Goal: Information Seeking & Learning: Check status

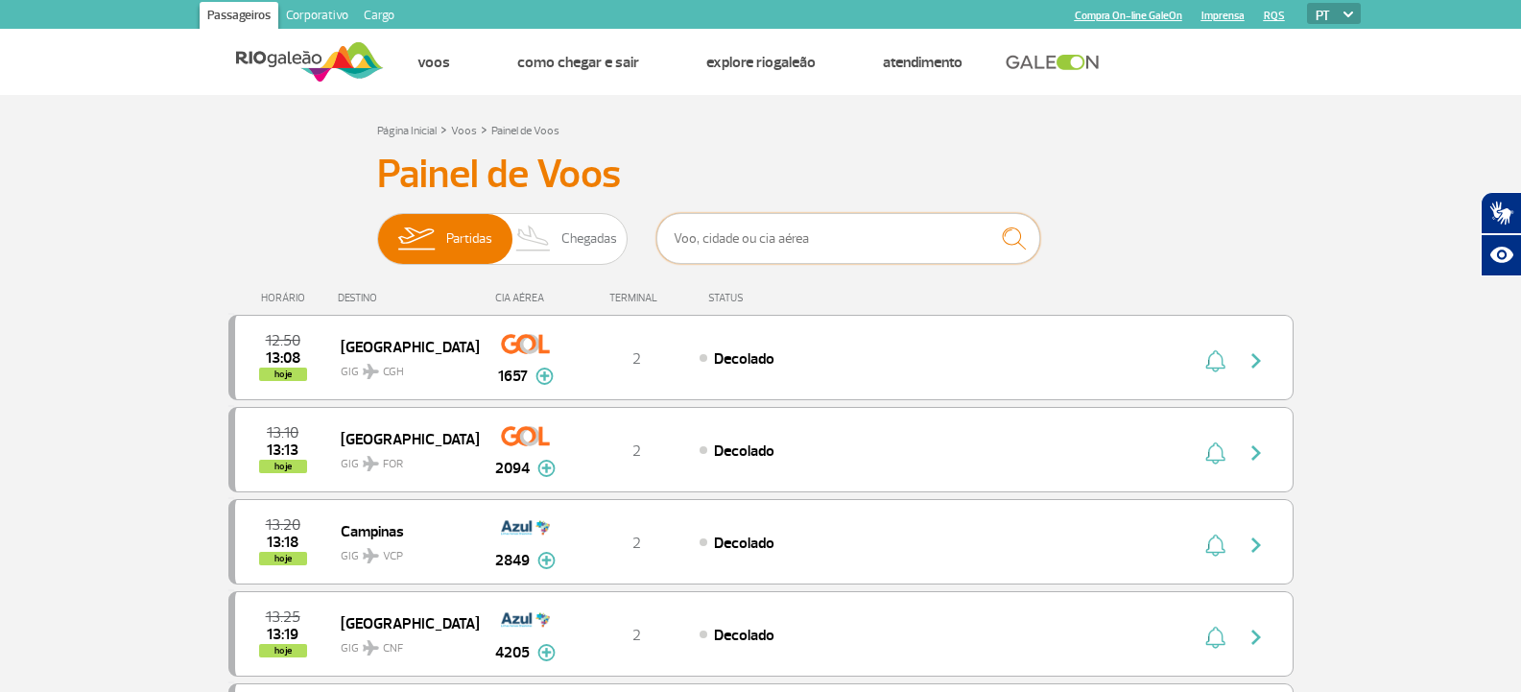
click at [712, 222] on input "text" at bounding box center [849, 238] width 384 height 51
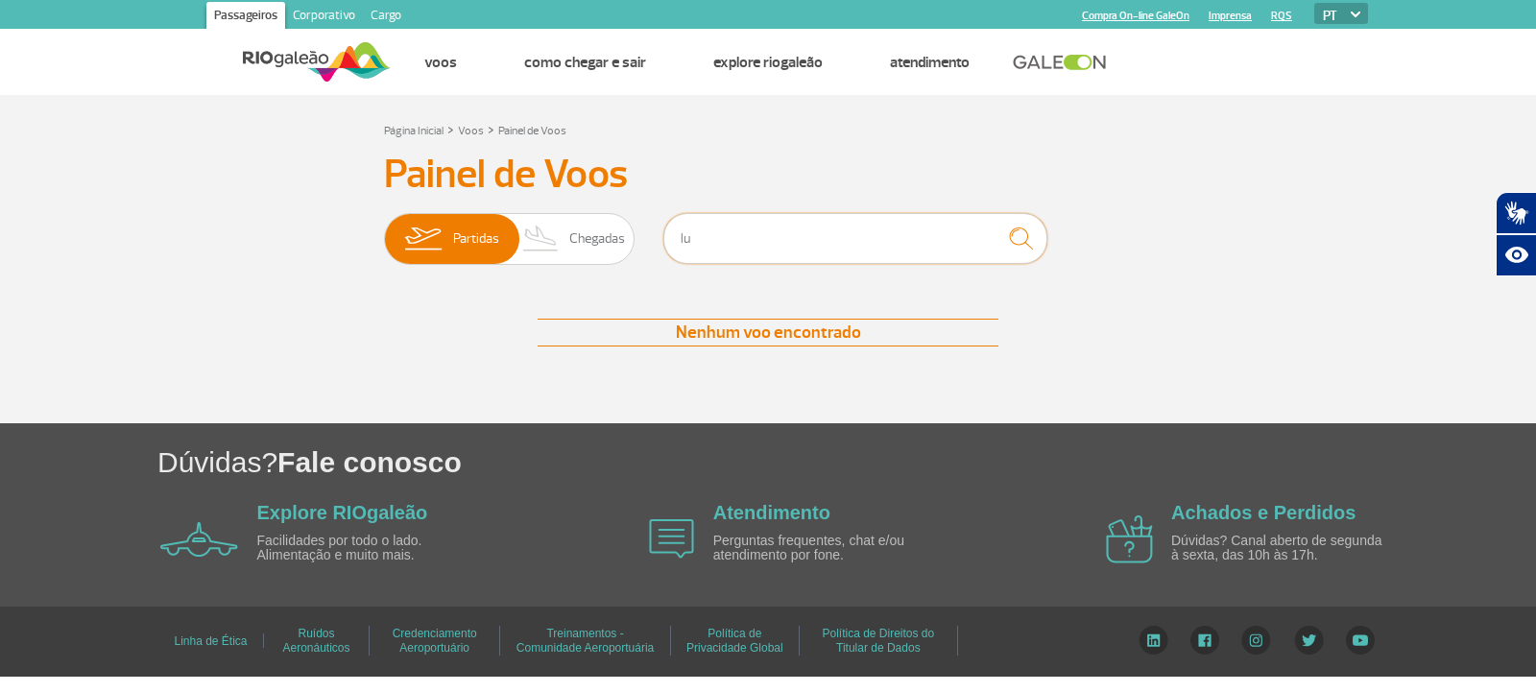
type input "l"
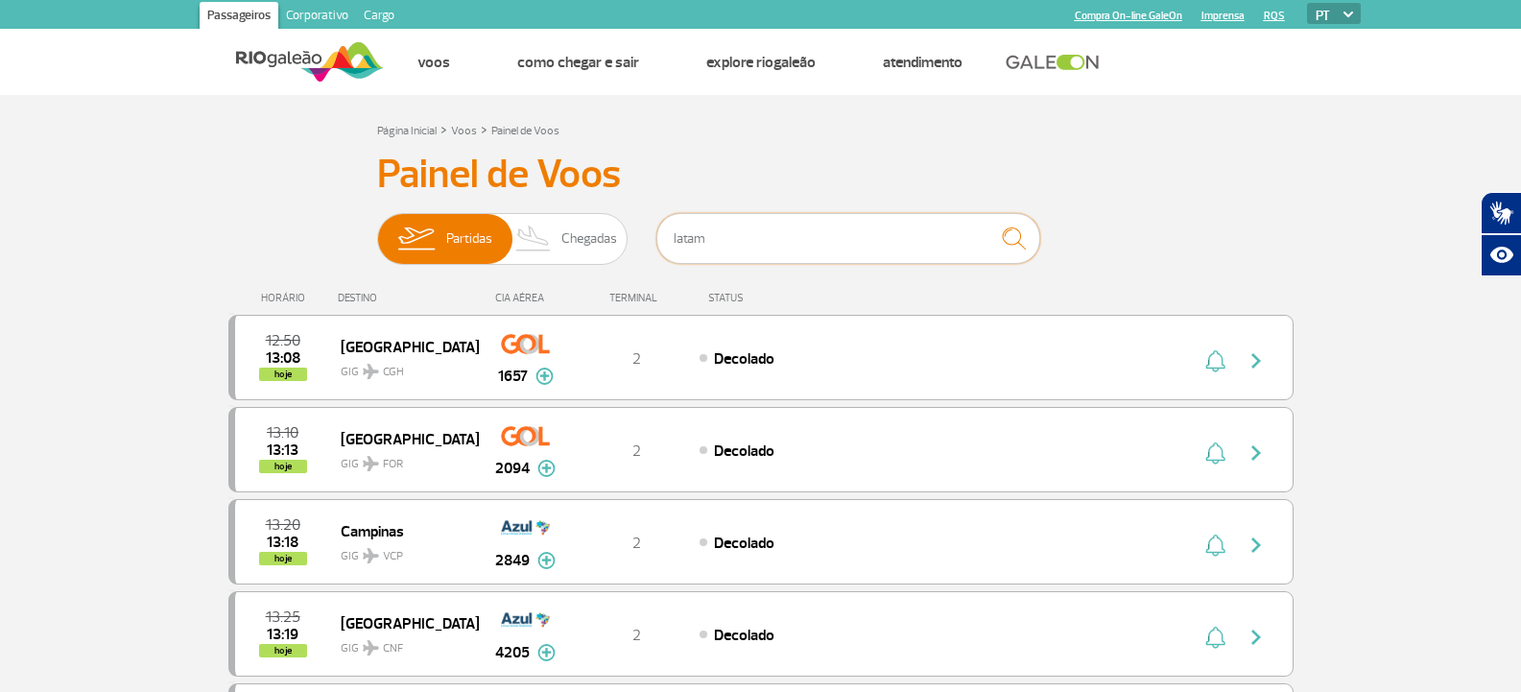
type input "latam"
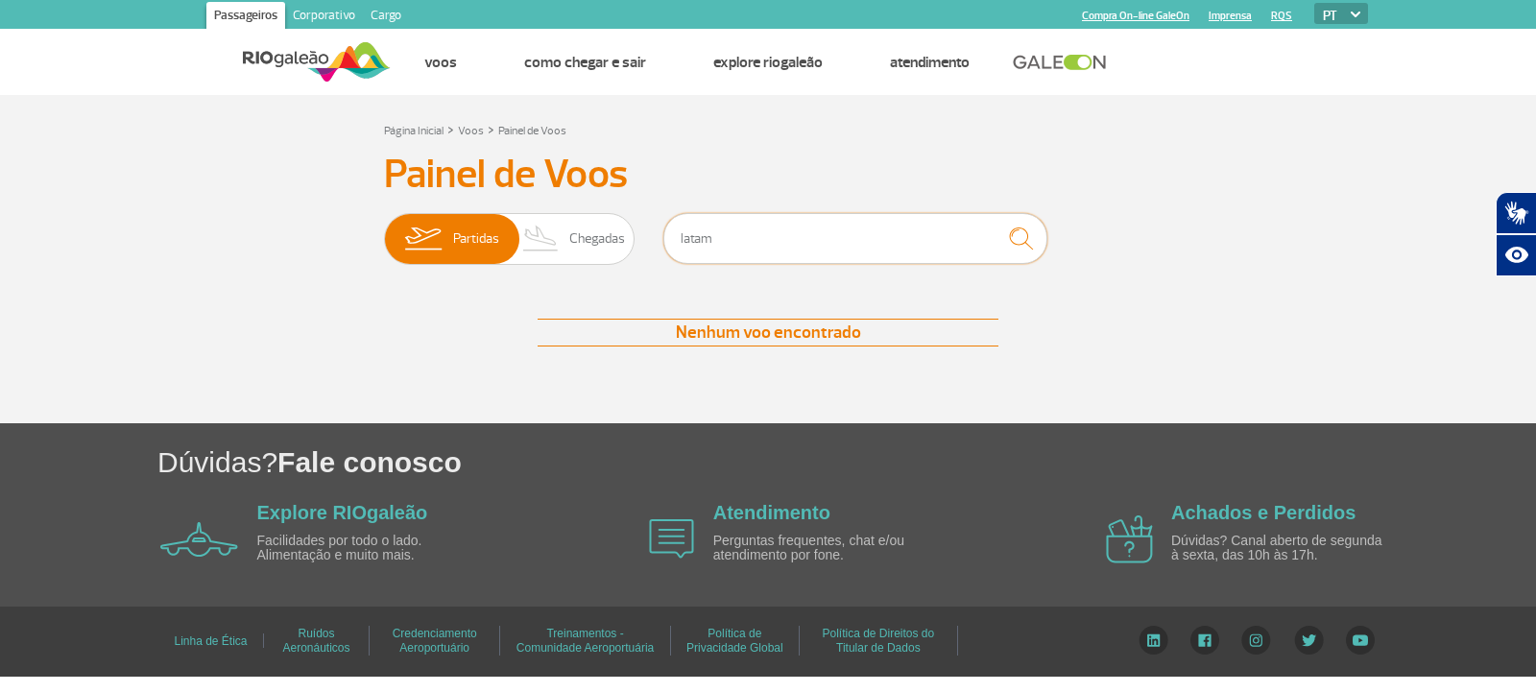
click at [941, 227] on input "latam" at bounding box center [855, 238] width 384 height 51
type input "[GEOGRAPHIC_DATA]"
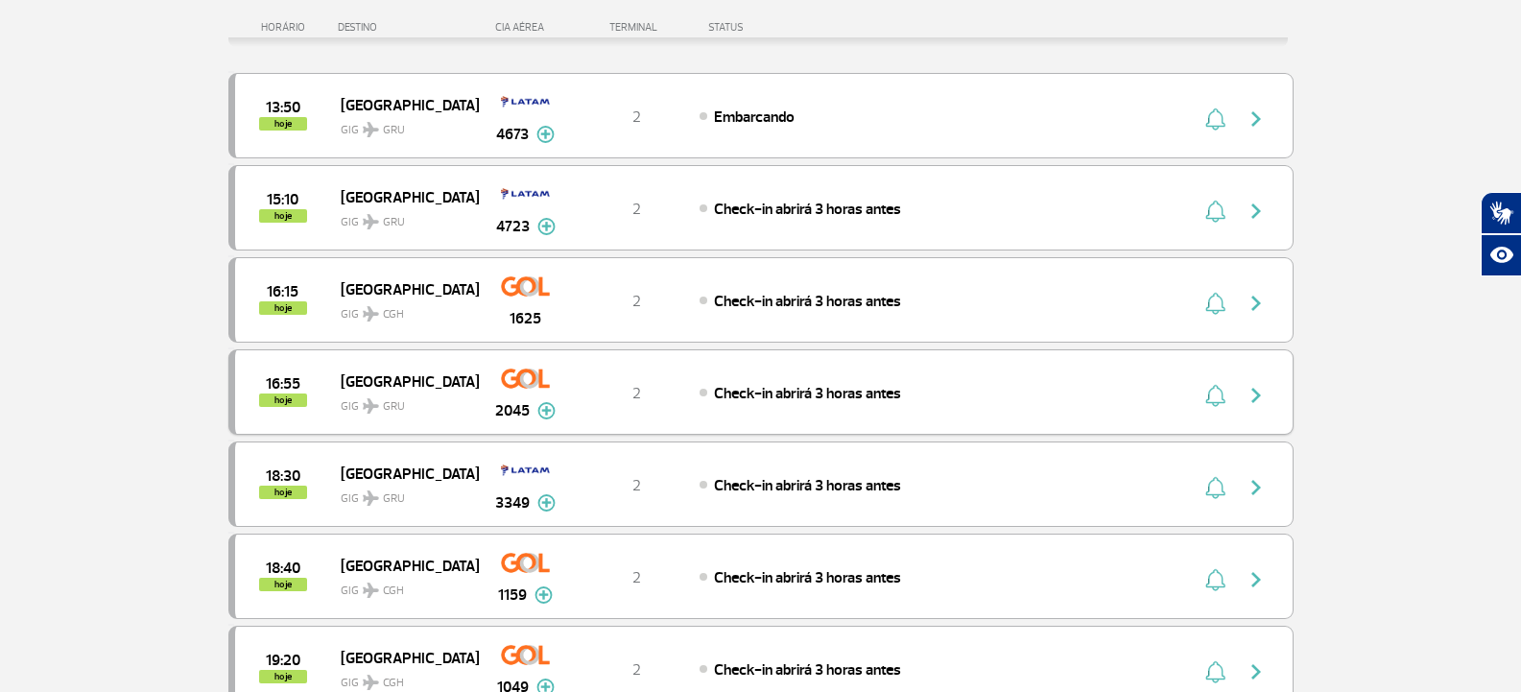
scroll to position [288, 0]
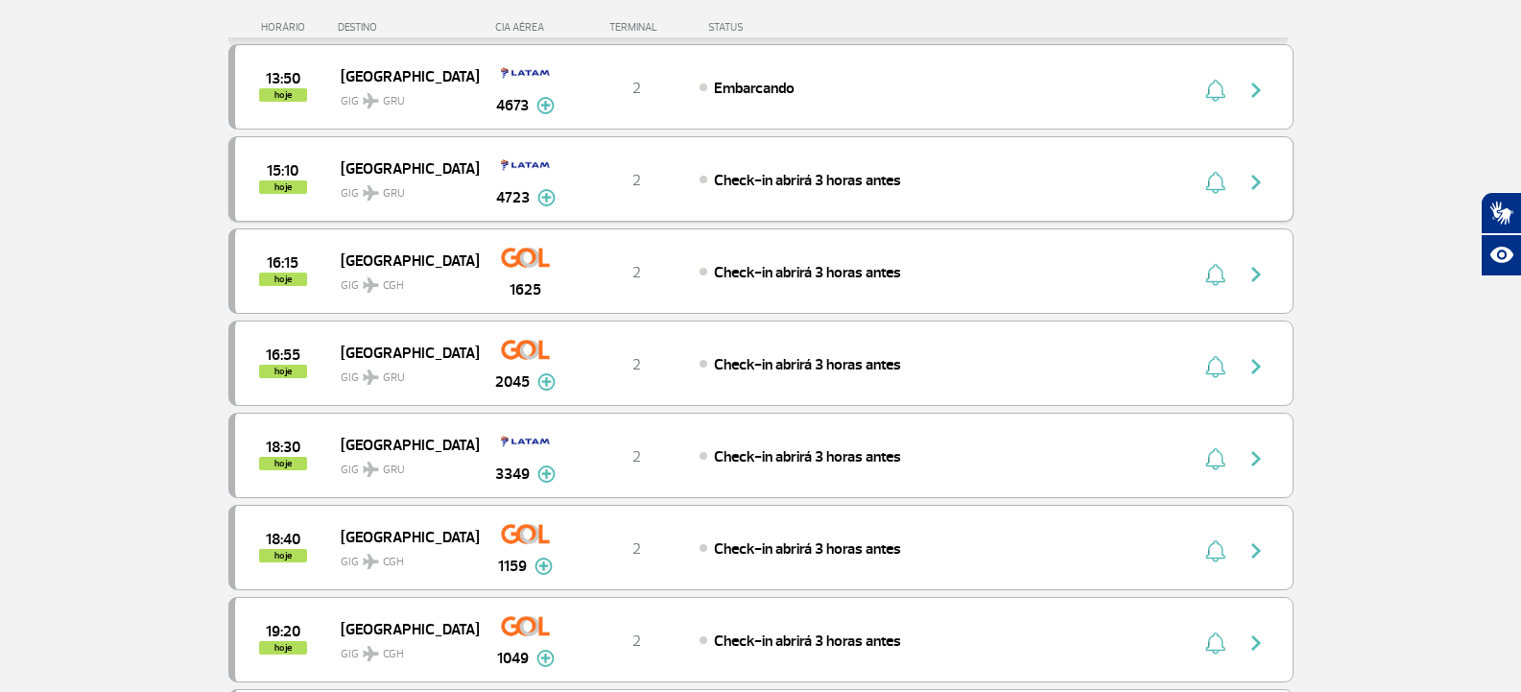
click at [548, 206] on img at bounding box center [547, 197] width 18 height 17
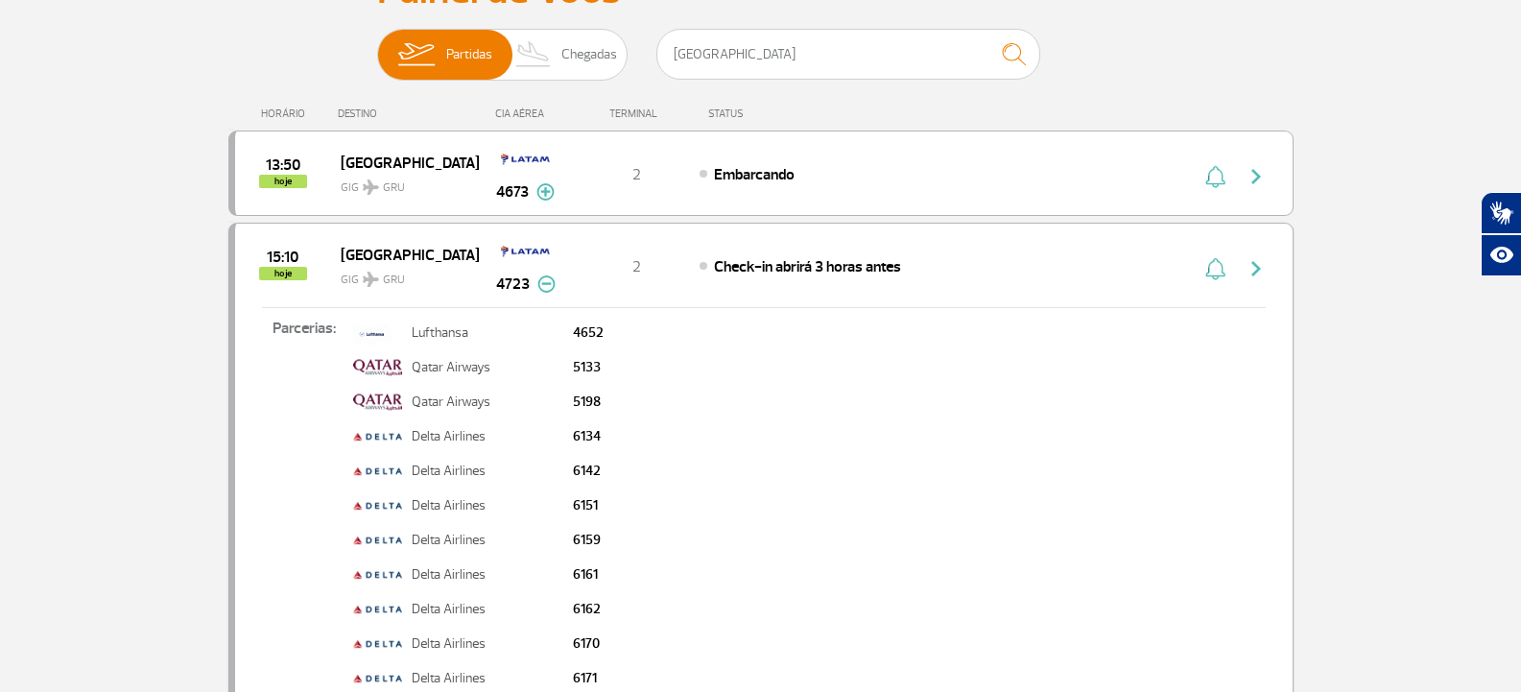
scroll to position [96, 0]
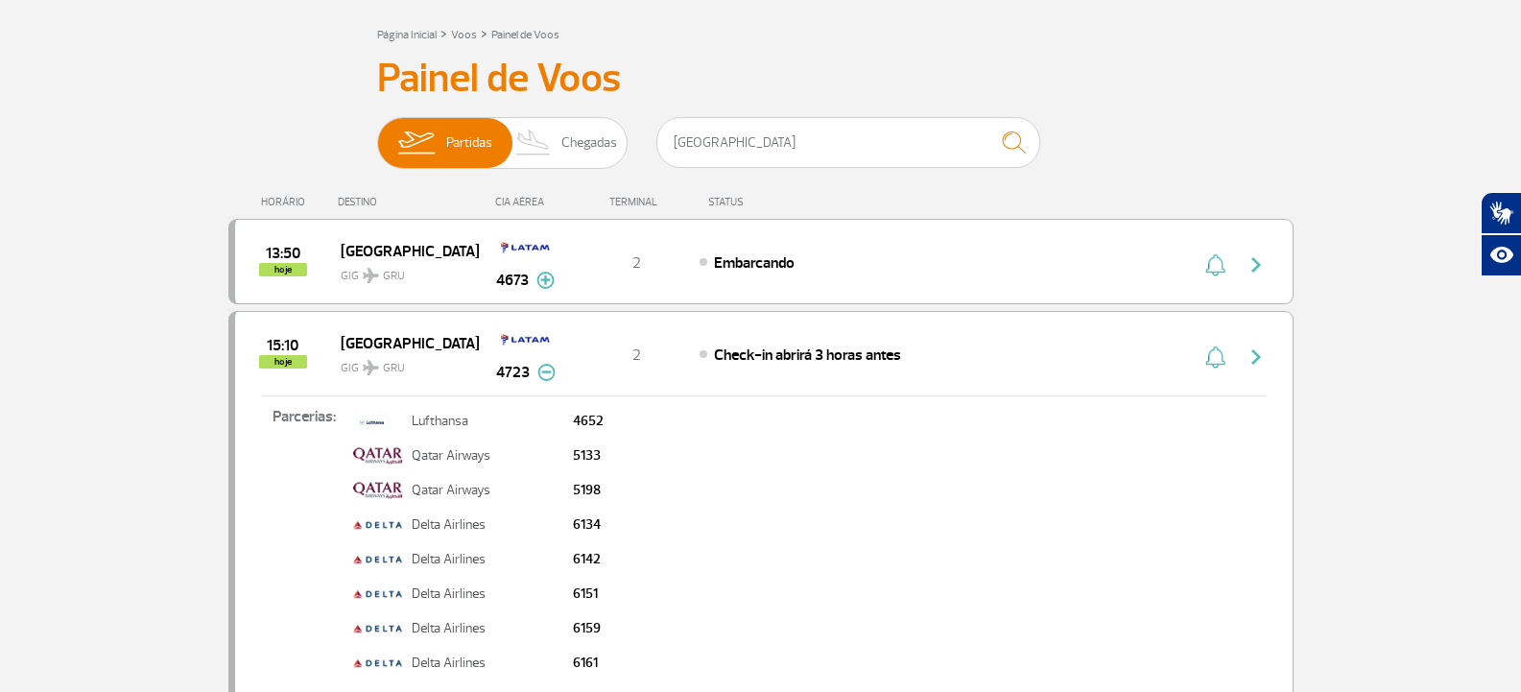
click at [544, 371] on img at bounding box center [547, 372] width 18 height 17
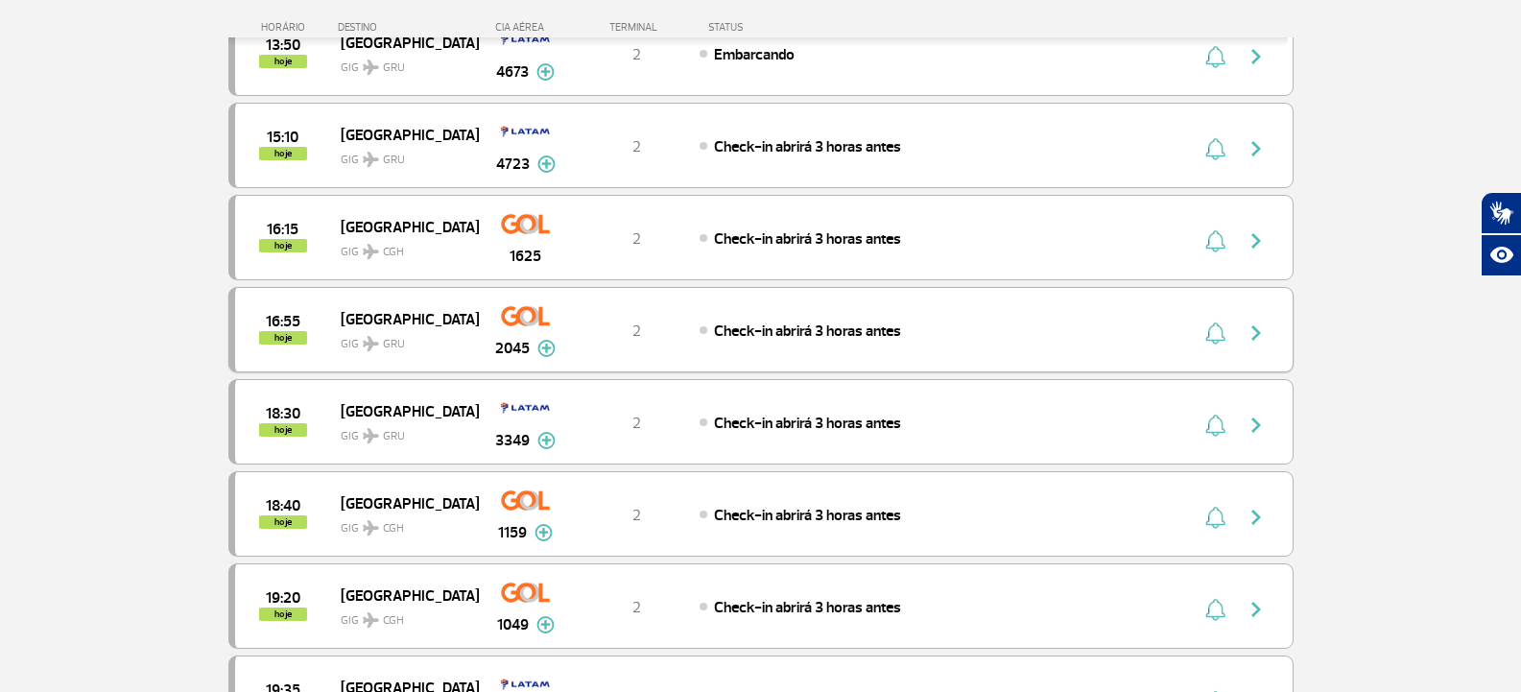
scroll to position [288, 0]
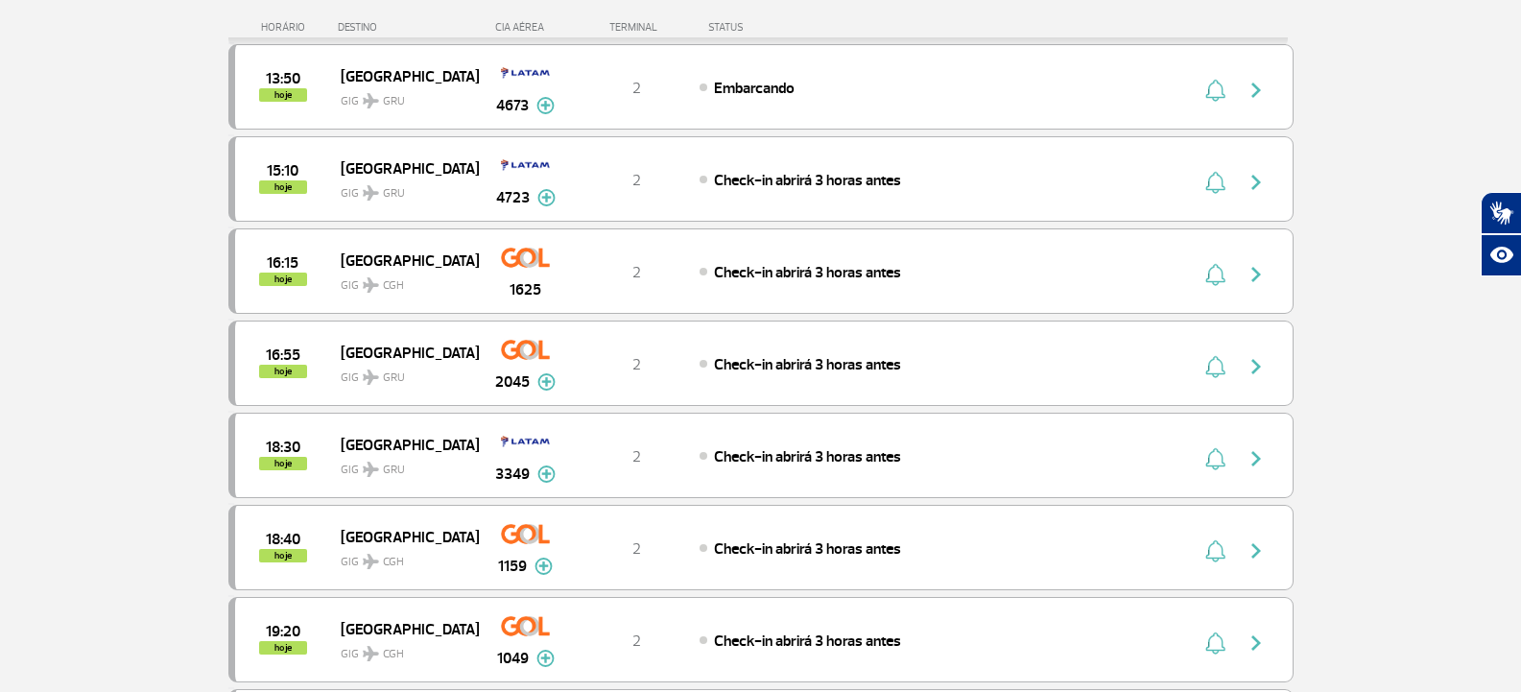
click at [547, 191] on img at bounding box center [547, 197] width 18 height 17
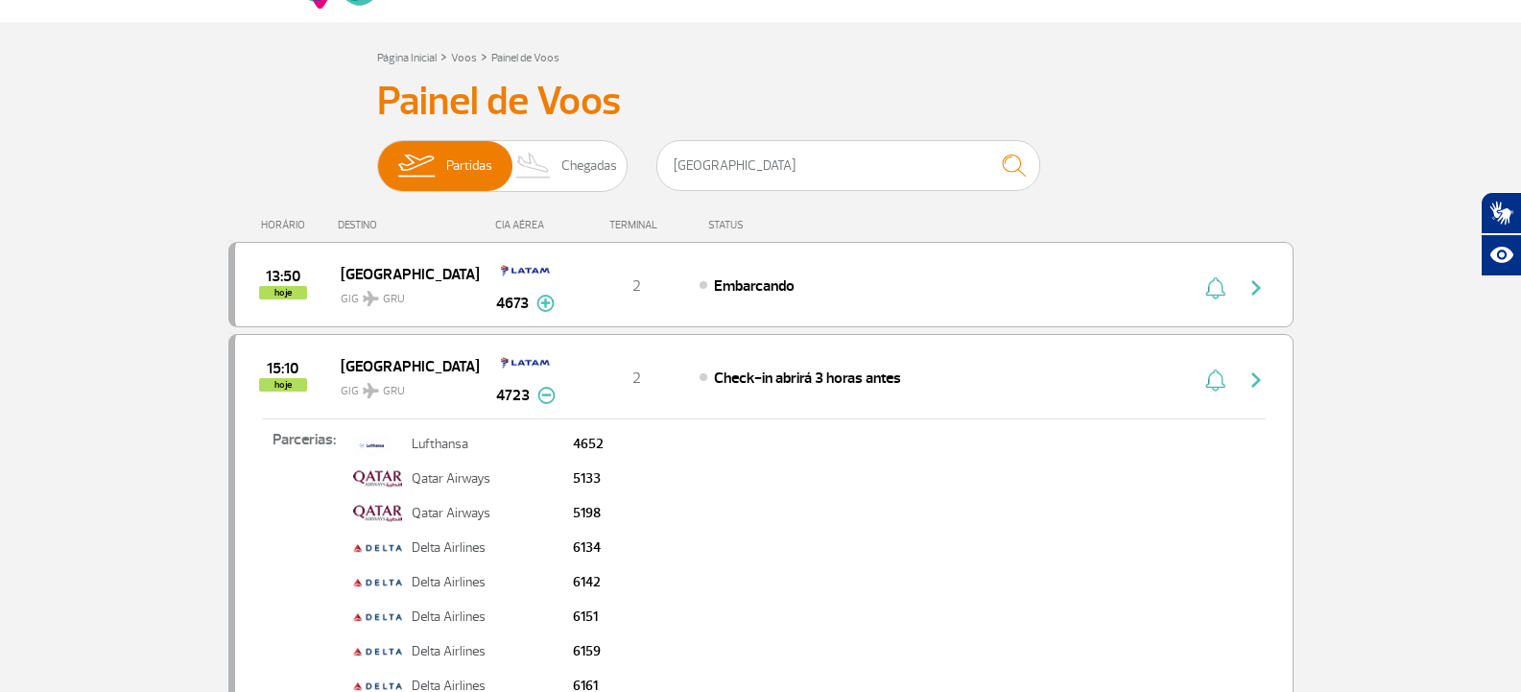
scroll to position [0, 0]
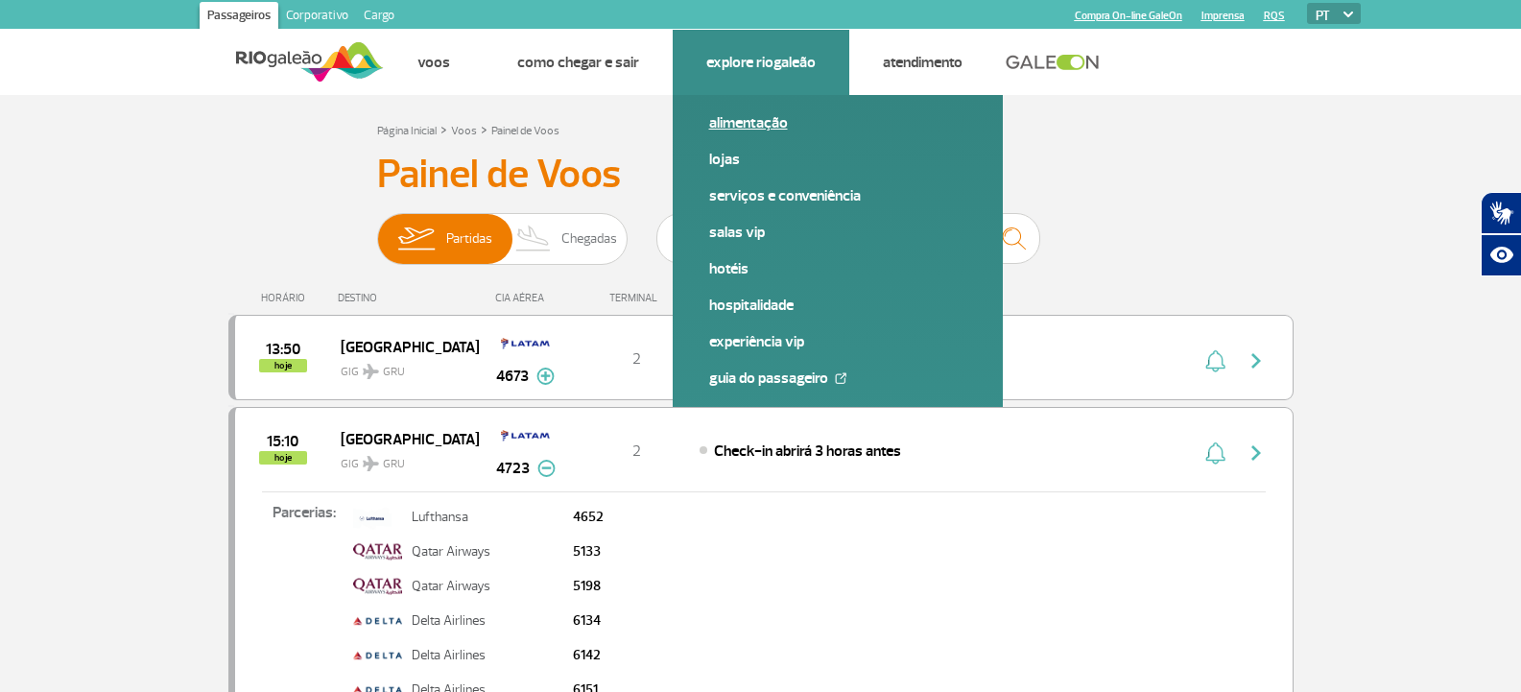
click at [752, 124] on link "Alimentação" at bounding box center [837, 122] width 257 height 21
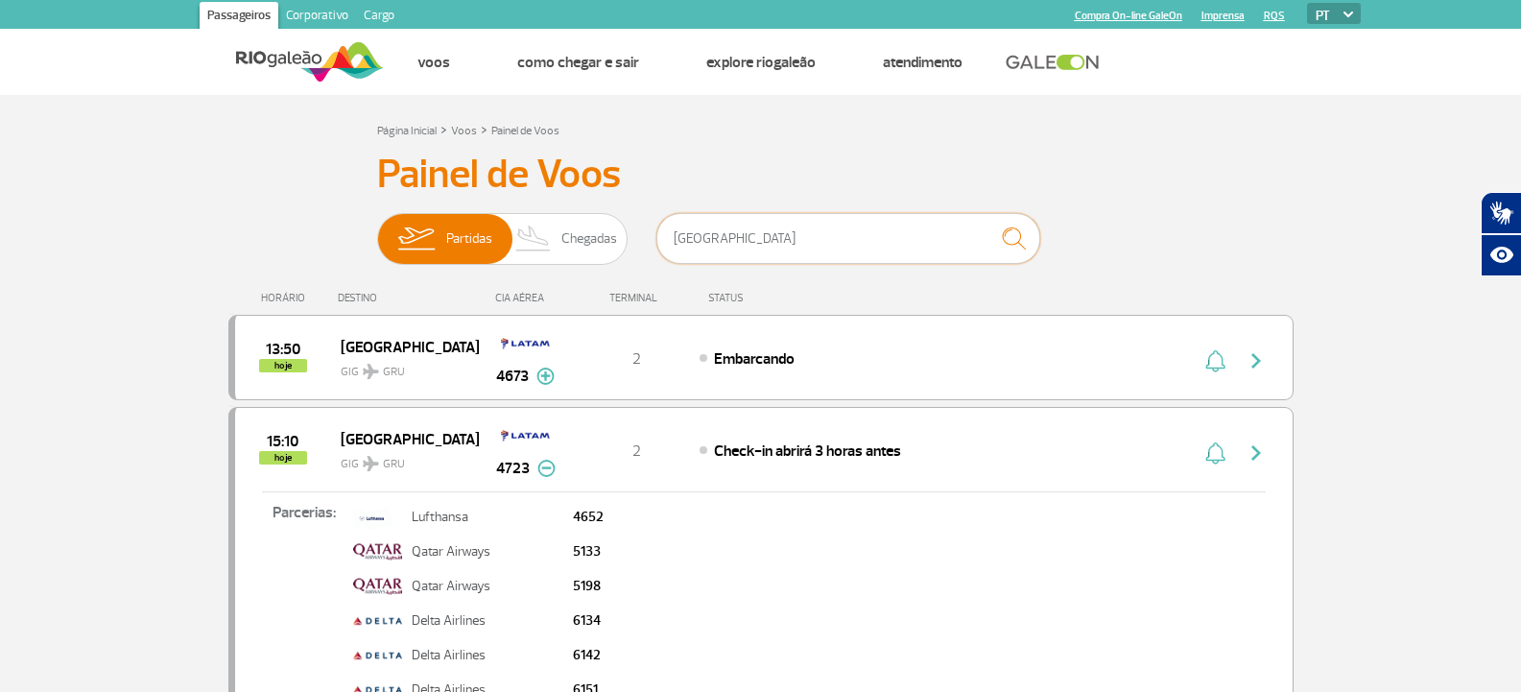
click at [714, 235] on input "[GEOGRAPHIC_DATA]" at bounding box center [849, 238] width 384 height 51
click at [715, 237] on input "[GEOGRAPHIC_DATA]" at bounding box center [849, 238] width 384 height 51
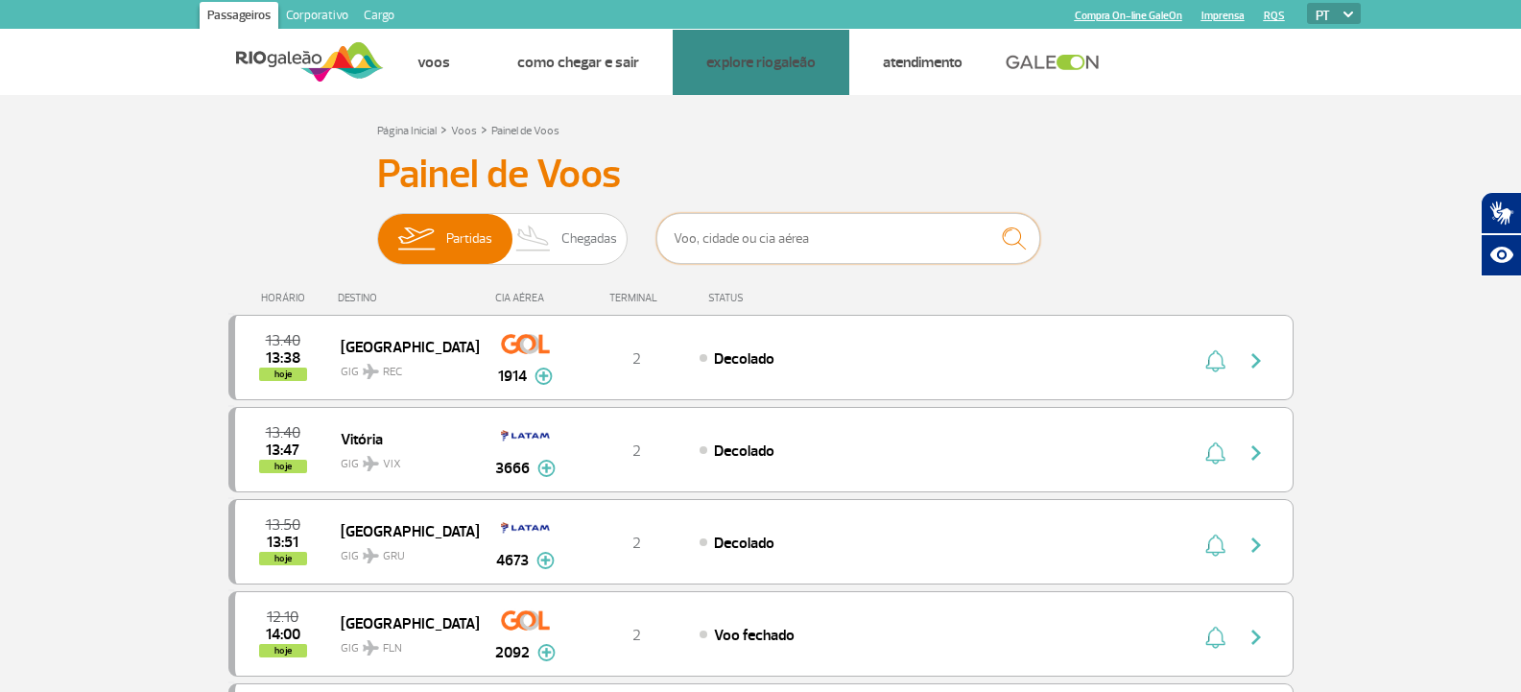
click at [669, 236] on input "text" at bounding box center [849, 238] width 384 height 51
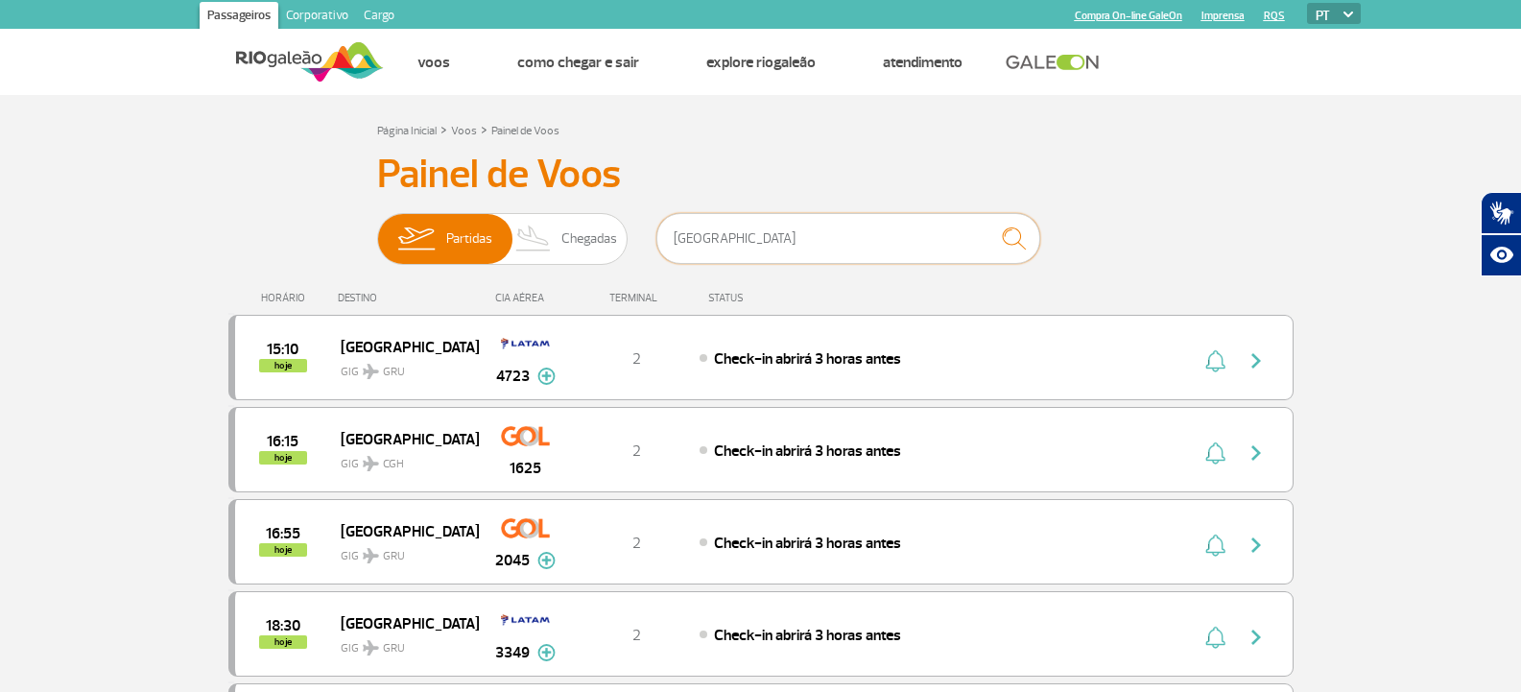
click at [768, 232] on input "[GEOGRAPHIC_DATA]" at bounding box center [849, 238] width 384 height 51
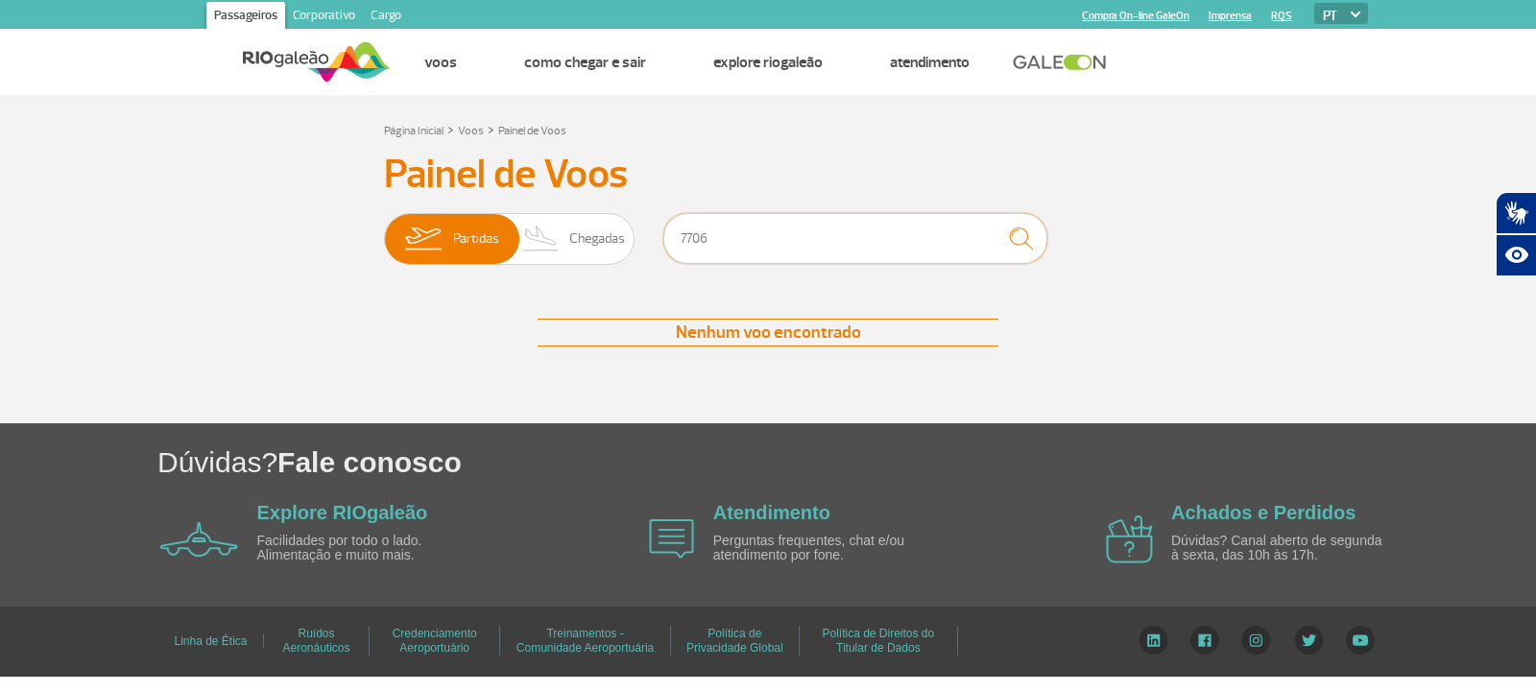
click at [935, 242] on input "7706" at bounding box center [855, 238] width 384 height 51
type input "7706"
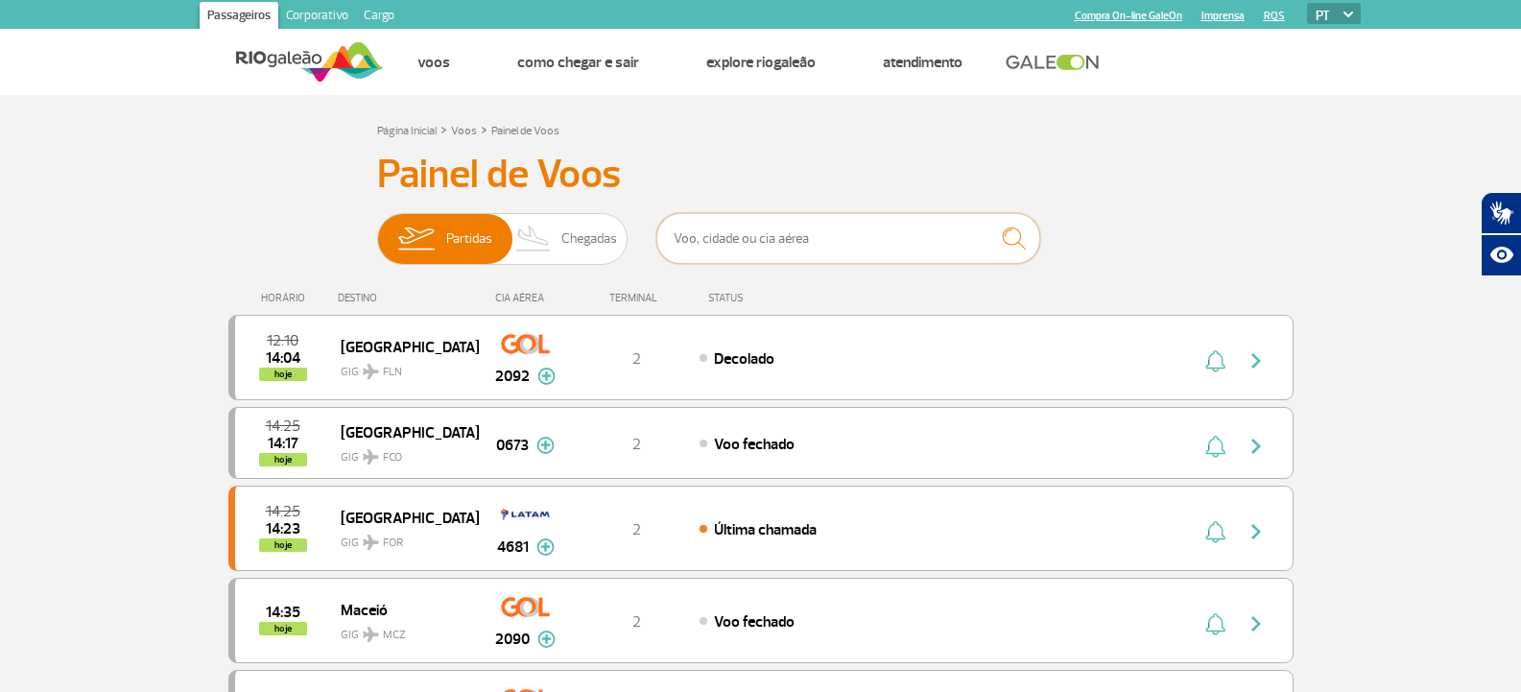
drag, startPoint x: 821, startPoint y: 232, endPoint x: 810, endPoint y: 236, distance: 11.2
click at [821, 232] on input "text" at bounding box center [849, 238] width 384 height 51
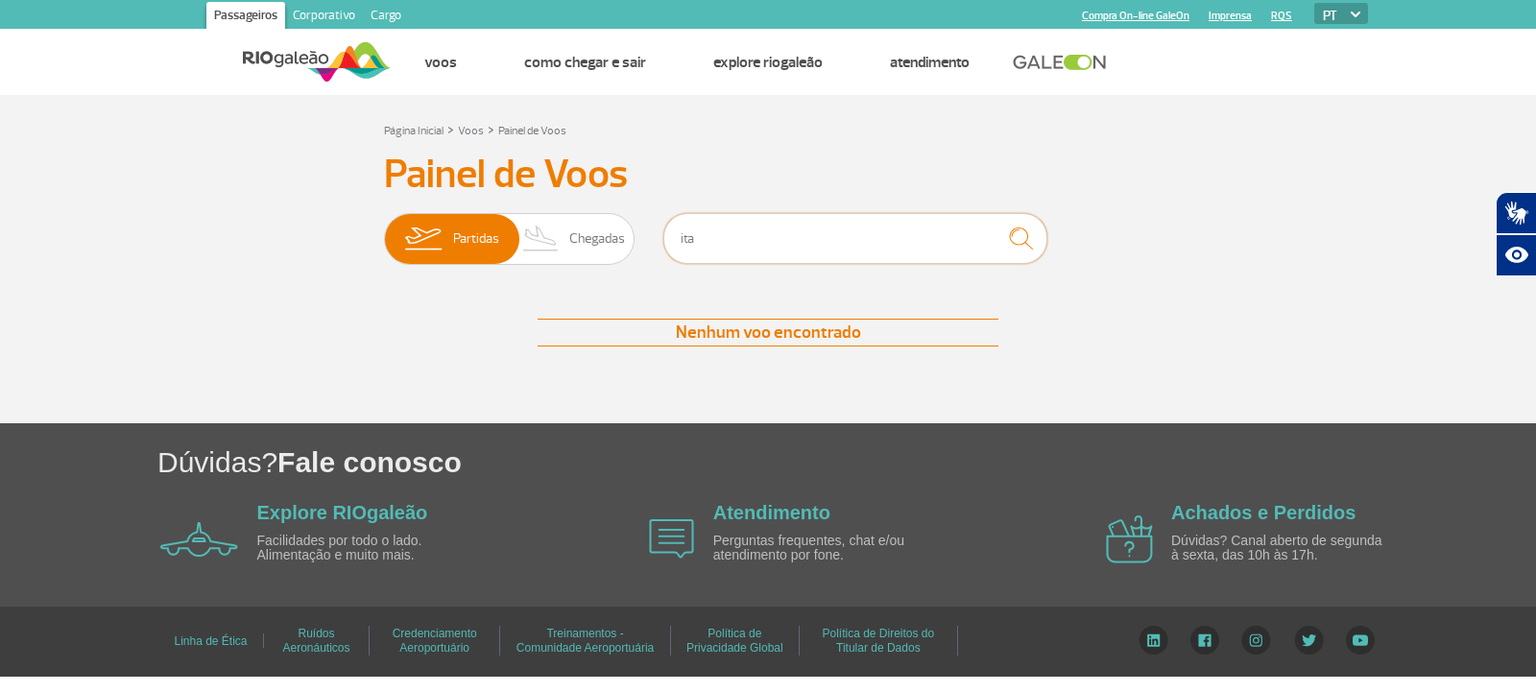
click at [805, 256] on input "ita" at bounding box center [855, 238] width 384 height 51
type input "[GEOGRAPHIC_DATA]"
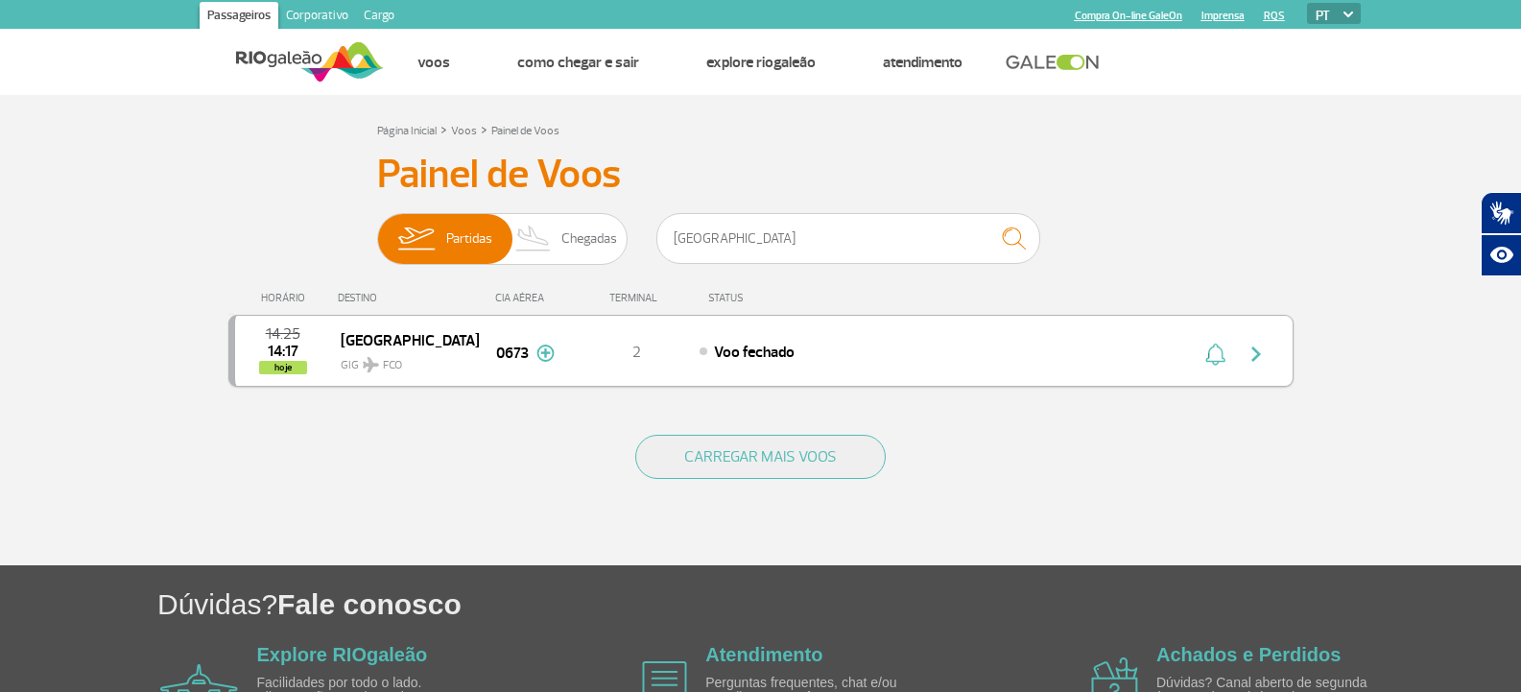
click at [686, 349] on div "2" at bounding box center [636, 351] width 127 height 21
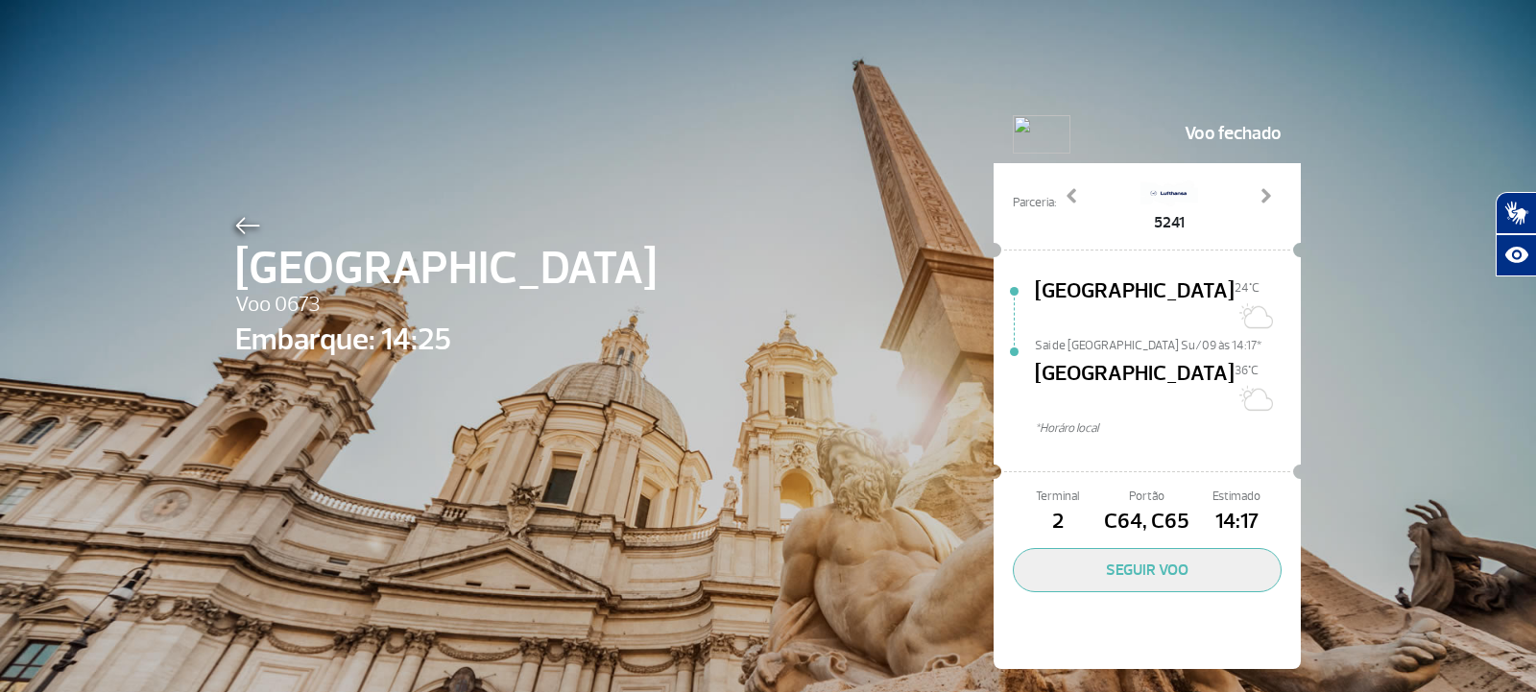
click at [259, 220] on div at bounding box center [445, 222] width 421 height 23
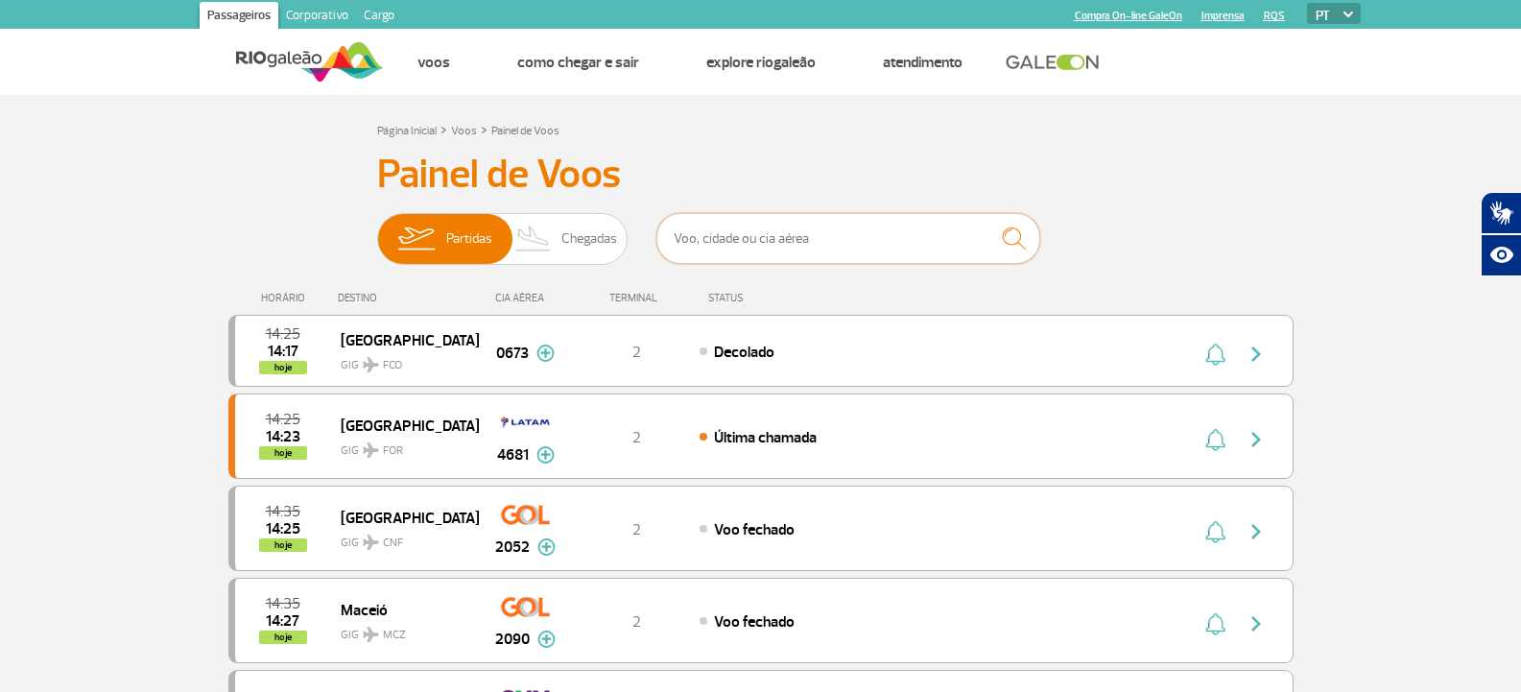
click at [730, 245] on input "text" at bounding box center [849, 238] width 384 height 51
type input "[GEOGRAPHIC_DATA]"
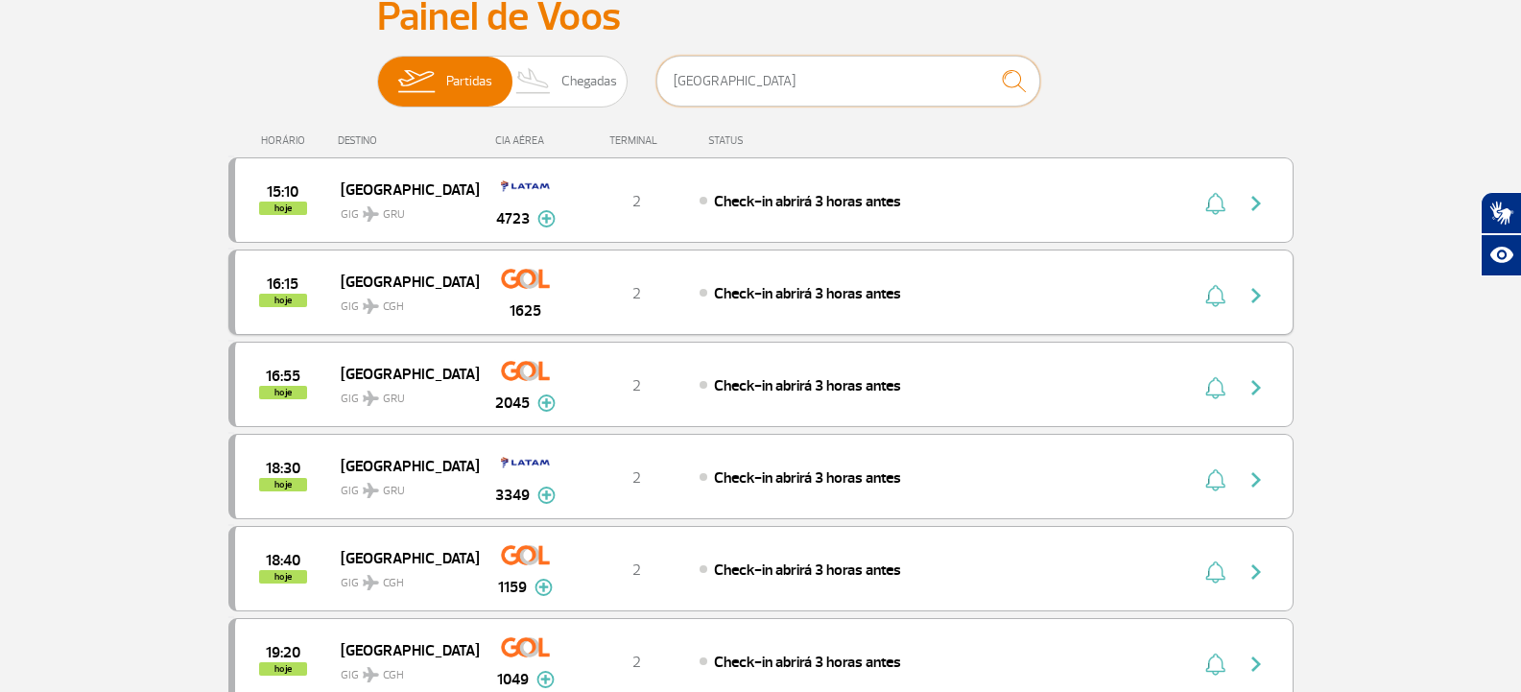
scroll to position [192, 0]
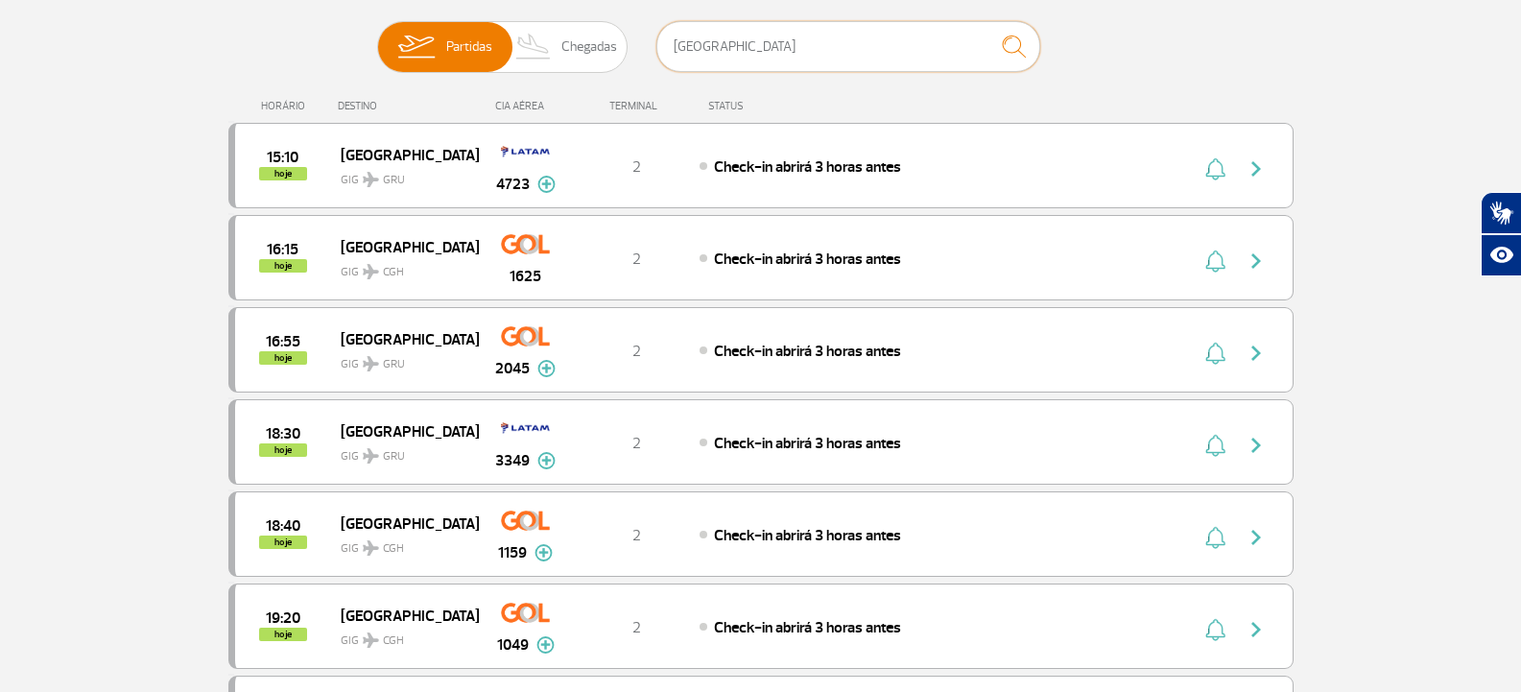
click at [783, 56] on input "[GEOGRAPHIC_DATA]" at bounding box center [849, 46] width 384 height 51
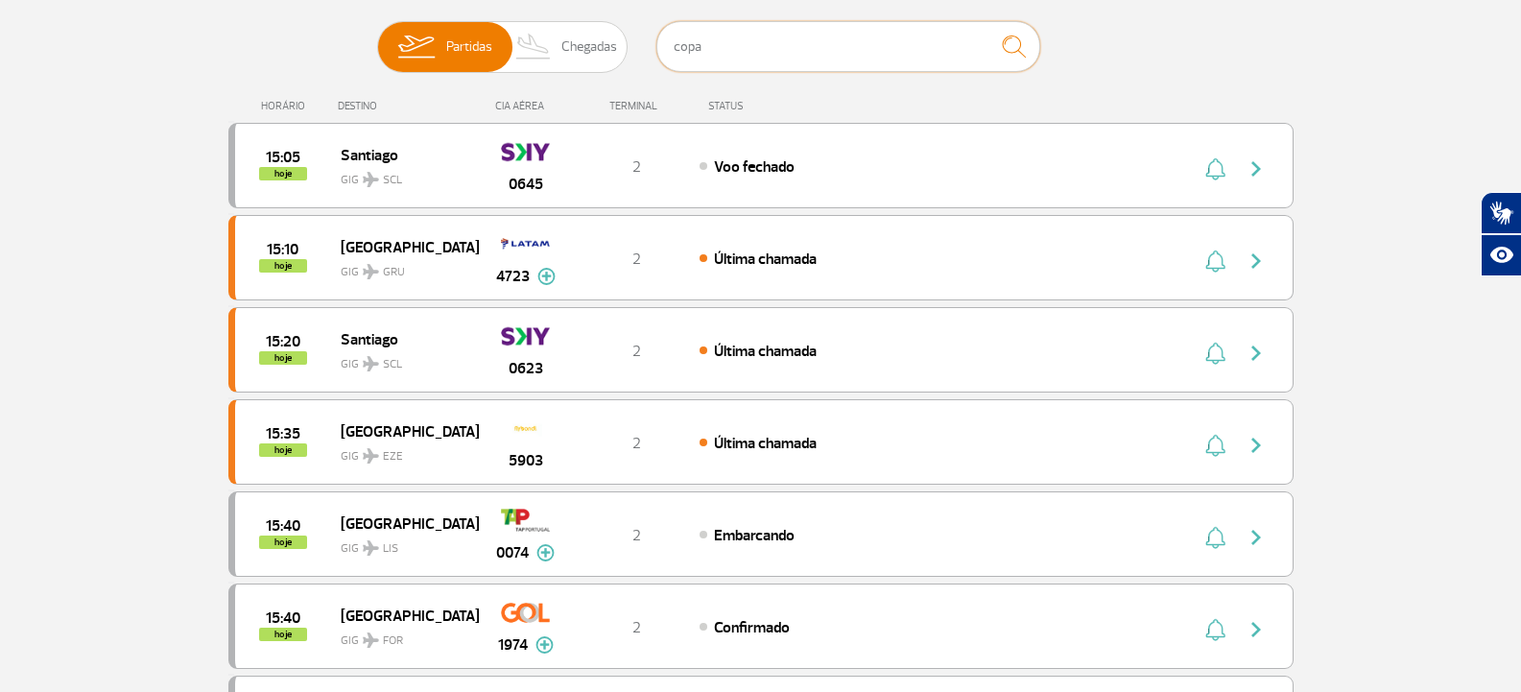
type input "copa"
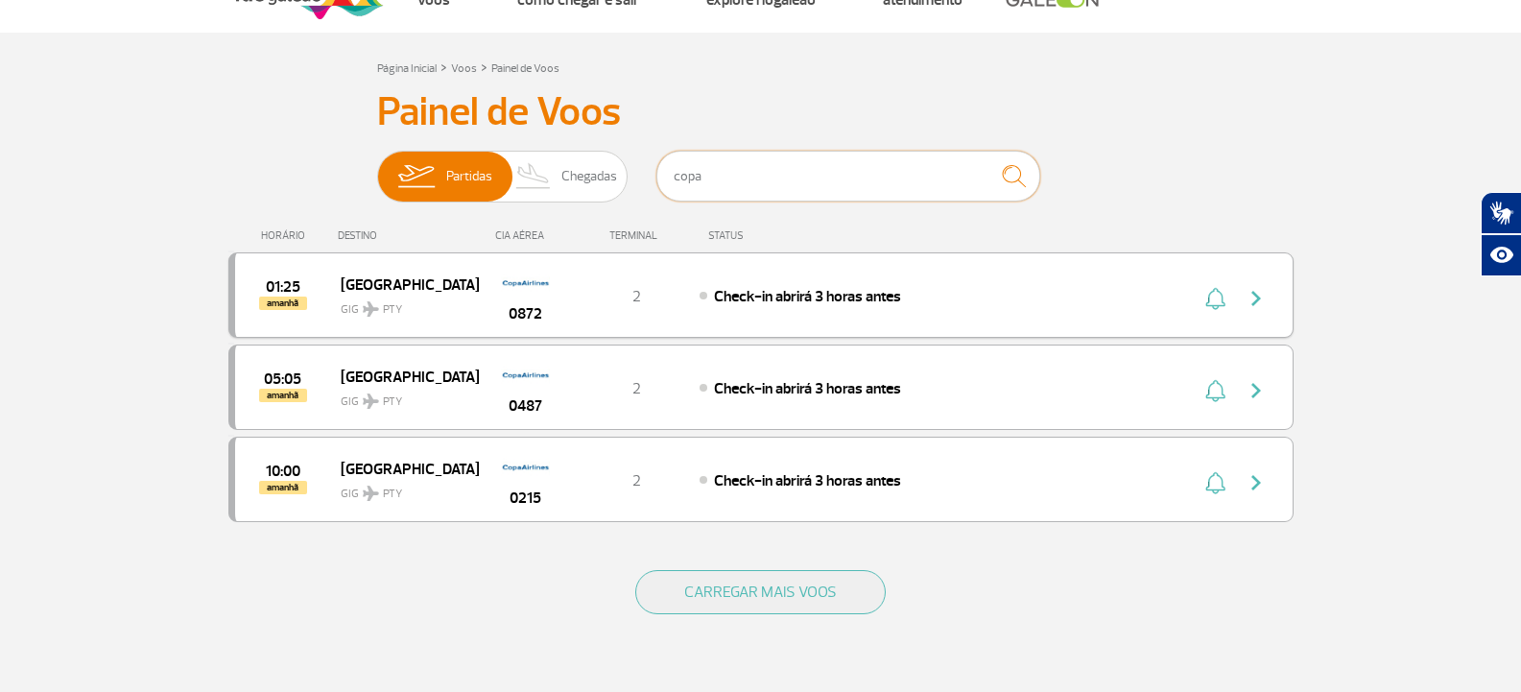
scroll to position [96, 0]
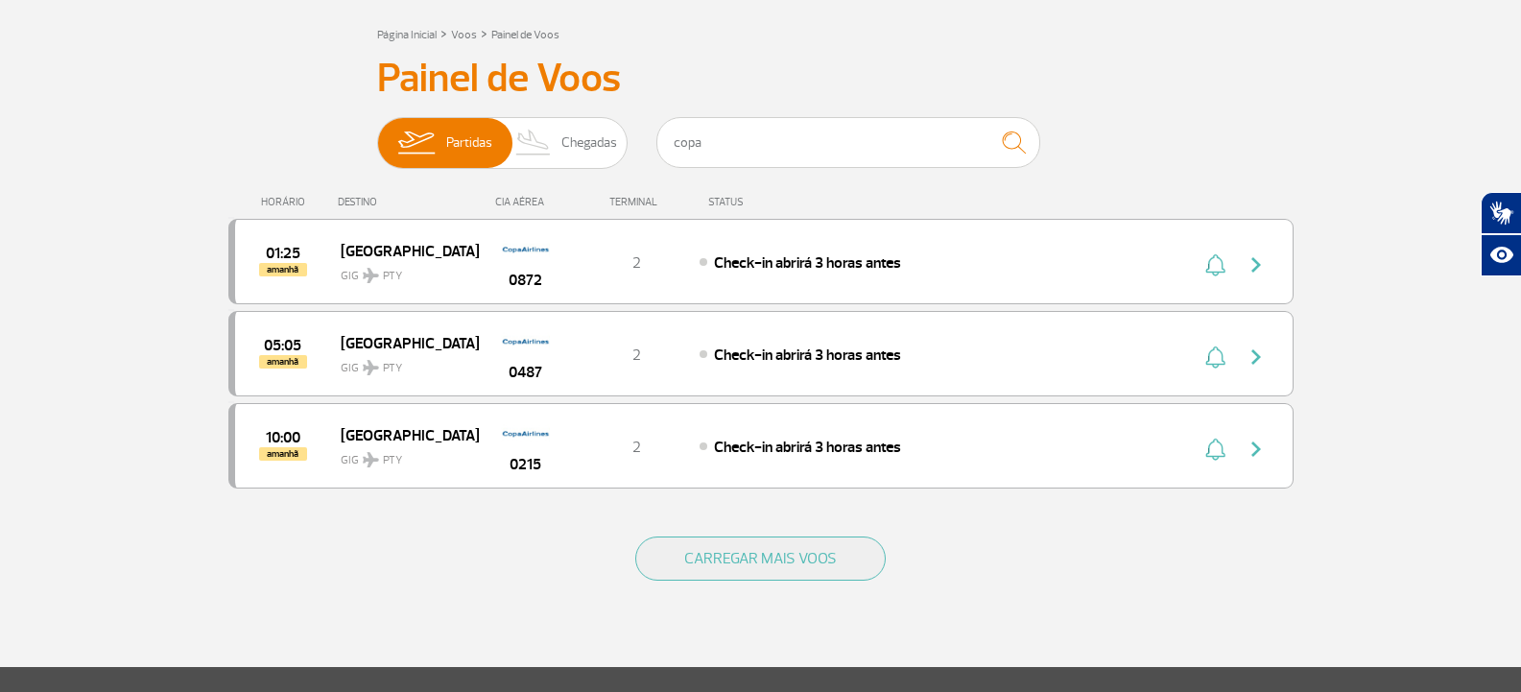
drag, startPoint x: 578, startPoint y: 143, endPoint x: 692, endPoint y: 139, distance: 114.3
click at [579, 143] on span "Chegadas" at bounding box center [589, 143] width 56 height 50
click at [377, 133] on input "Partidas Chegadas" at bounding box center [377, 133] width 0 height 0
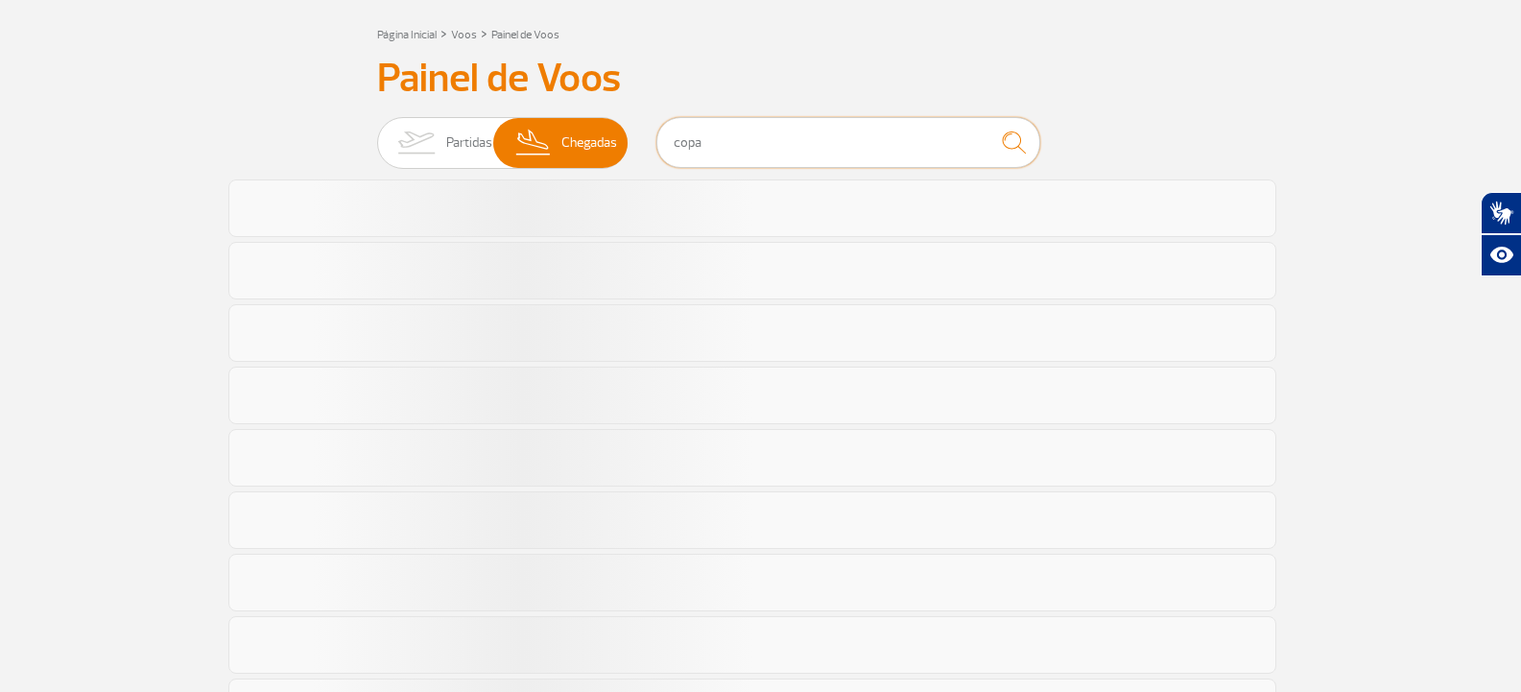
click at [856, 132] on input "copa" at bounding box center [849, 142] width 384 height 51
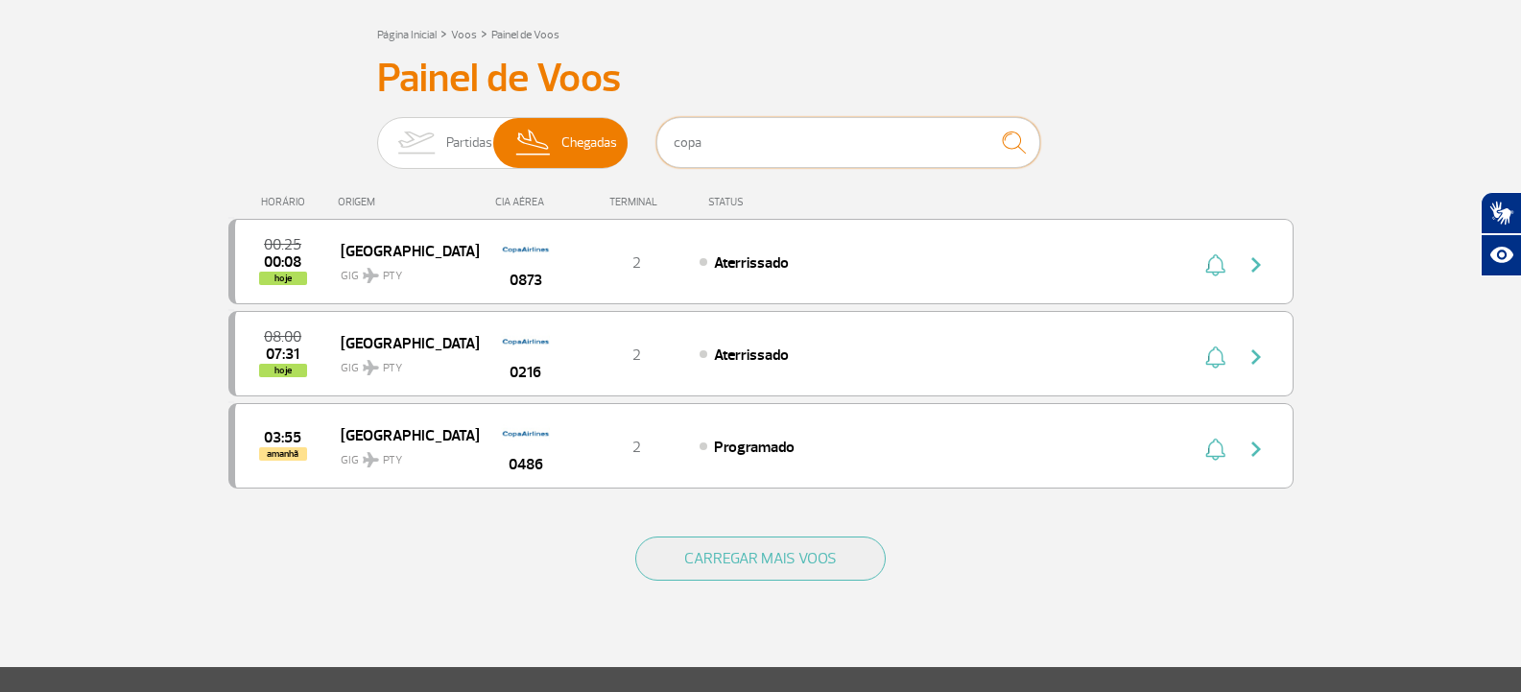
click at [812, 149] on input "copa" at bounding box center [849, 142] width 384 height 51
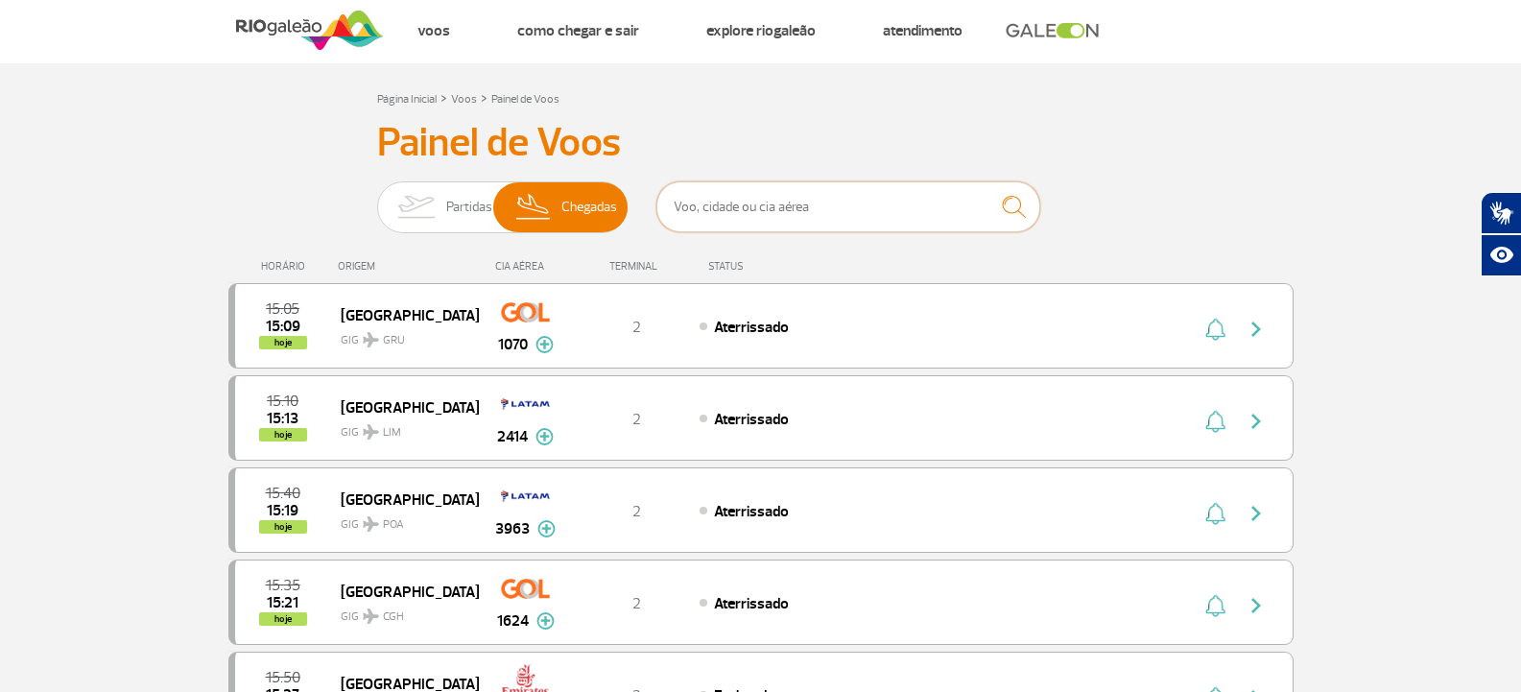
scroll to position [0, 0]
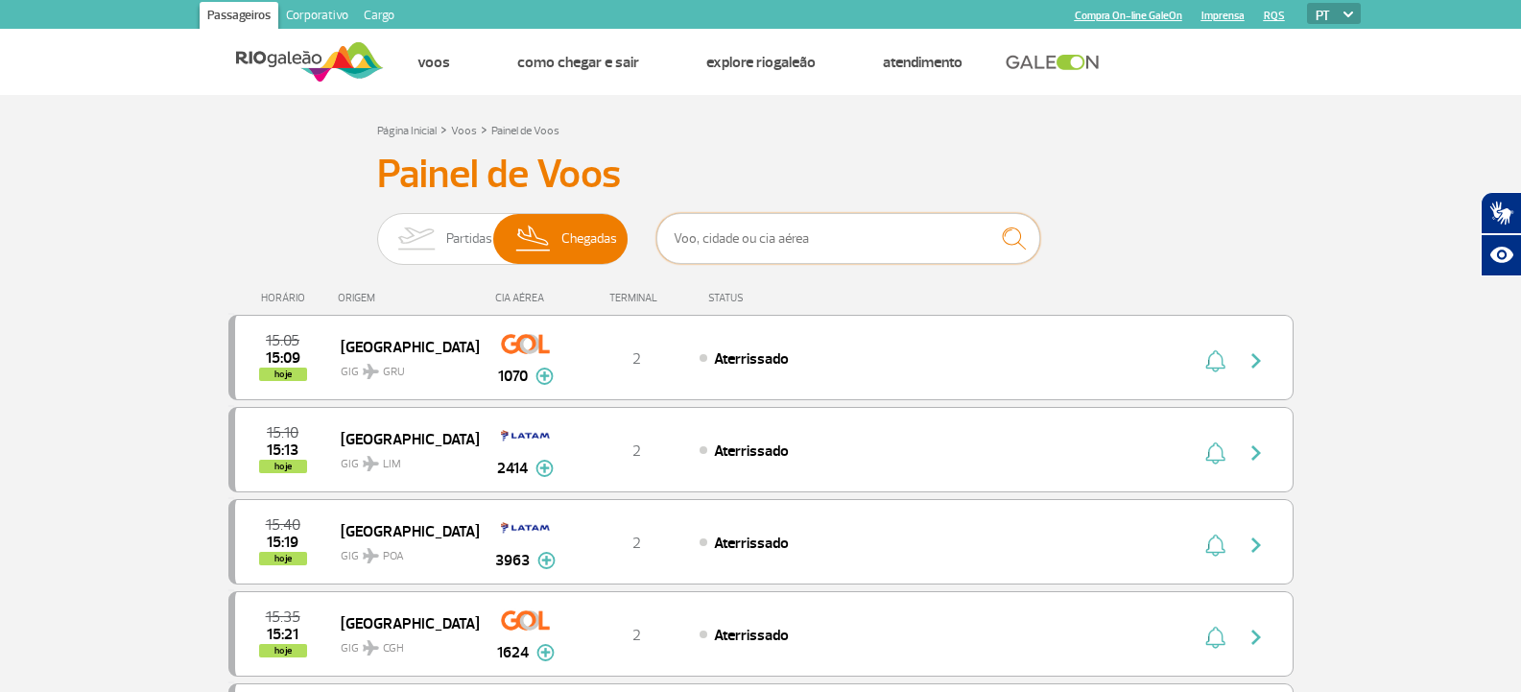
type input "z"
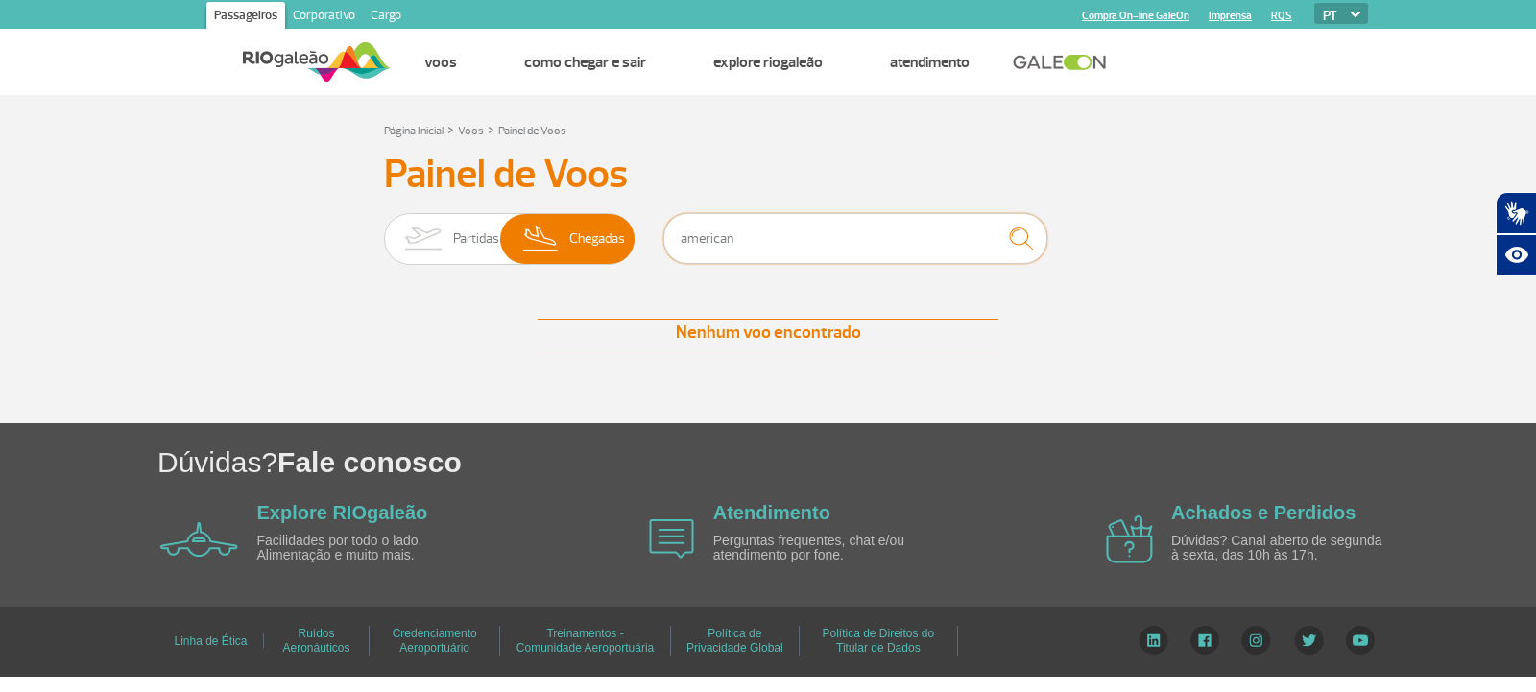
type input "american"
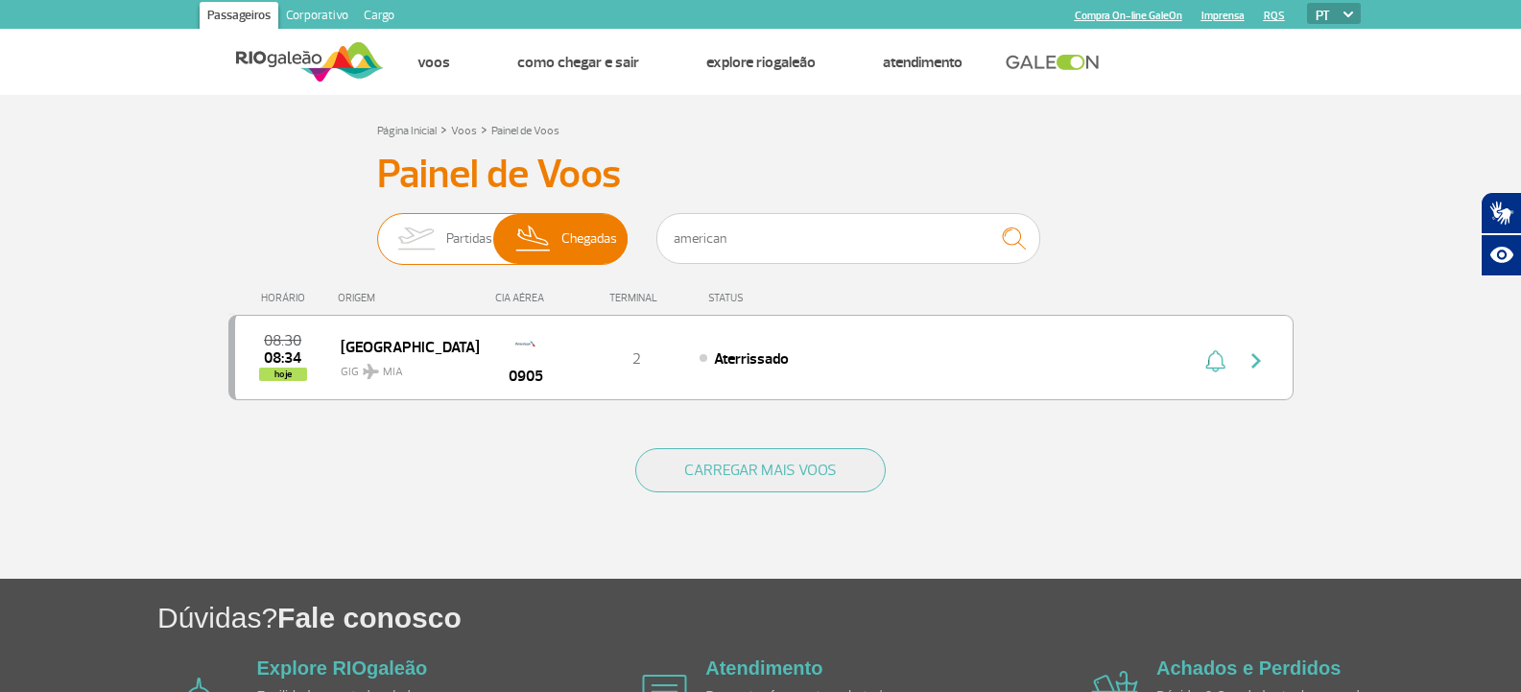
click at [462, 218] on span "Partidas" at bounding box center [469, 239] width 46 height 50
click at [377, 229] on input "Partidas Chegadas" at bounding box center [377, 229] width 0 height 0
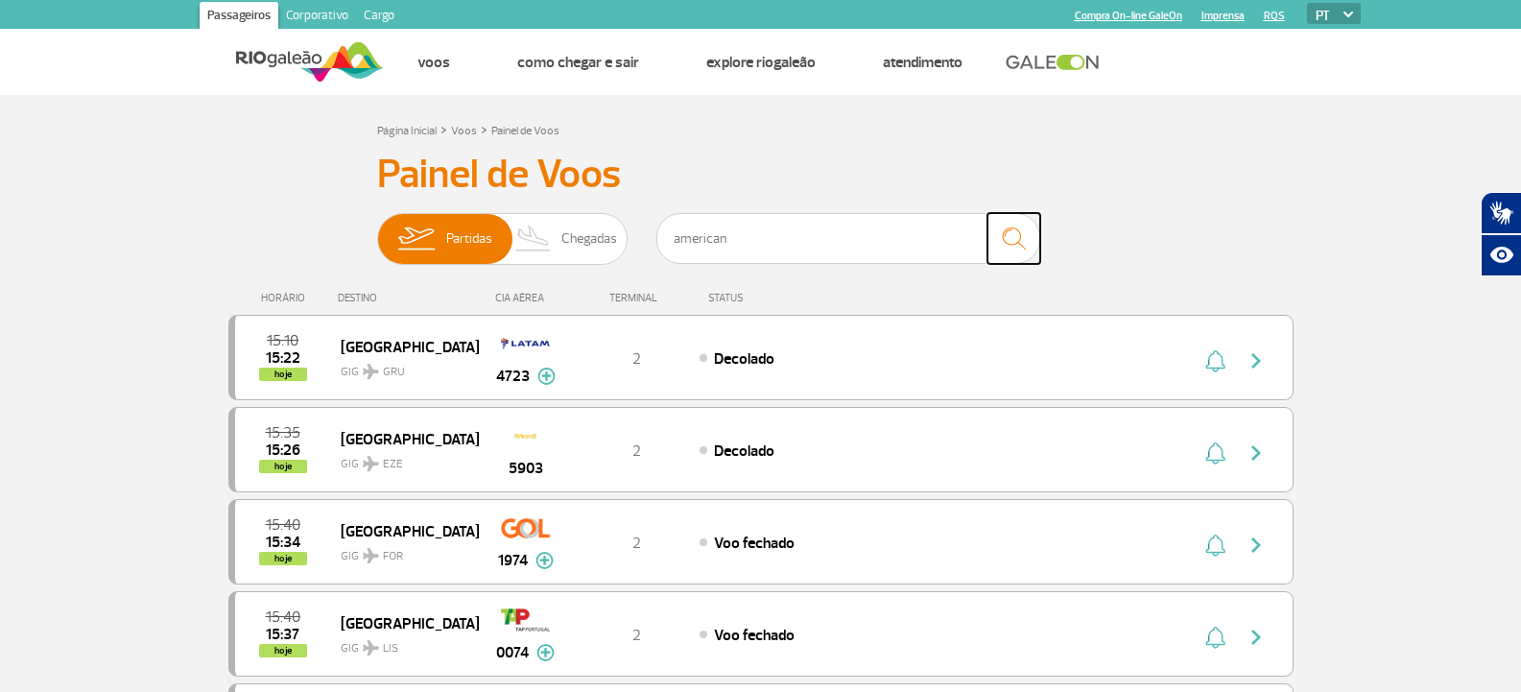
click at [1016, 222] on img "submit" at bounding box center [1013, 238] width 41 height 39
click at [1011, 225] on img "submit" at bounding box center [1013, 238] width 41 height 39
click at [944, 229] on input "american" at bounding box center [849, 238] width 384 height 51
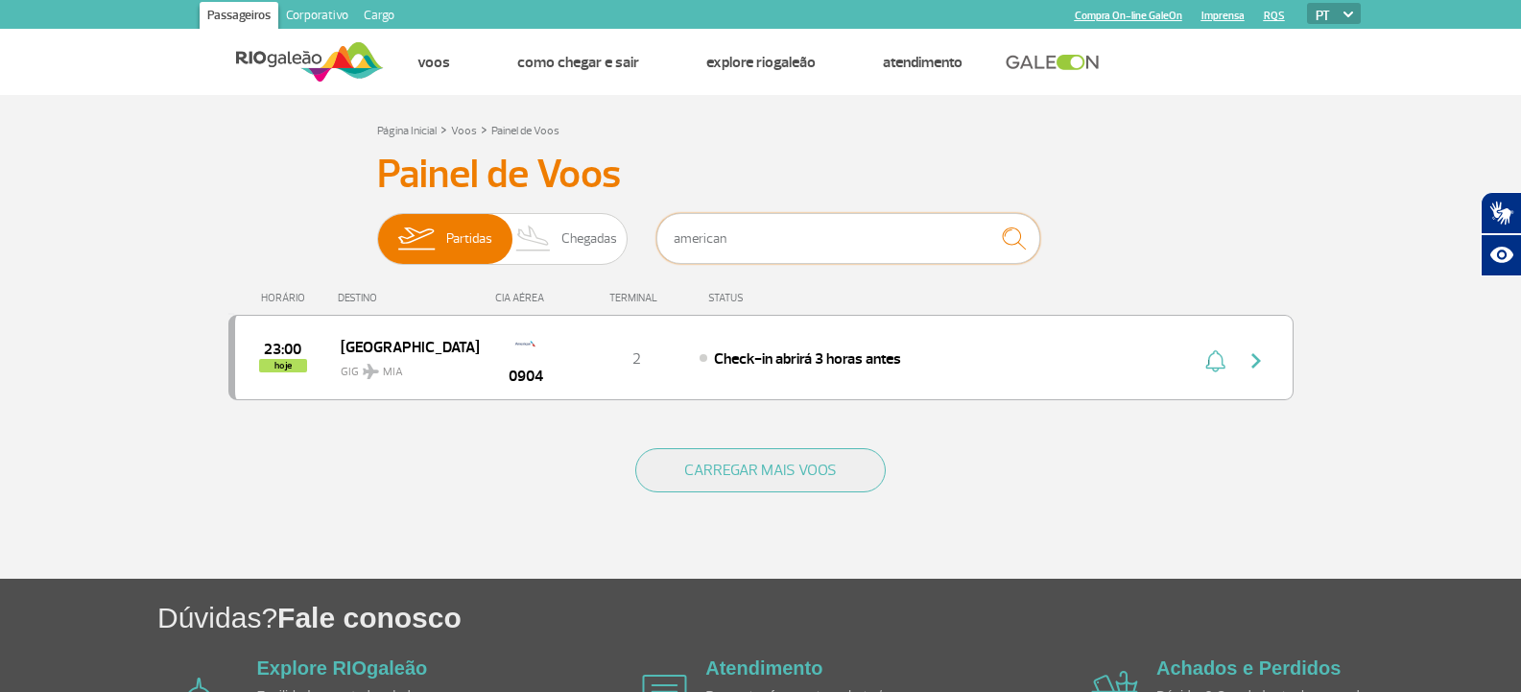
click at [898, 226] on input "american" at bounding box center [849, 238] width 384 height 51
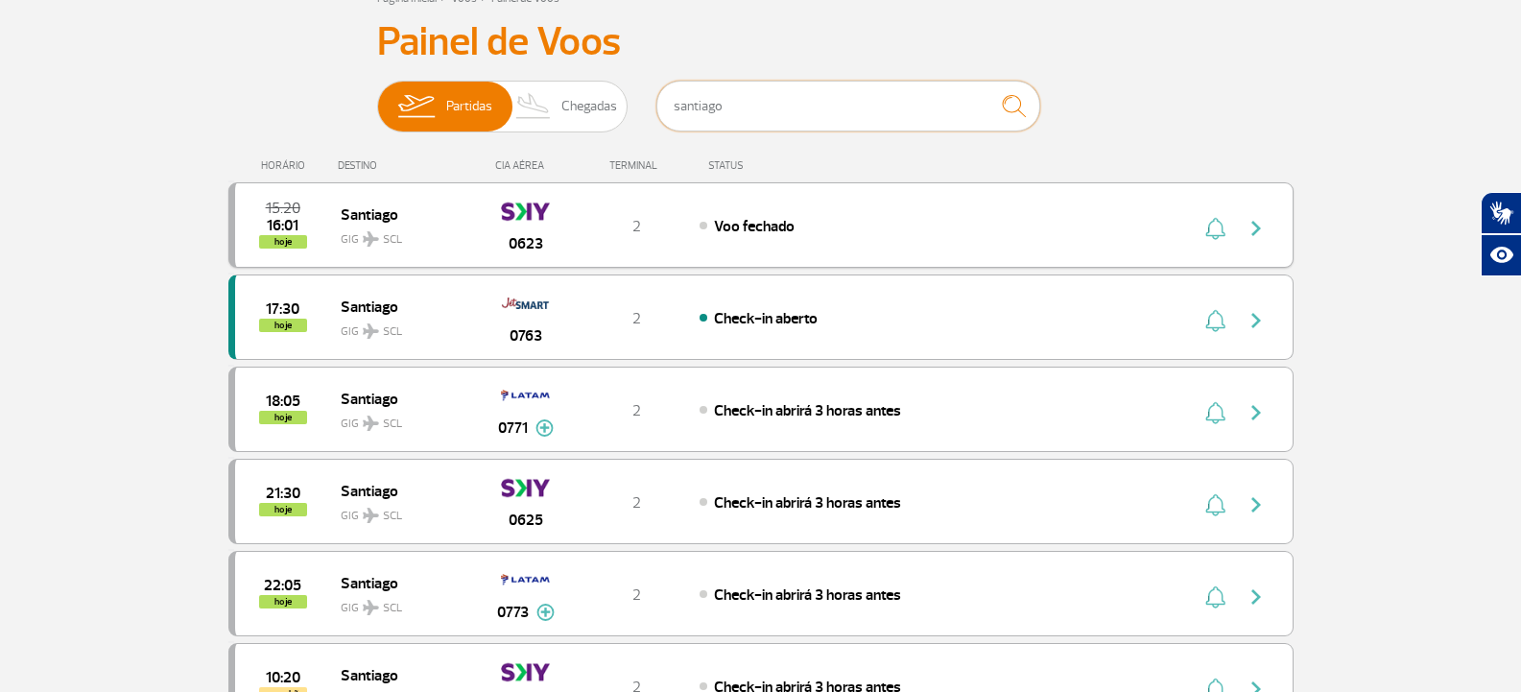
scroll to position [96, 0]
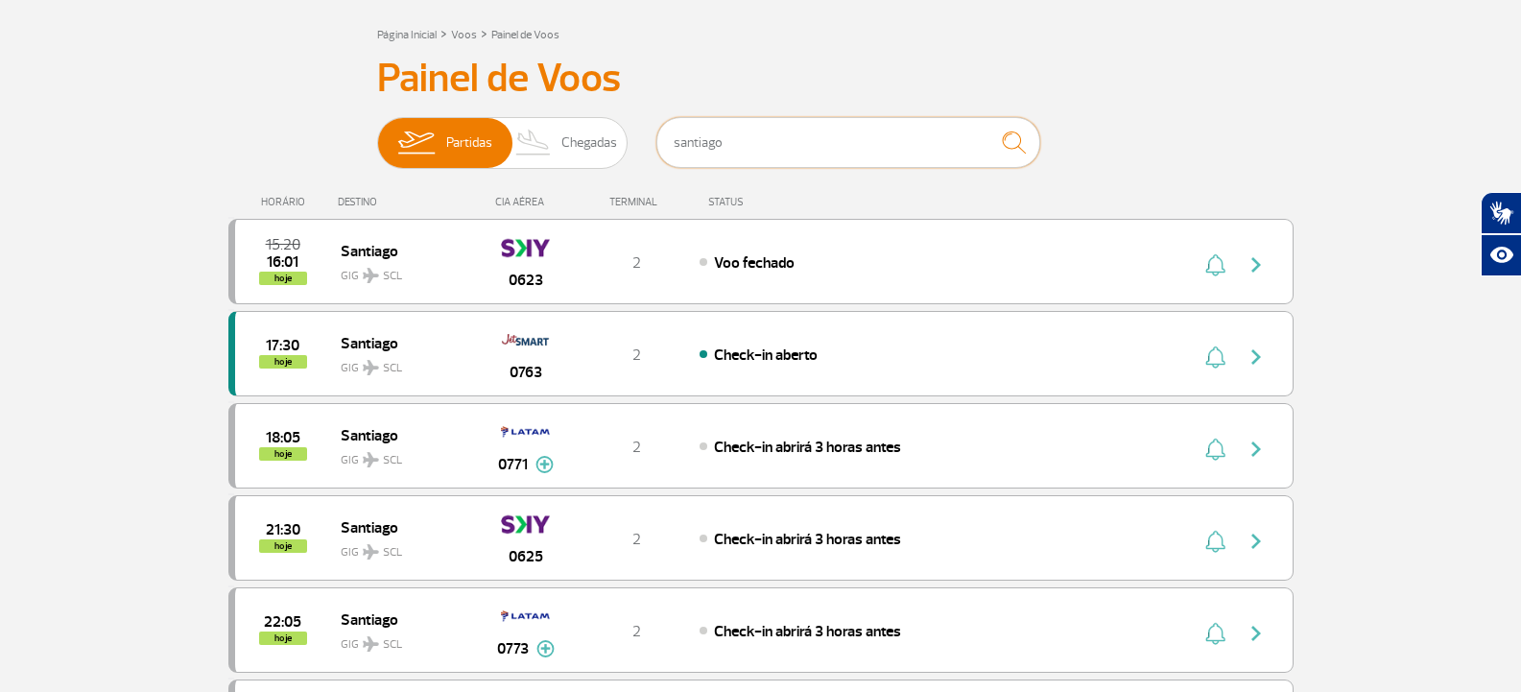
click at [767, 137] on input "santiago" at bounding box center [849, 142] width 384 height 51
type input "b"
type input "iberia"
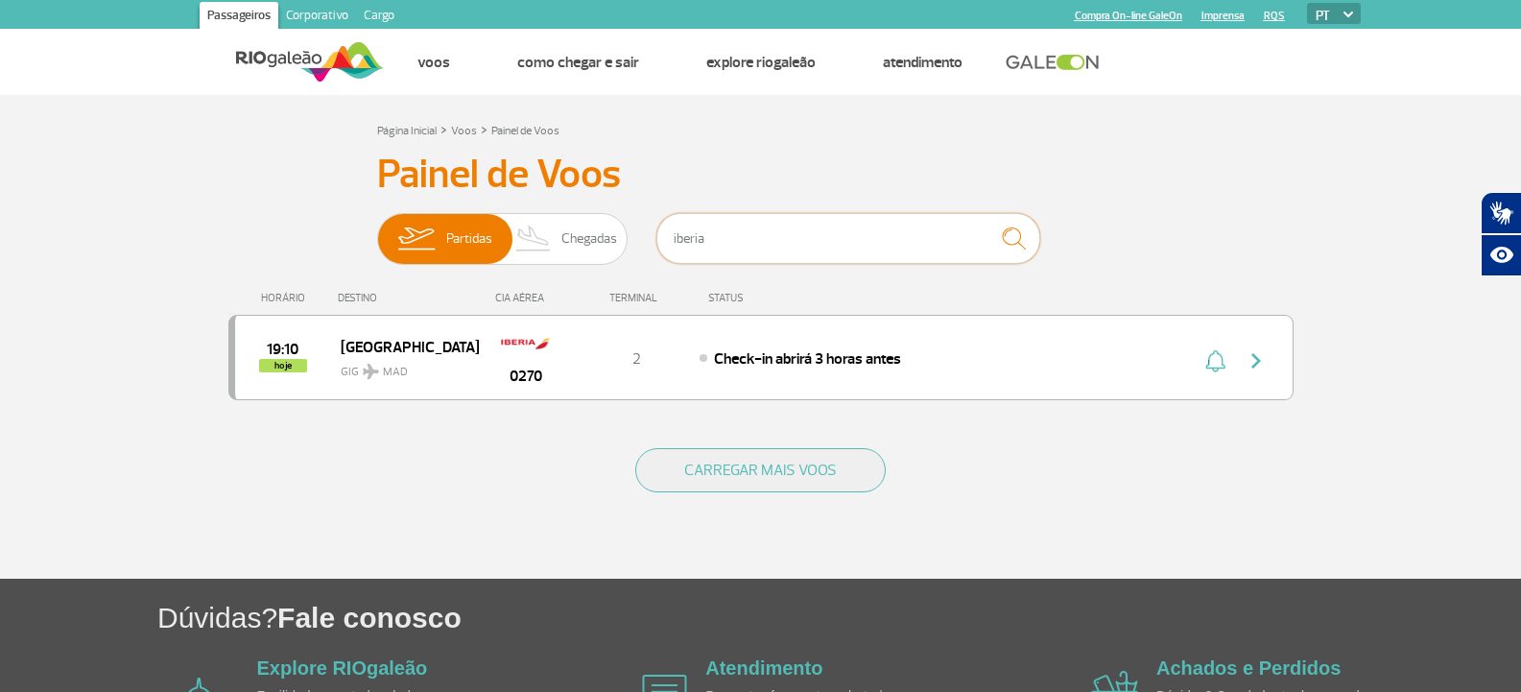
click at [731, 231] on input "iberia" at bounding box center [849, 238] width 384 height 51
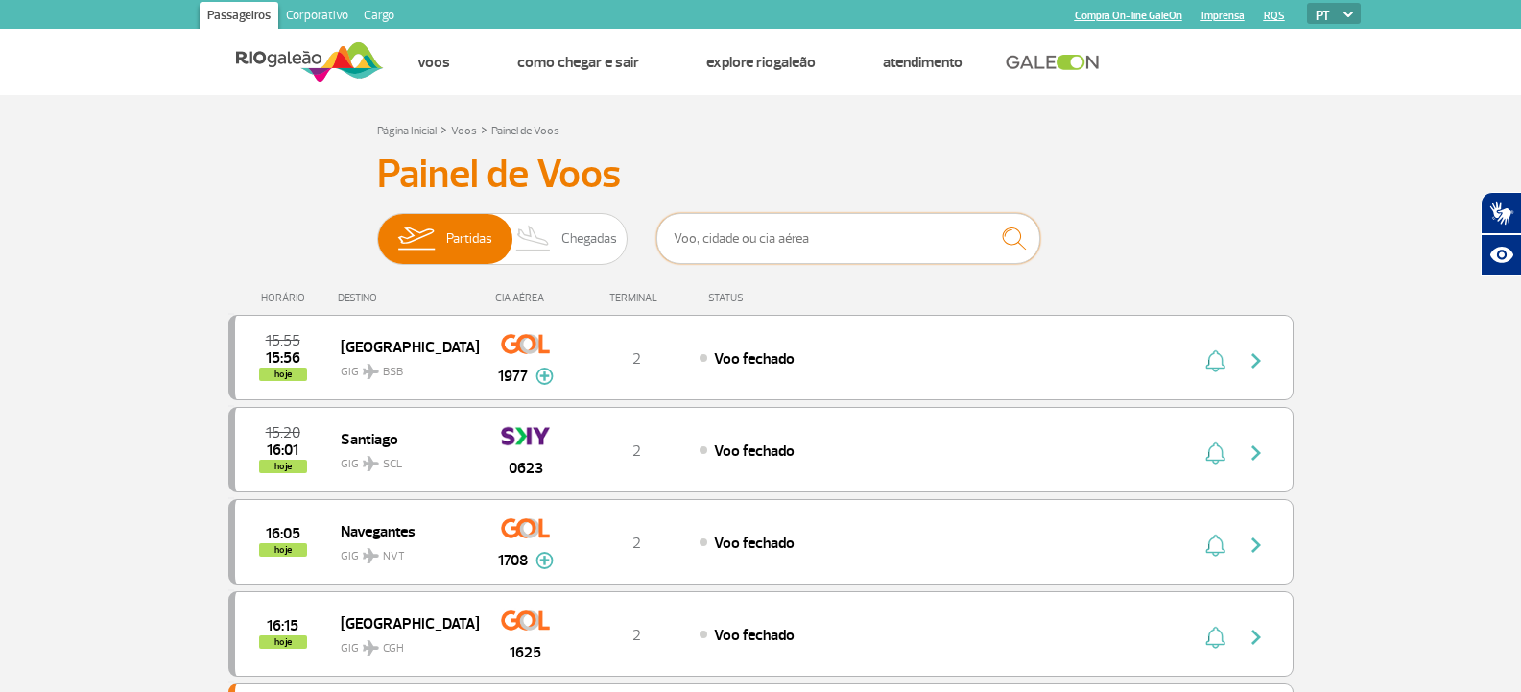
click at [818, 220] on input "text" at bounding box center [849, 238] width 384 height 51
type input "[GEOGRAPHIC_DATA]"
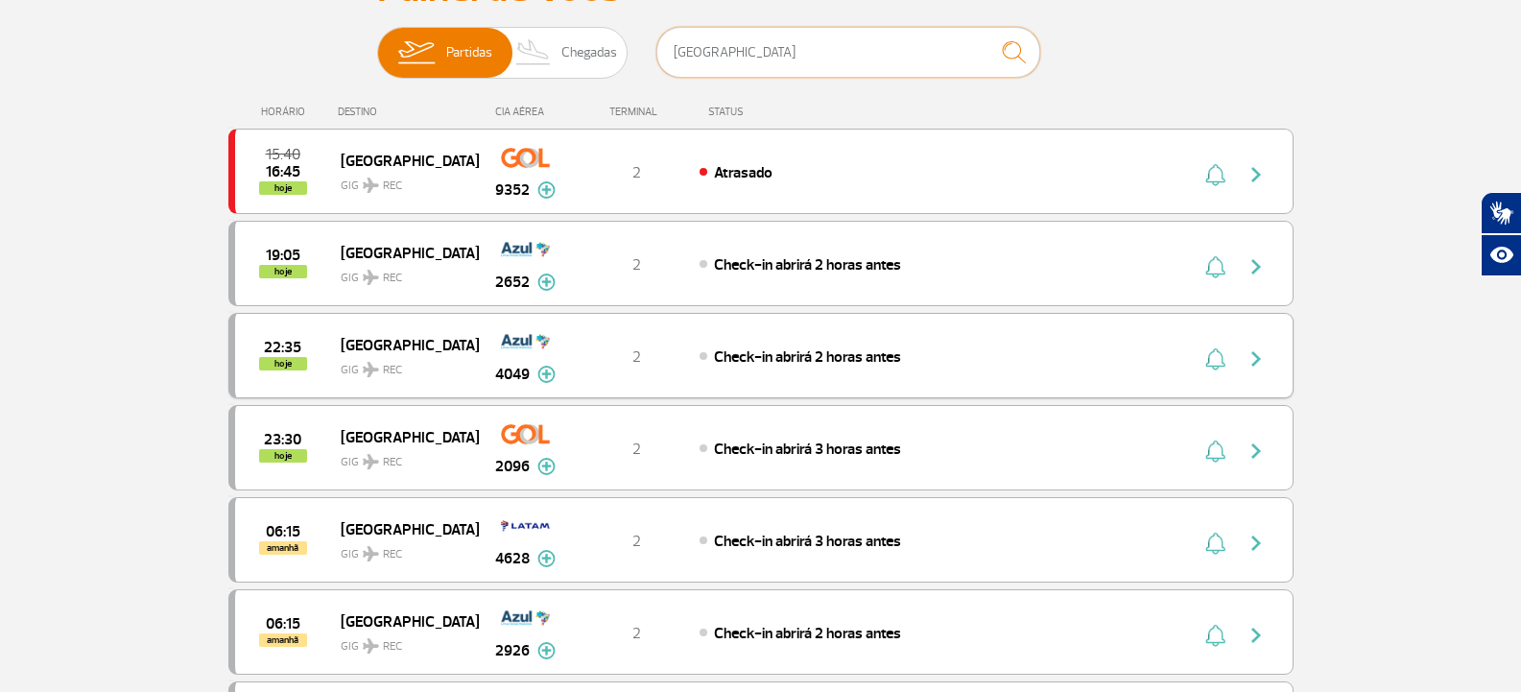
scroll to position [192, 0]
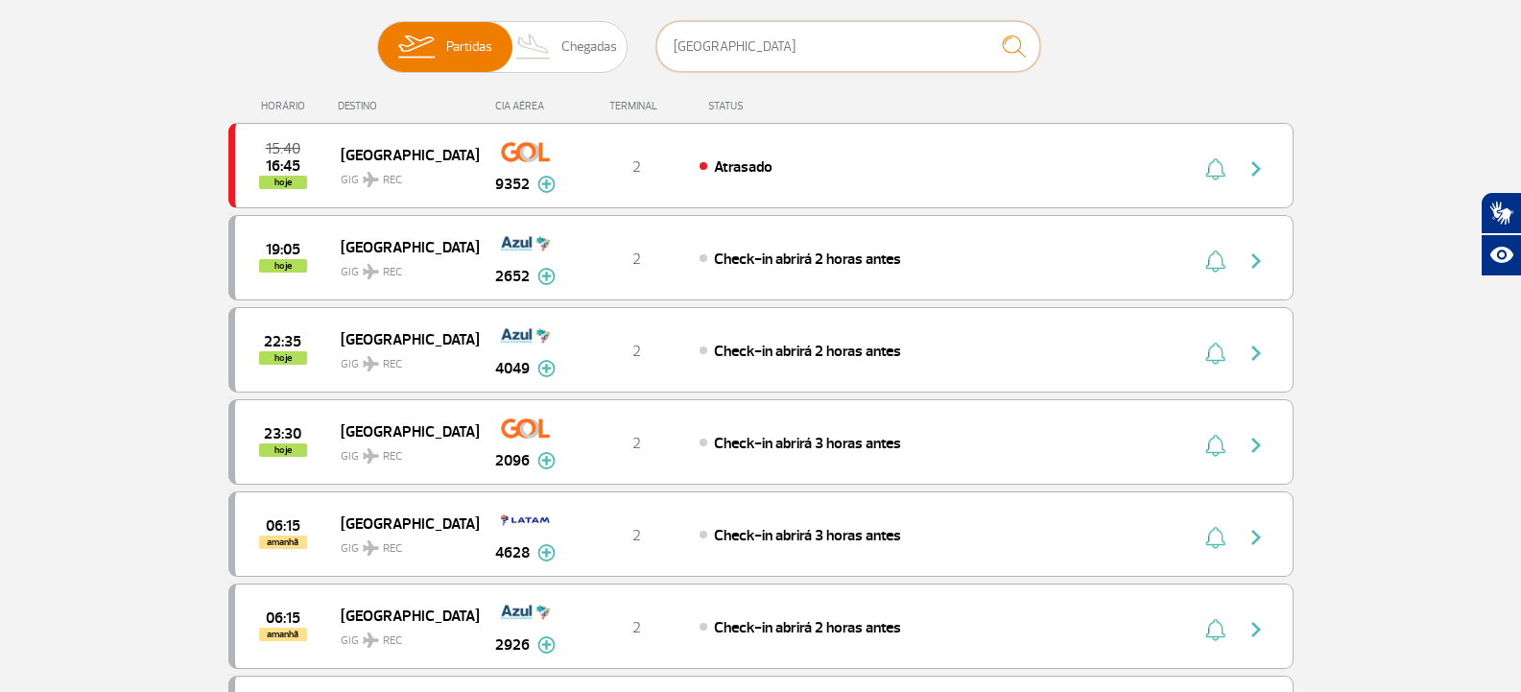
click at [683, 47] on input "[GEOGRAPHIC_DATA]" at bounding box center [849, 46] width 384 height 51
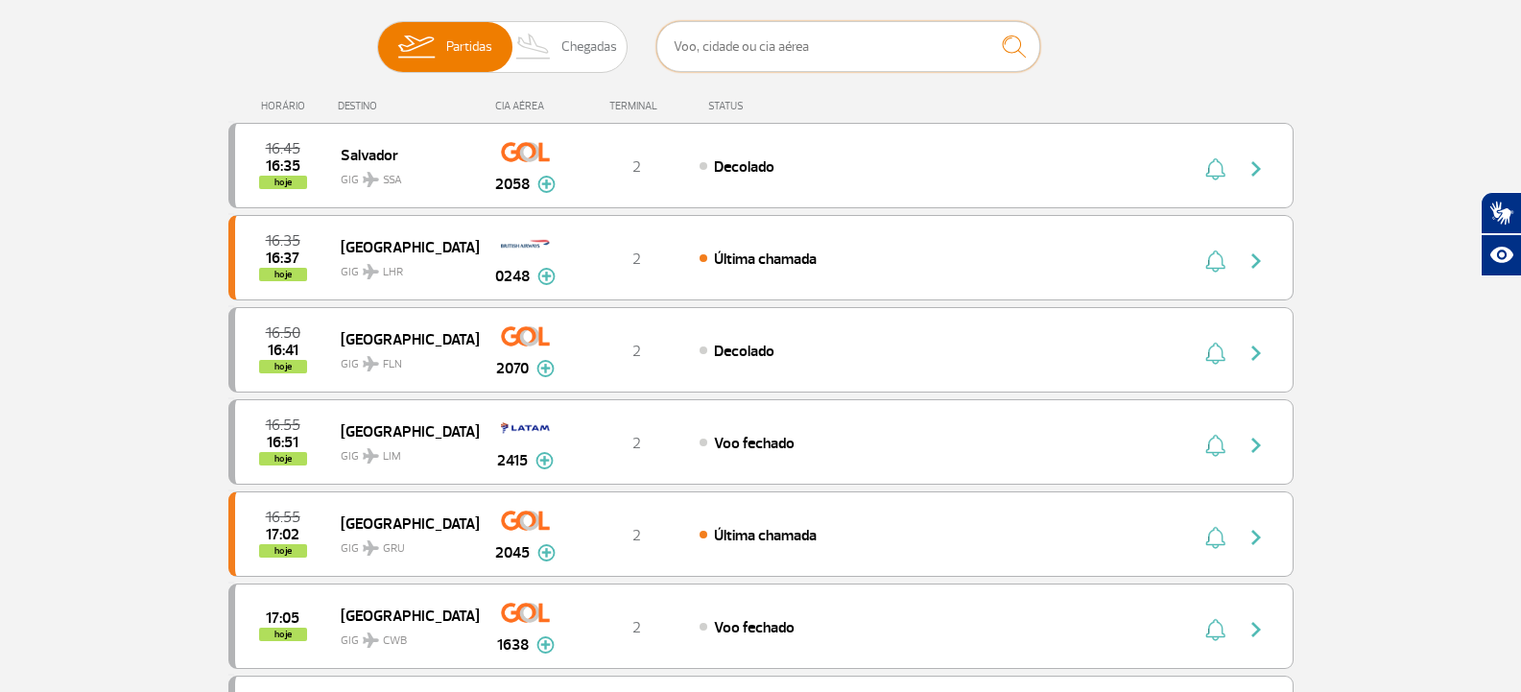
click at [702, 60] on input "text" at bounding box center [849, 46] width 384 height 51
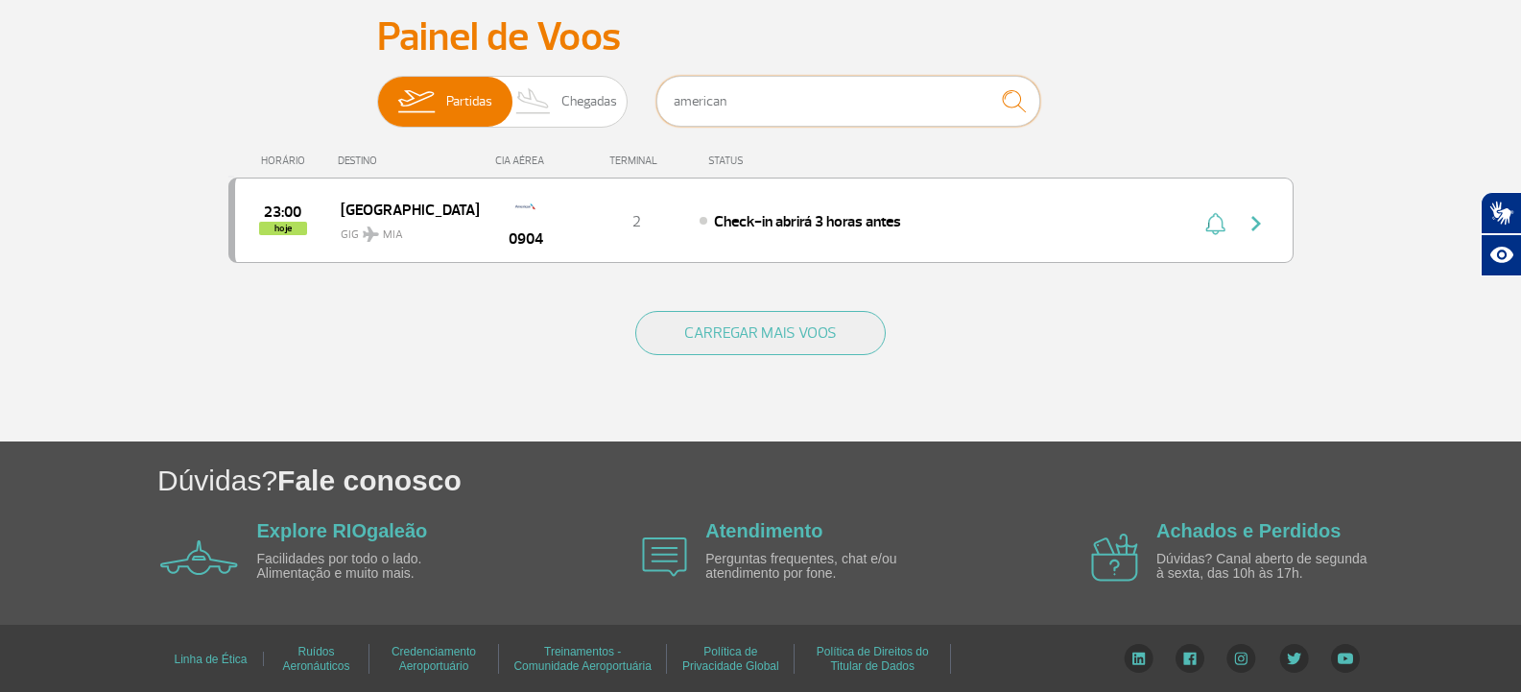
scroll to position [140, 0]
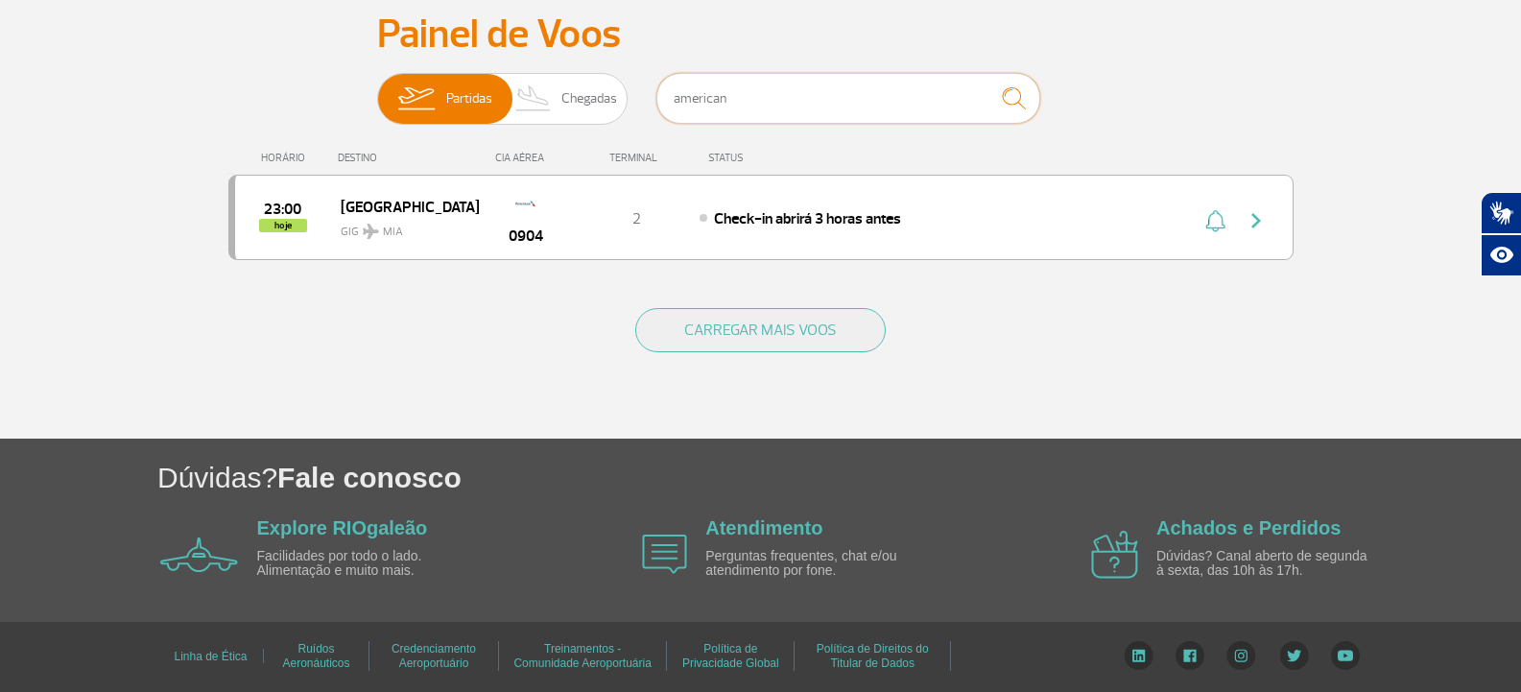
click at [719, 95] on input "american" at bounding box center [849, 98] width 384 height 51
type input "i"
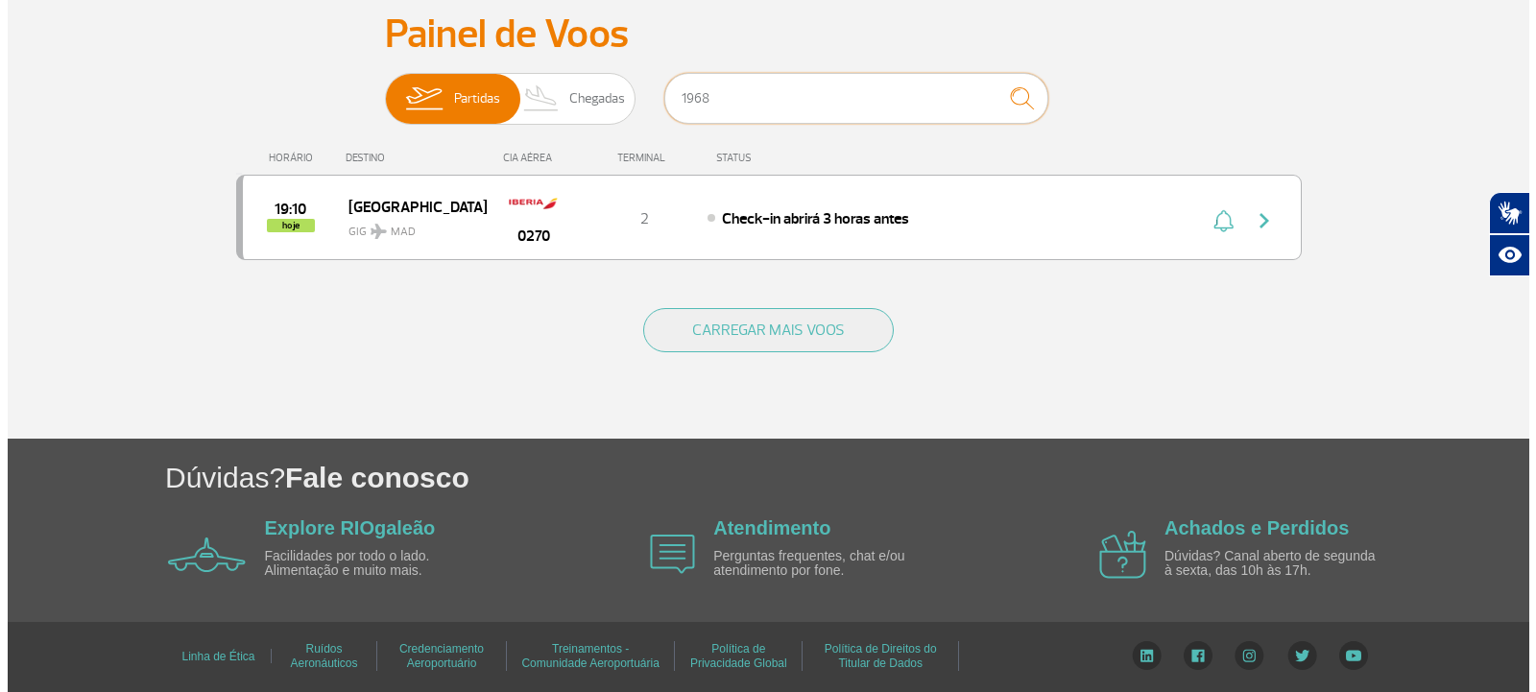
scroll to position [0, 0]
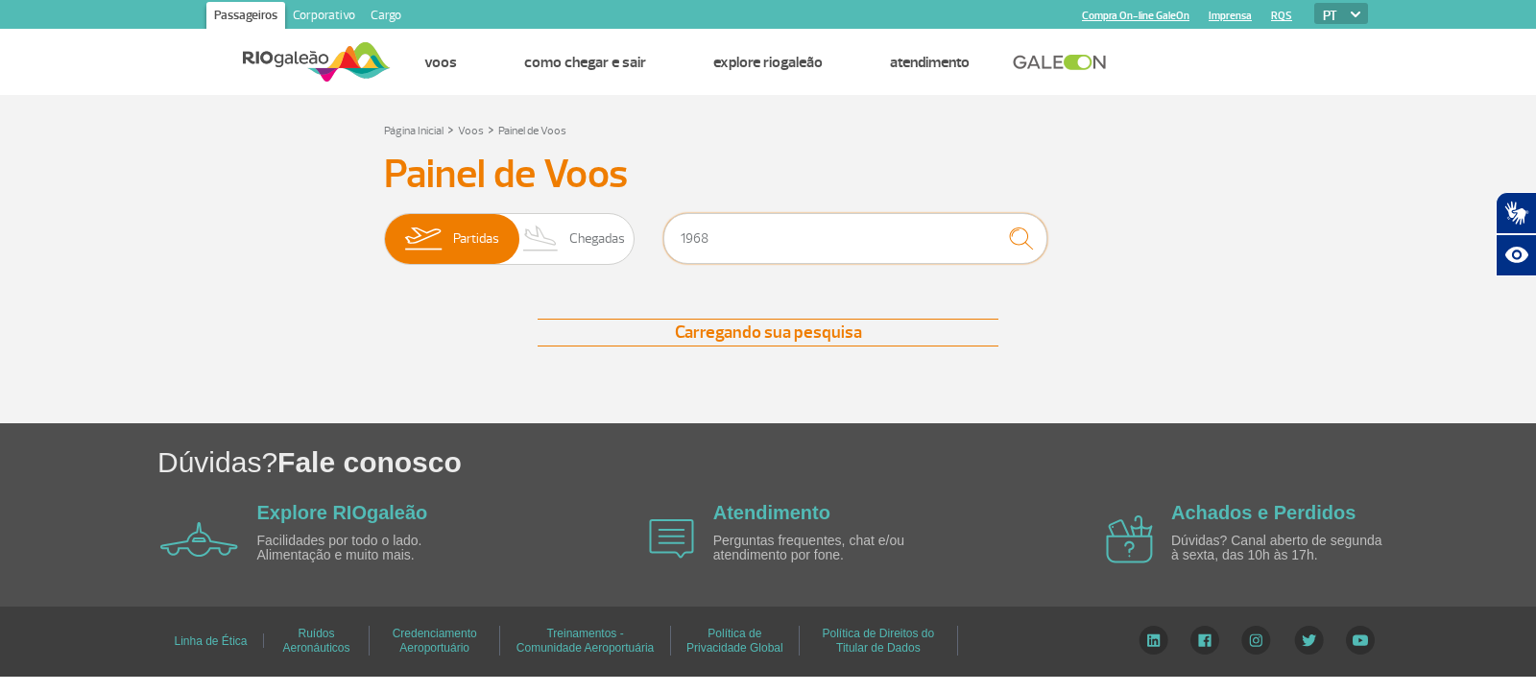
type input "1968"
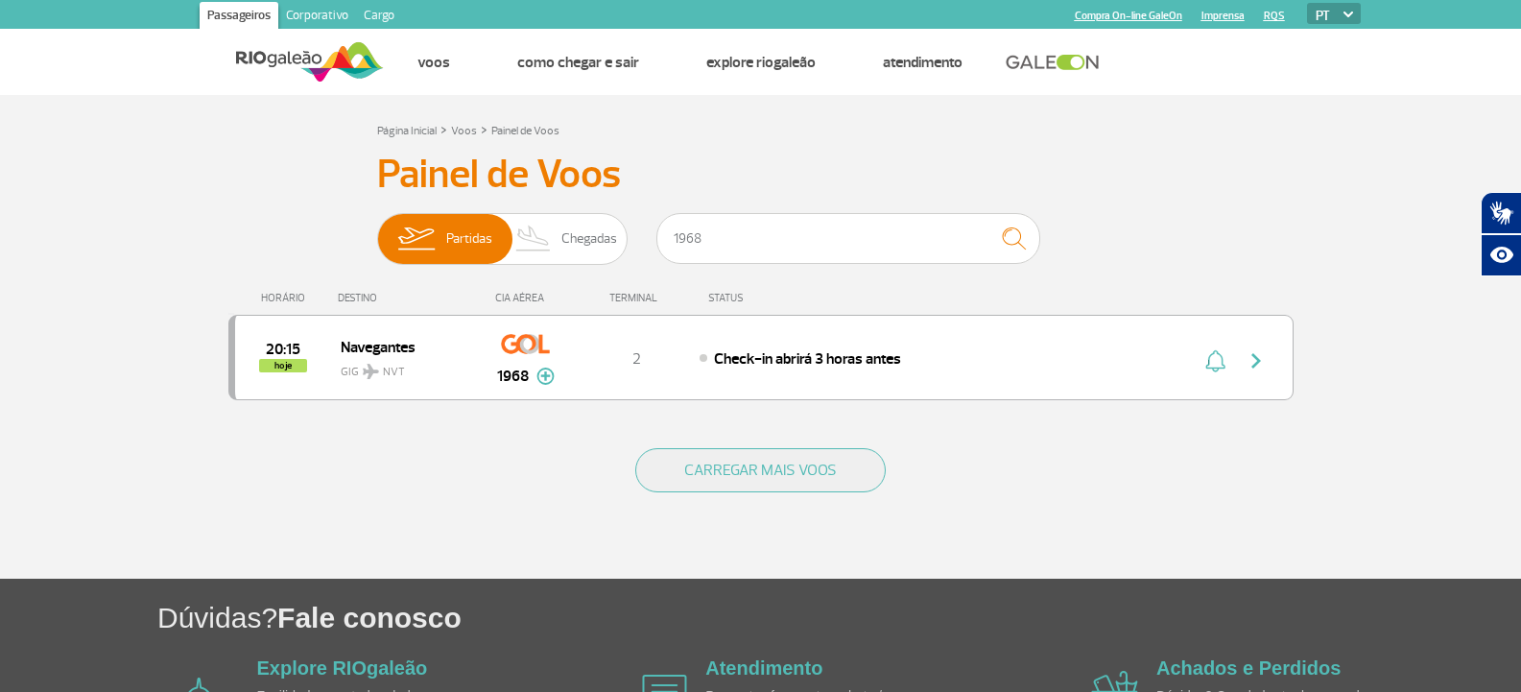
click at [796, 357] on span "Check-in abrirá 3 horas antes" at bounding box center [807, 358] width 187 height 19
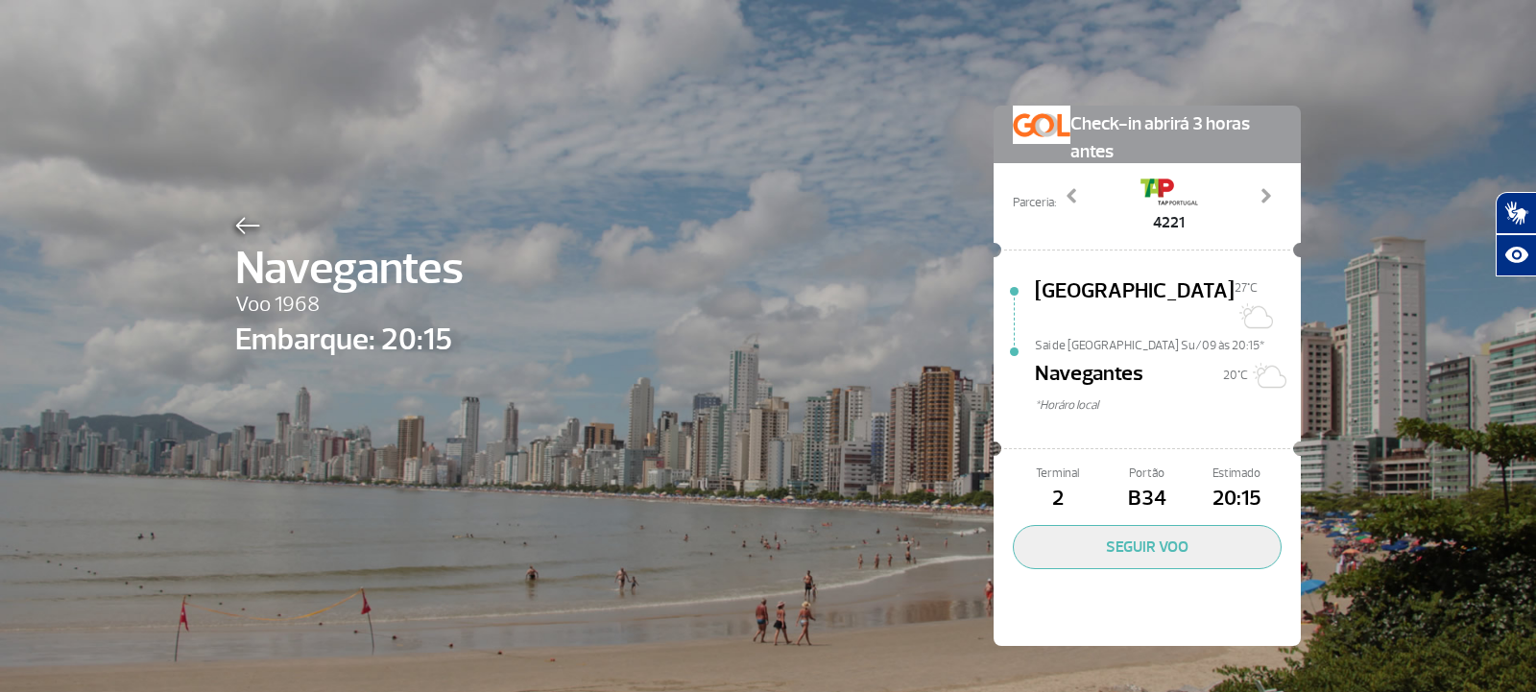
click at [237, 213] on div at bounding box center [349, 222] width 228 height 23
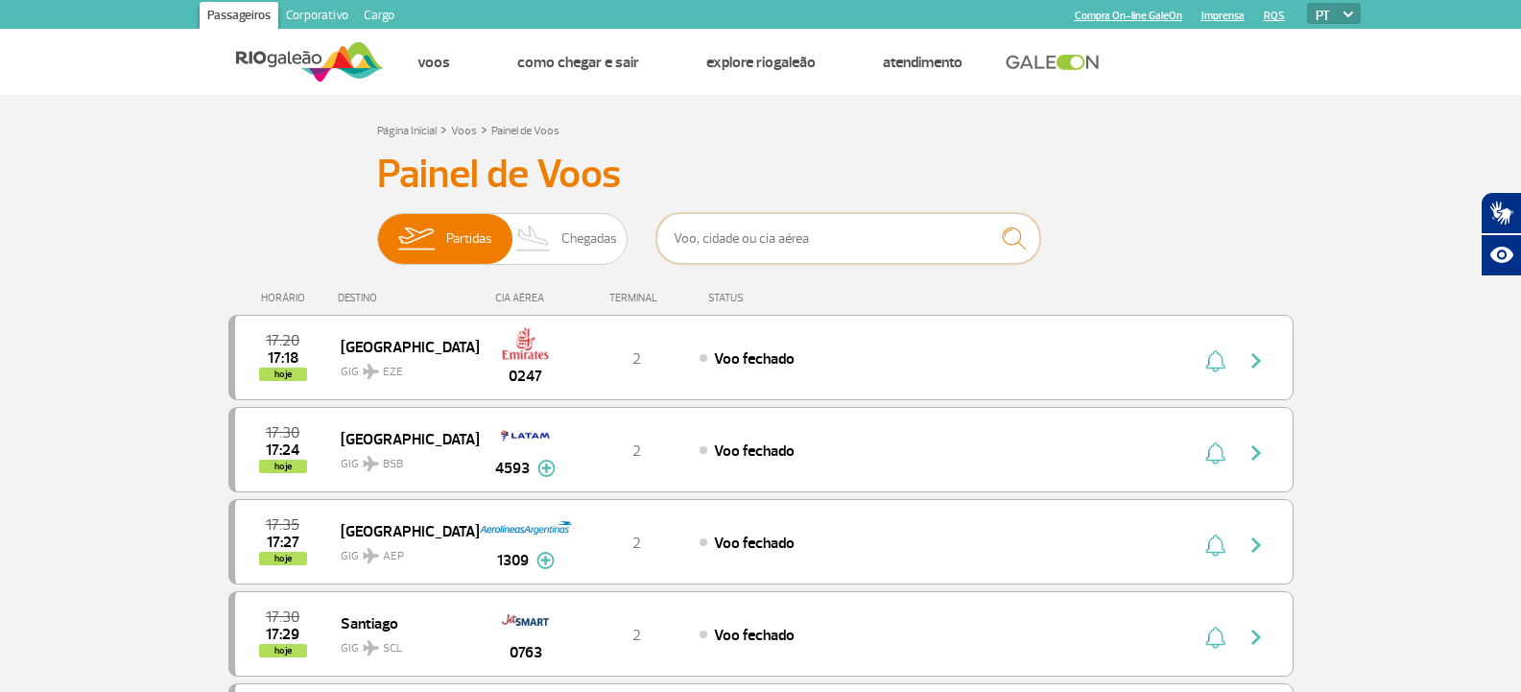
click at [709, 215] on input "text" at bounding box center [849, 238] width 384 height 51
type input "1929"
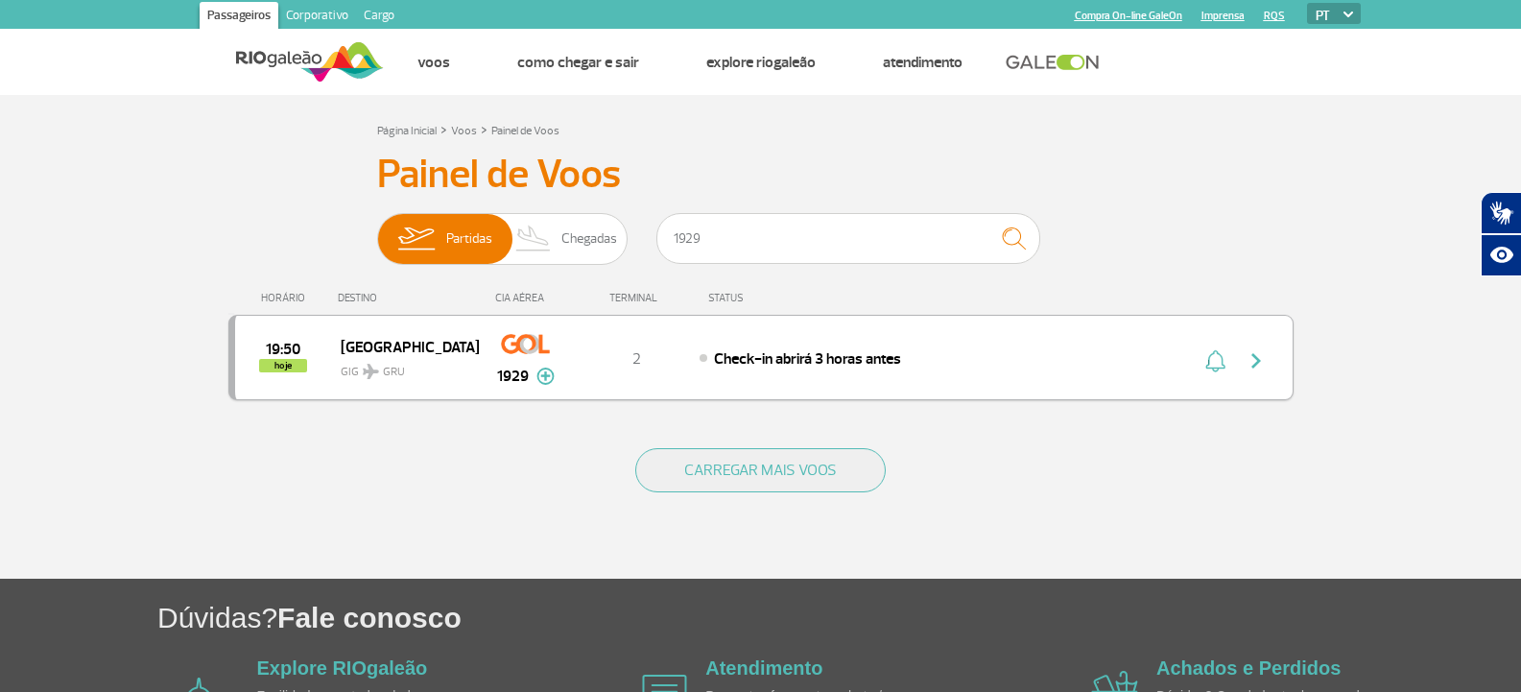
click at [817, 359] on span "Check-in abrirá 3 horas antes" at bounding box center [807, 358] width 187 height 19
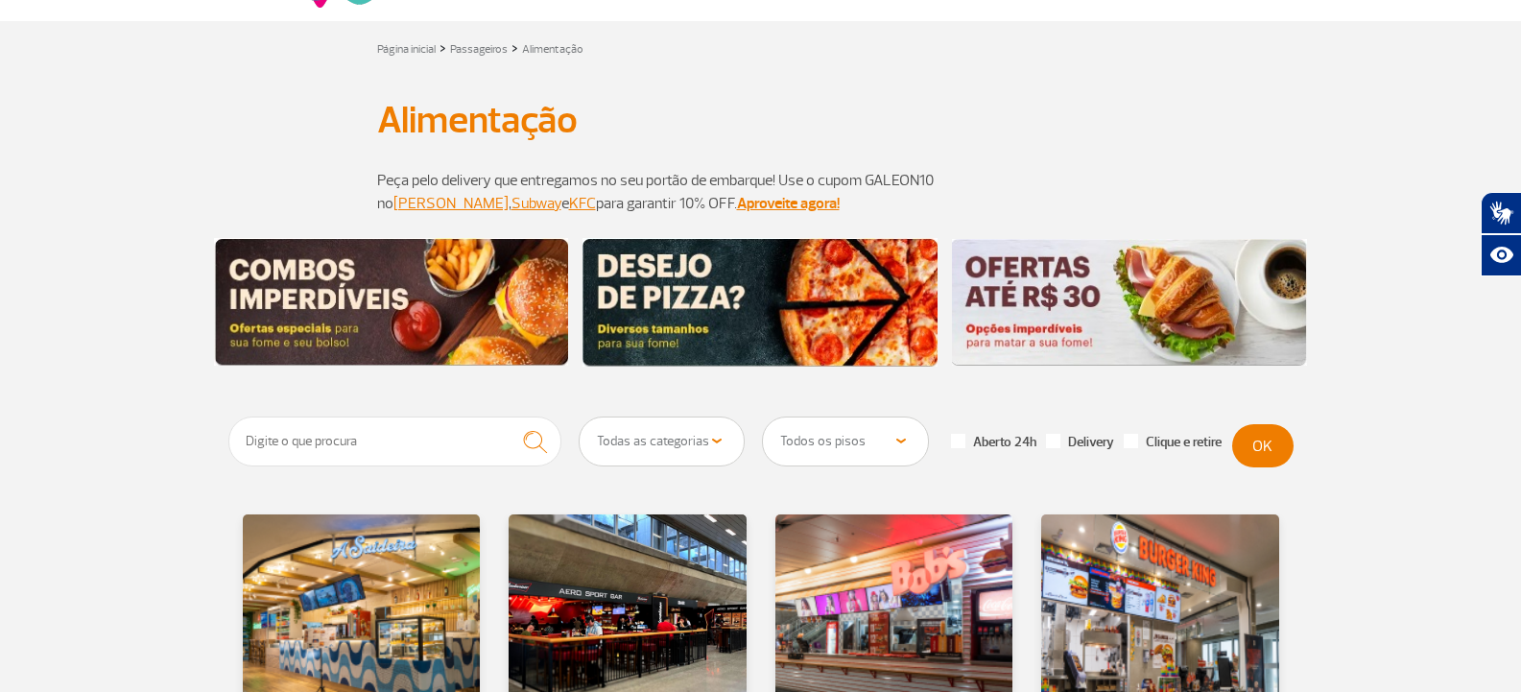
scroll to position [96, 0]
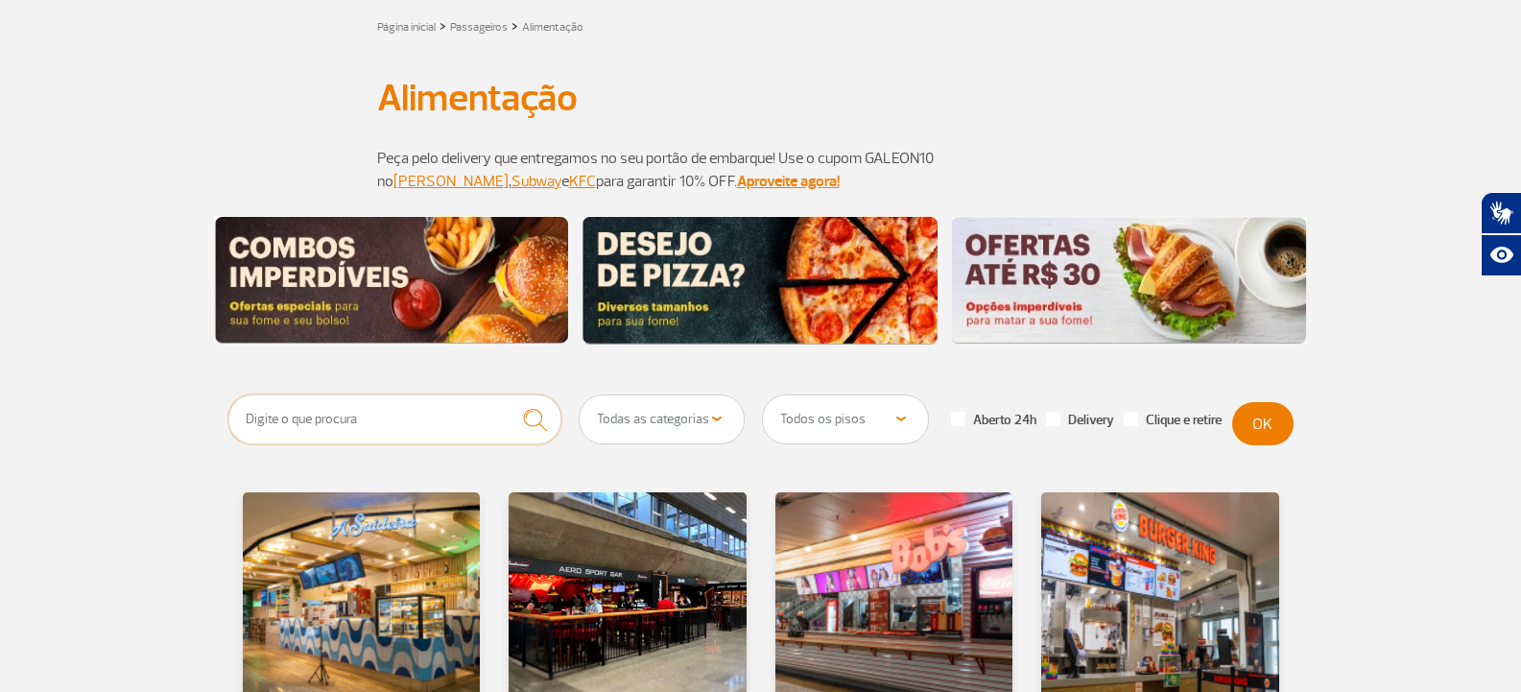
click at [331, 409] on input "text" at bounding box center [395, 419] width 334 height 50
type input "pasquim"
click at [509, 394] on button "submit" at bounding box center [535, 419] width 53 height 51
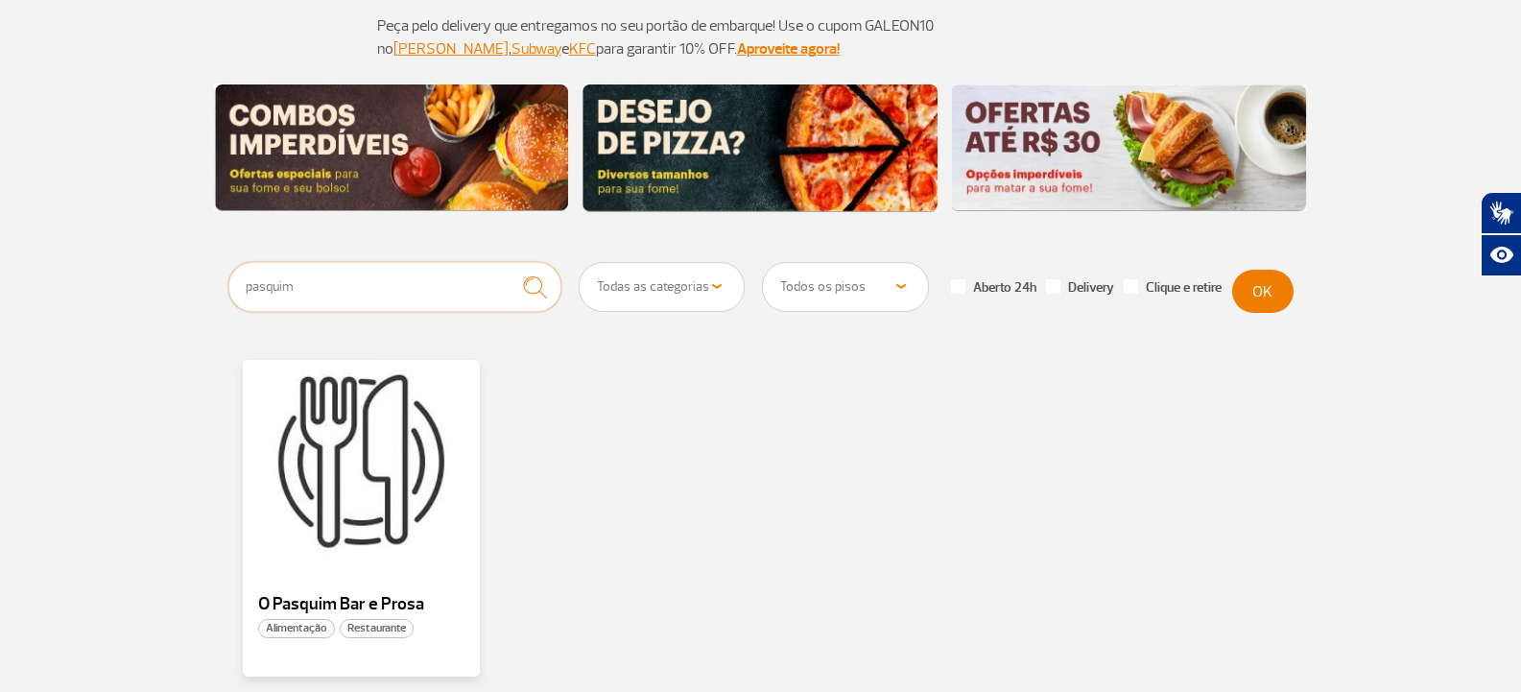
scroll to position [288, 0]
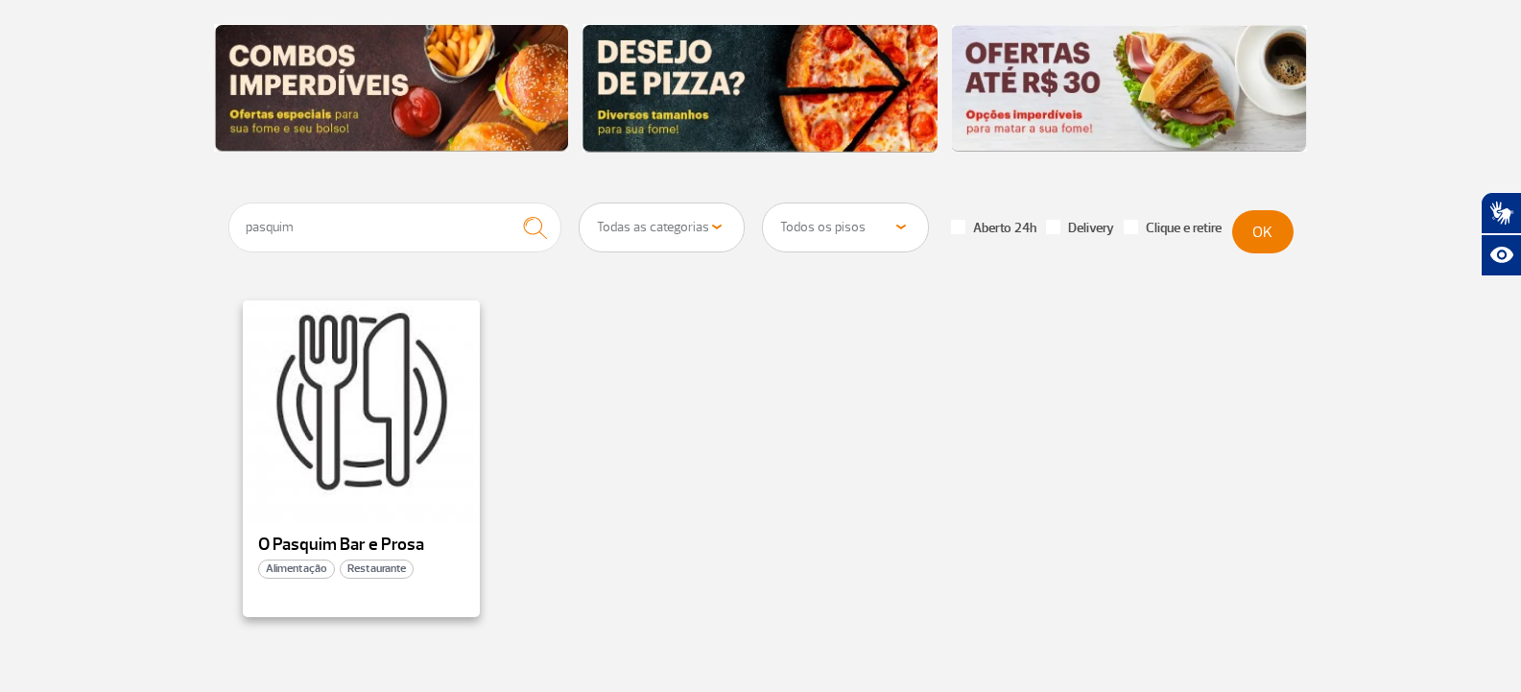
click at [379, 492] on div at bounding box center [361, 411] width 242 height 226
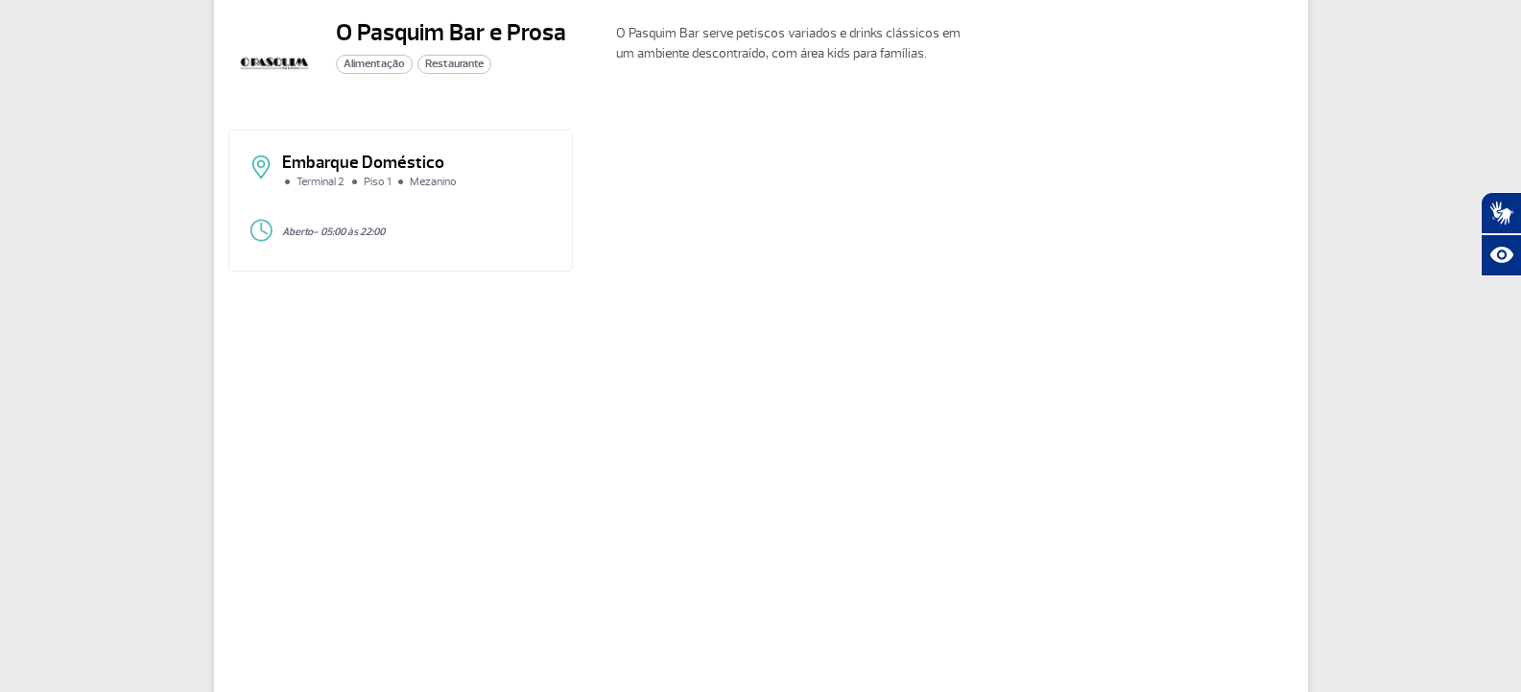
scroll to position [96, 0]
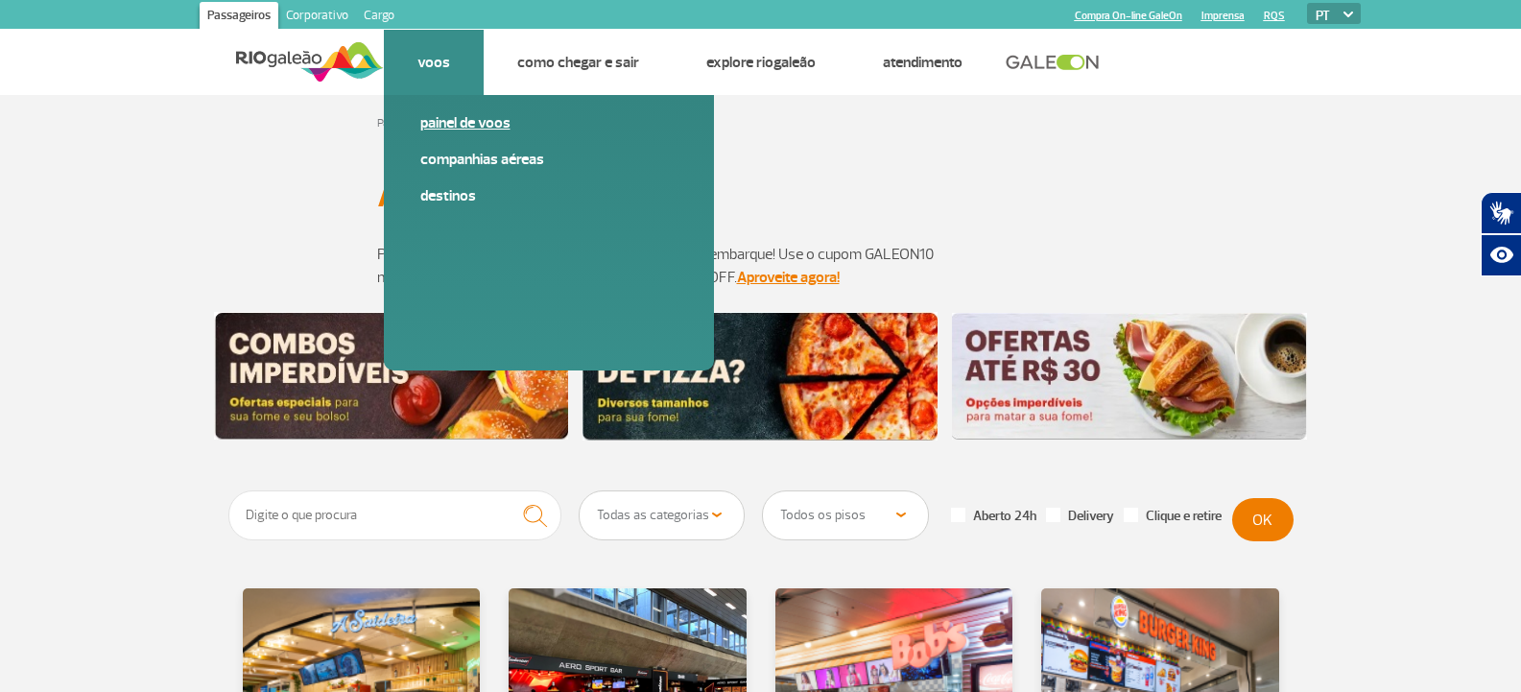
click at [502, 118] on link "Painel de voos" at bounding box center [548, 122] width 257 height 21
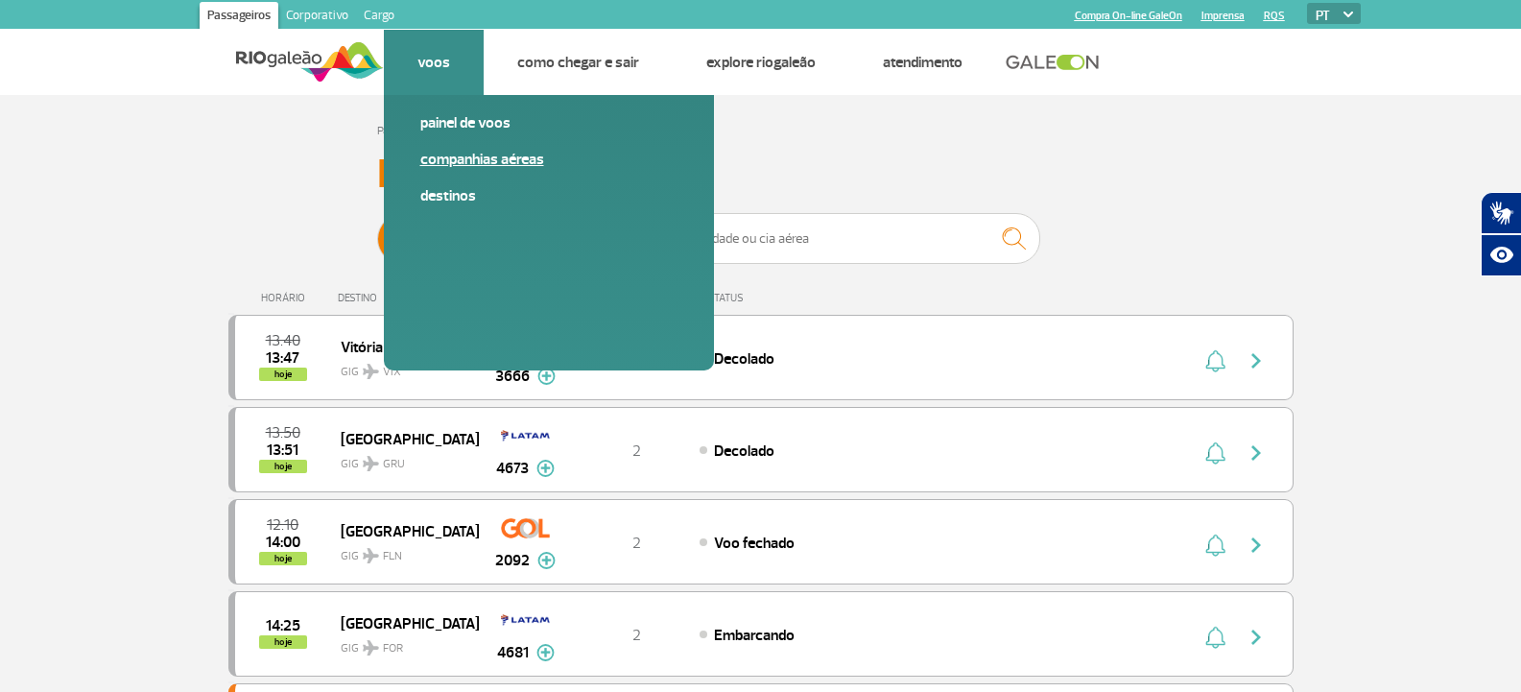
click at [490, 164] on link "Companhias Aéreas" at bounding box center [548, 159] width 257 height 21
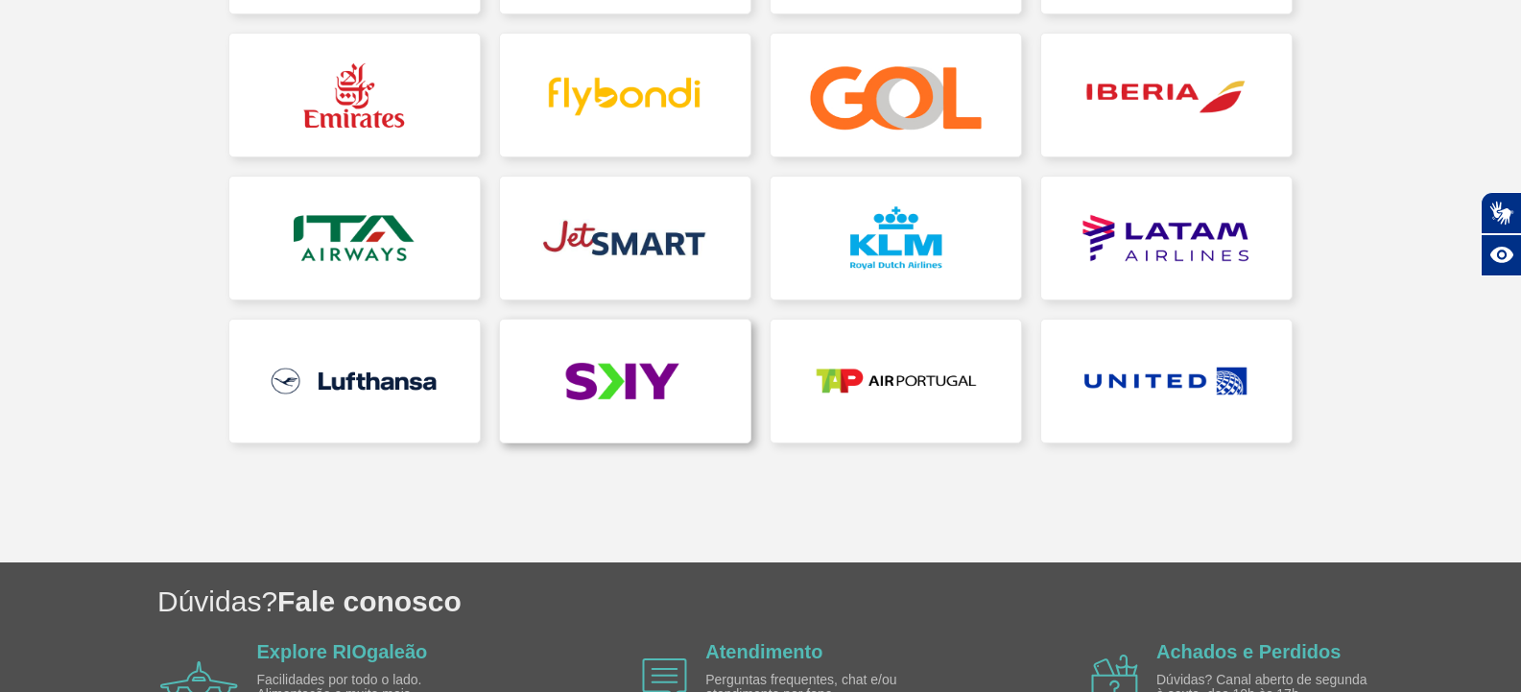
scroll to position [576, 0]
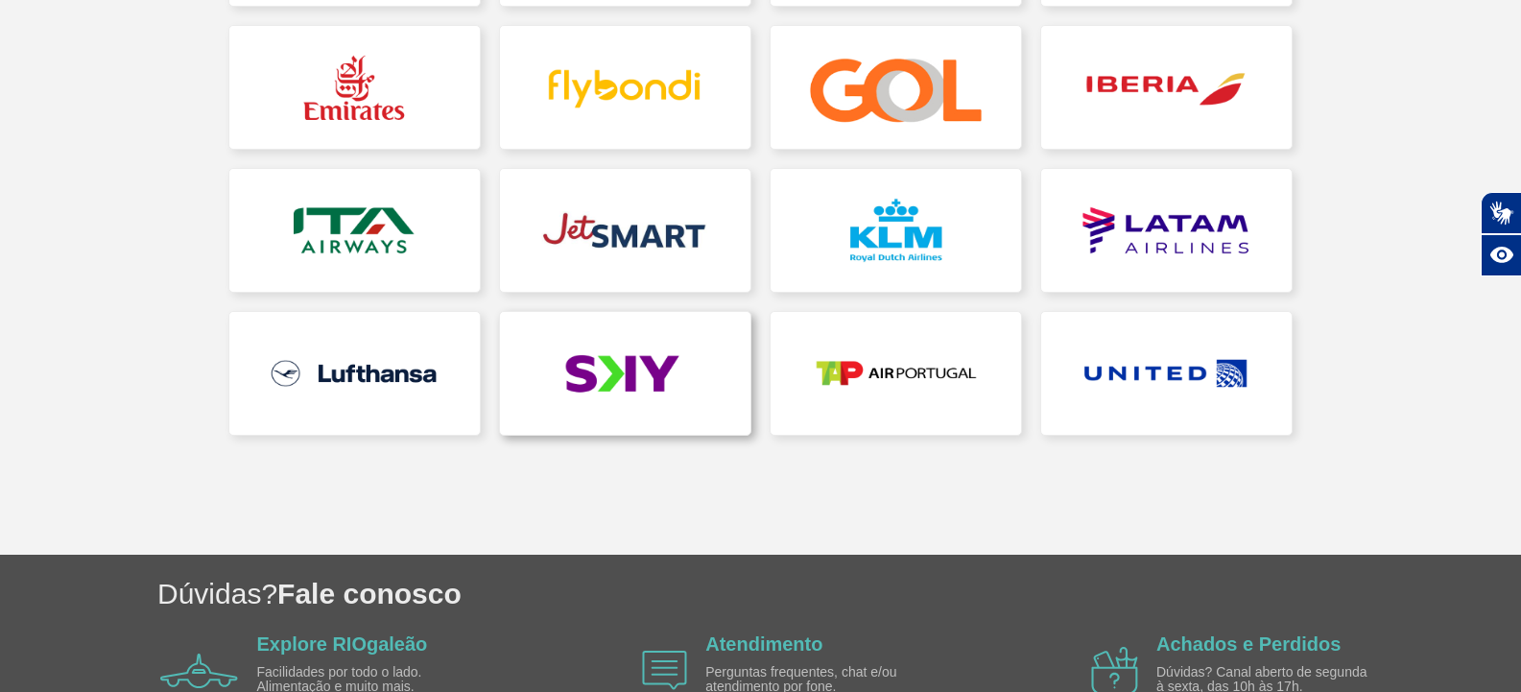
click at [657, 402] on link at bounding box center [625, 373] width 251 height 123
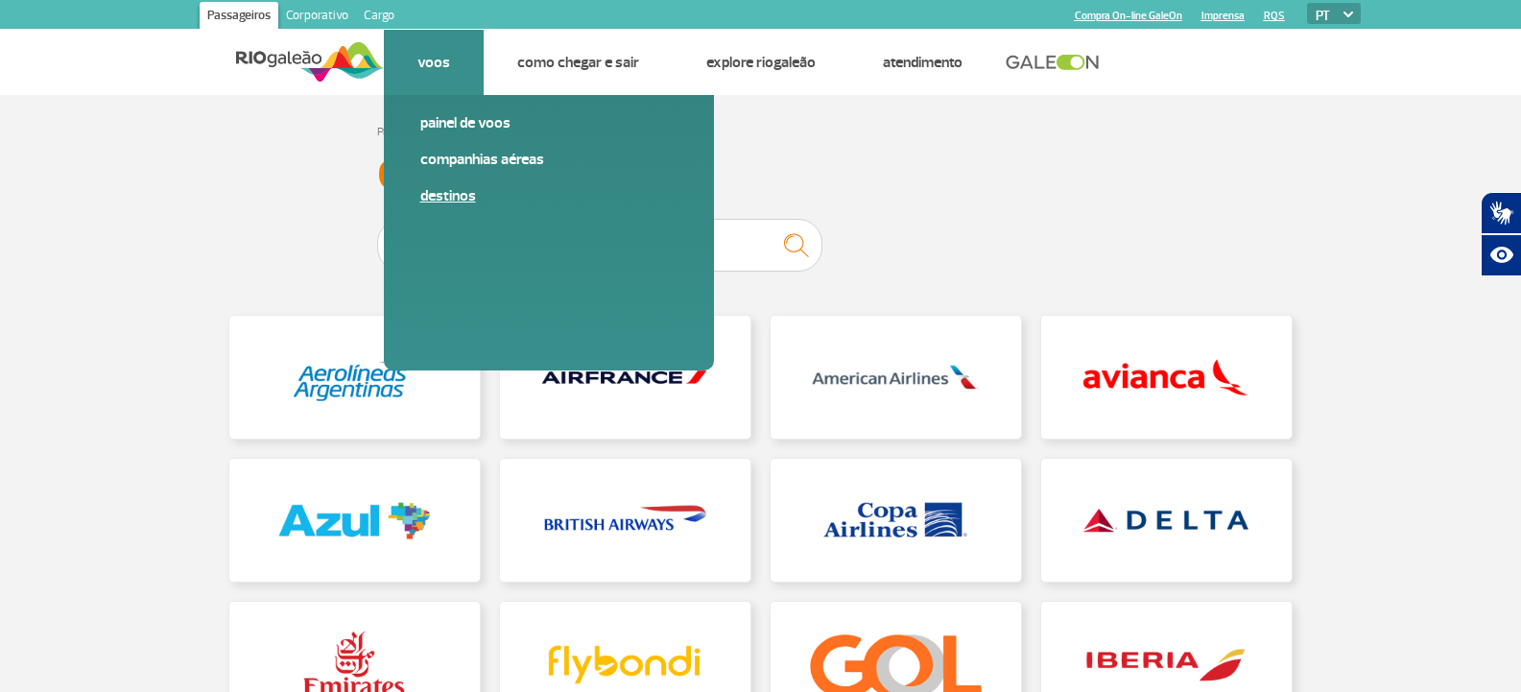
click at [449, 195] on link "Destinos" at bounding box center [548, 195] width 257 height 21
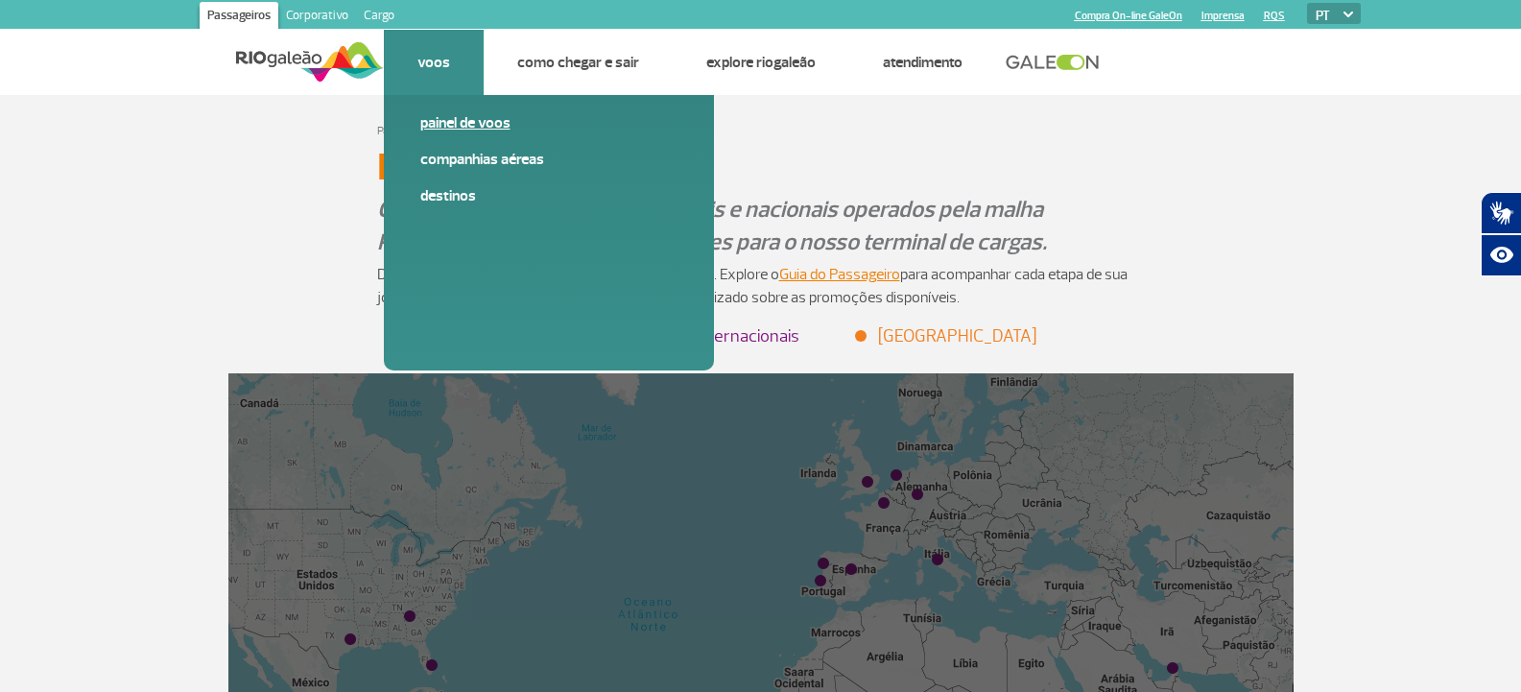
click at [447, 139] on span "Painel de voos" at bounding box center [548, 130] width 257 height 36
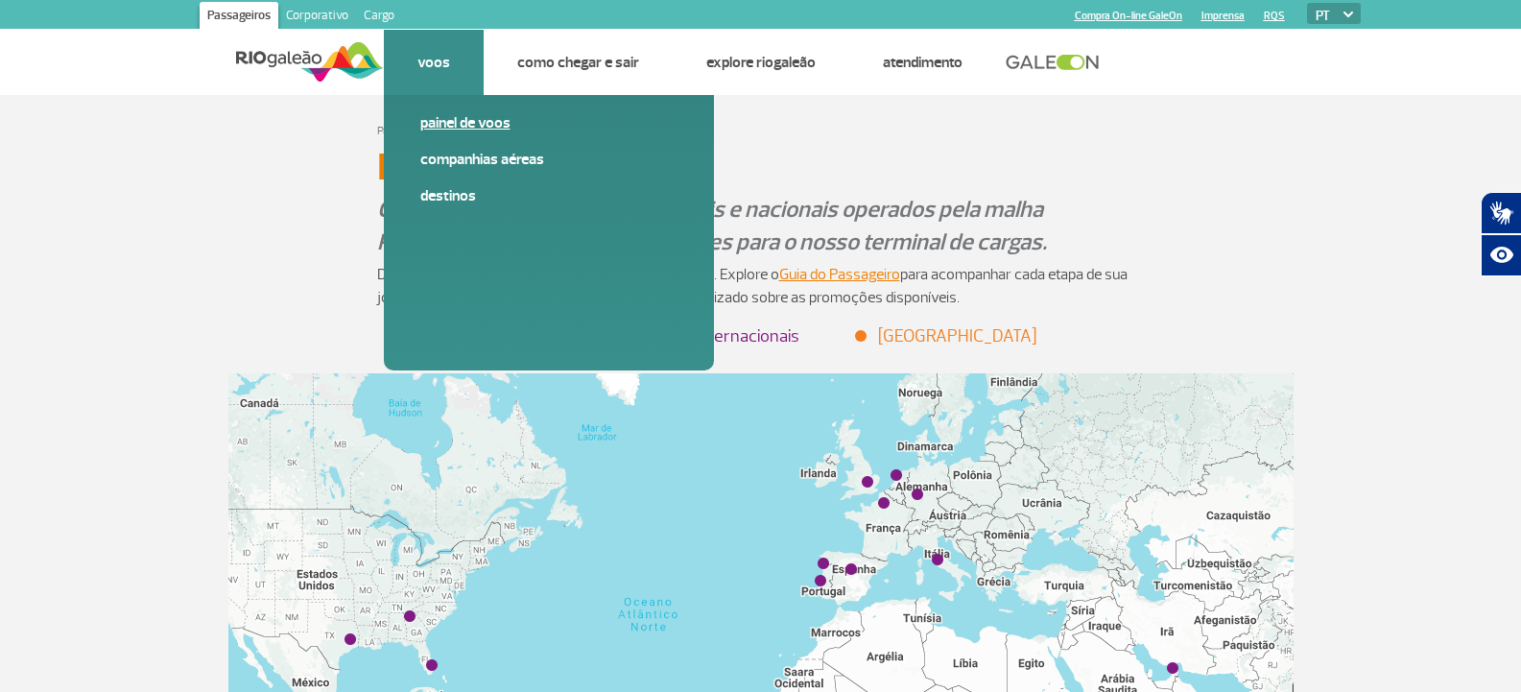
click at [459, 121] on link "Painel de voos" at bounding box center [548, 122] width 257 height 21
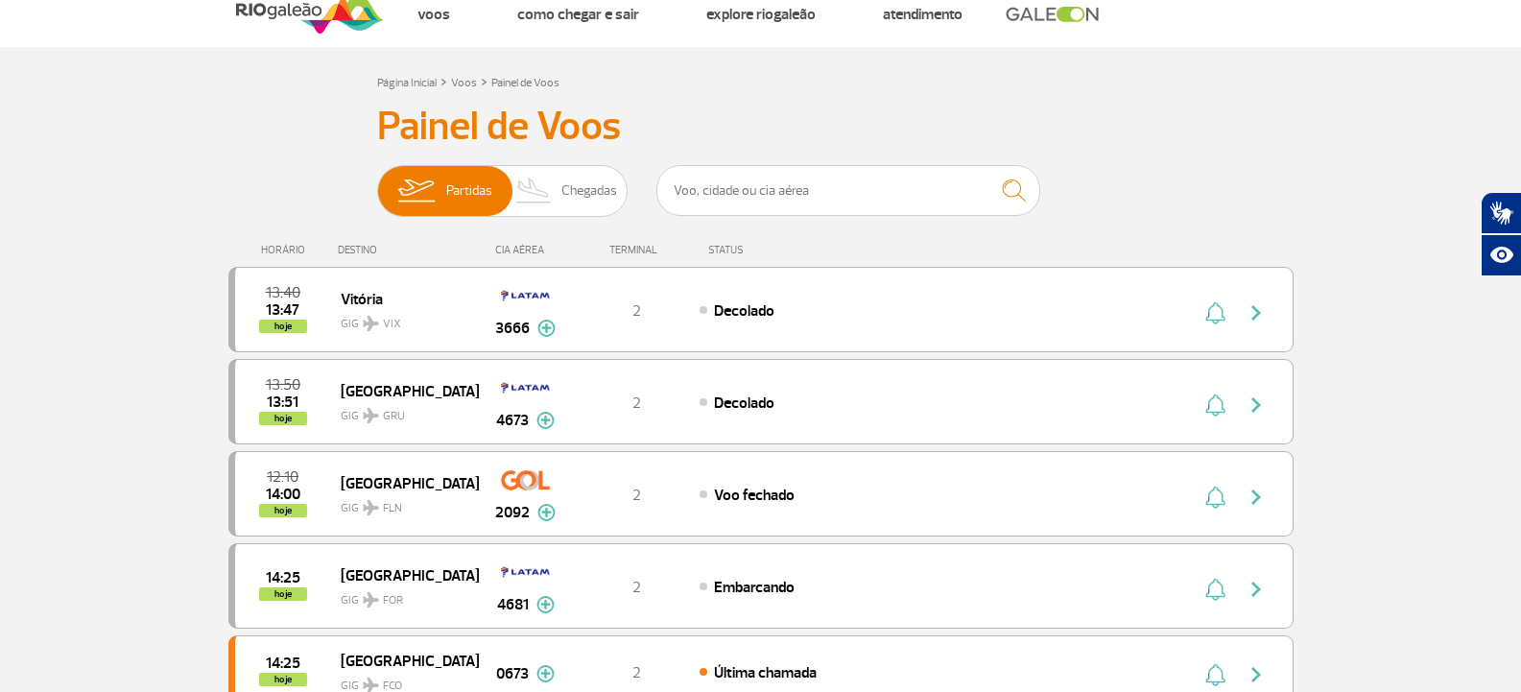
scroll to position [96, 0]
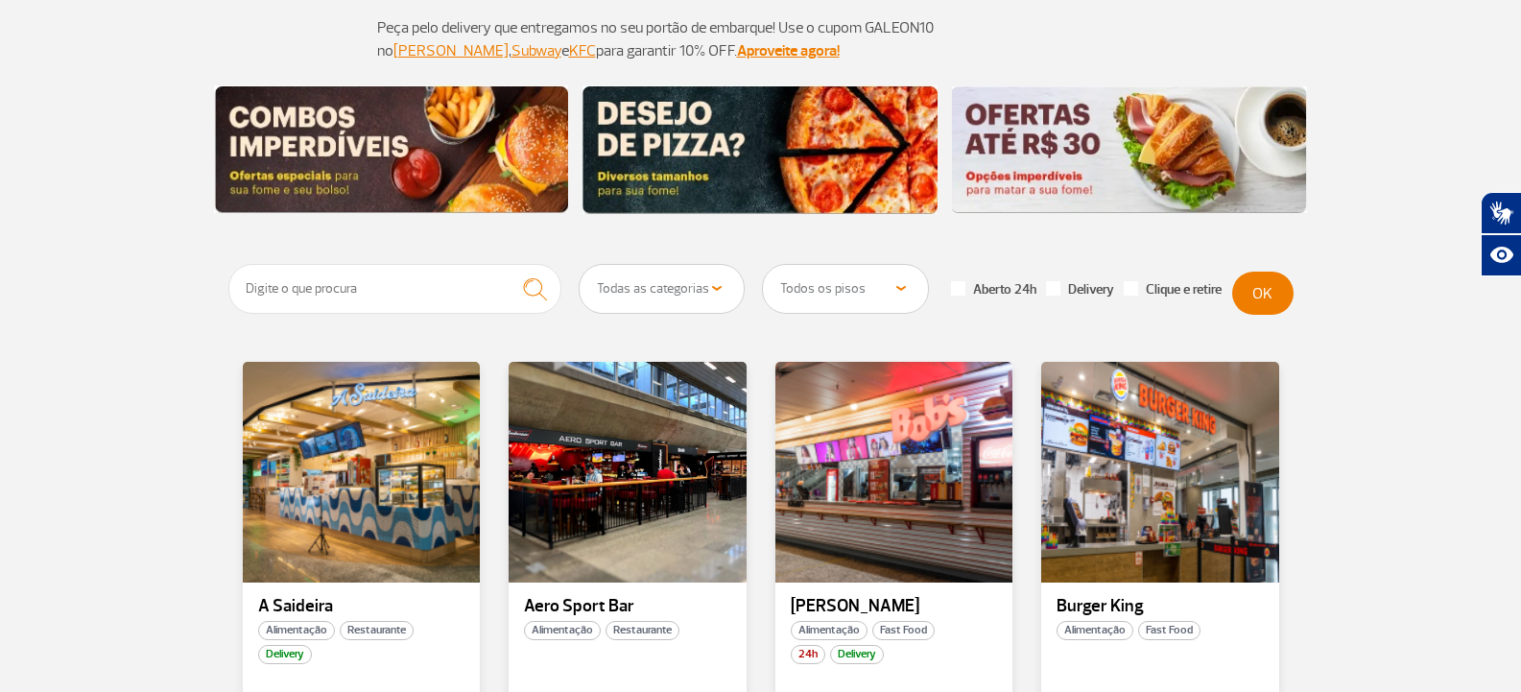
scroll to position [192, 0]
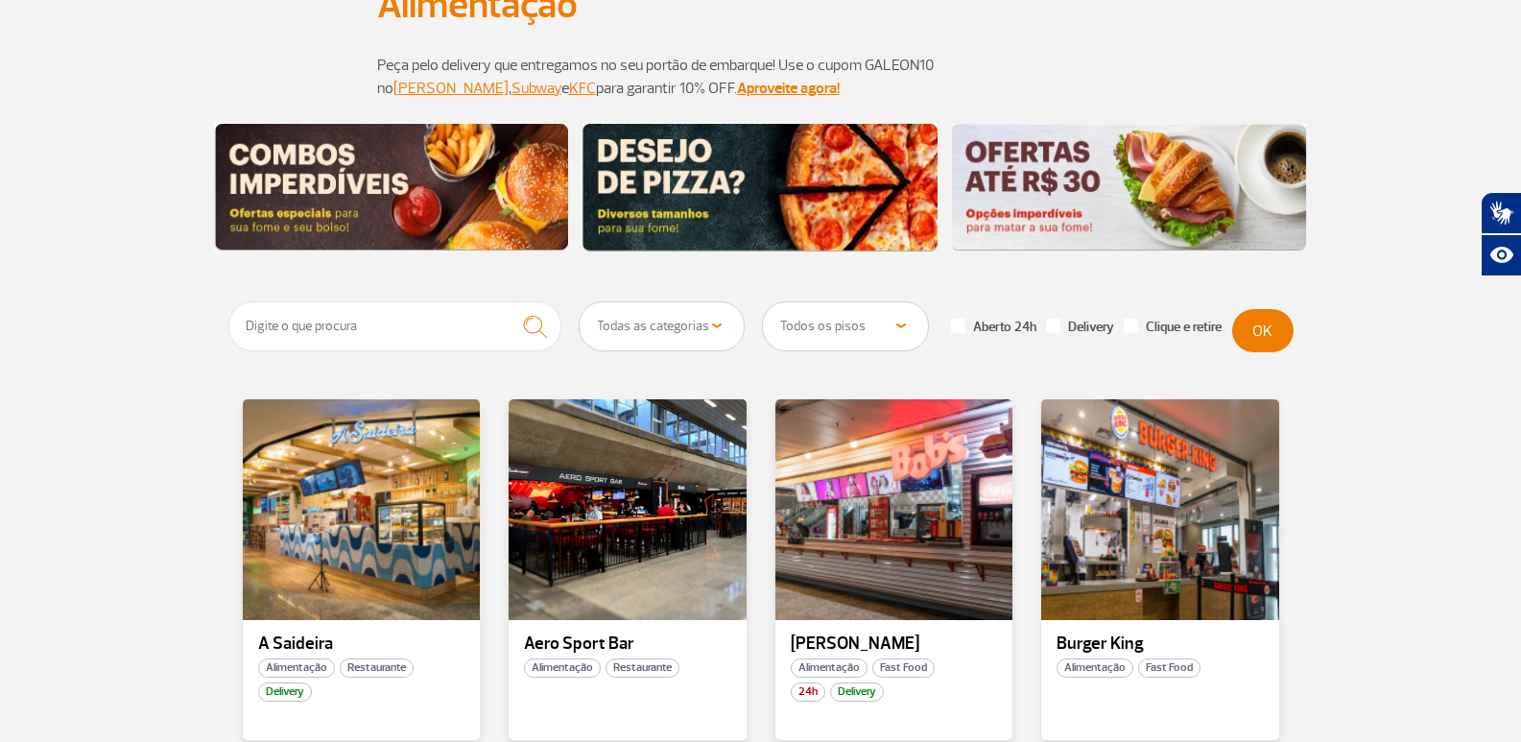
scroll to position [192, 0]
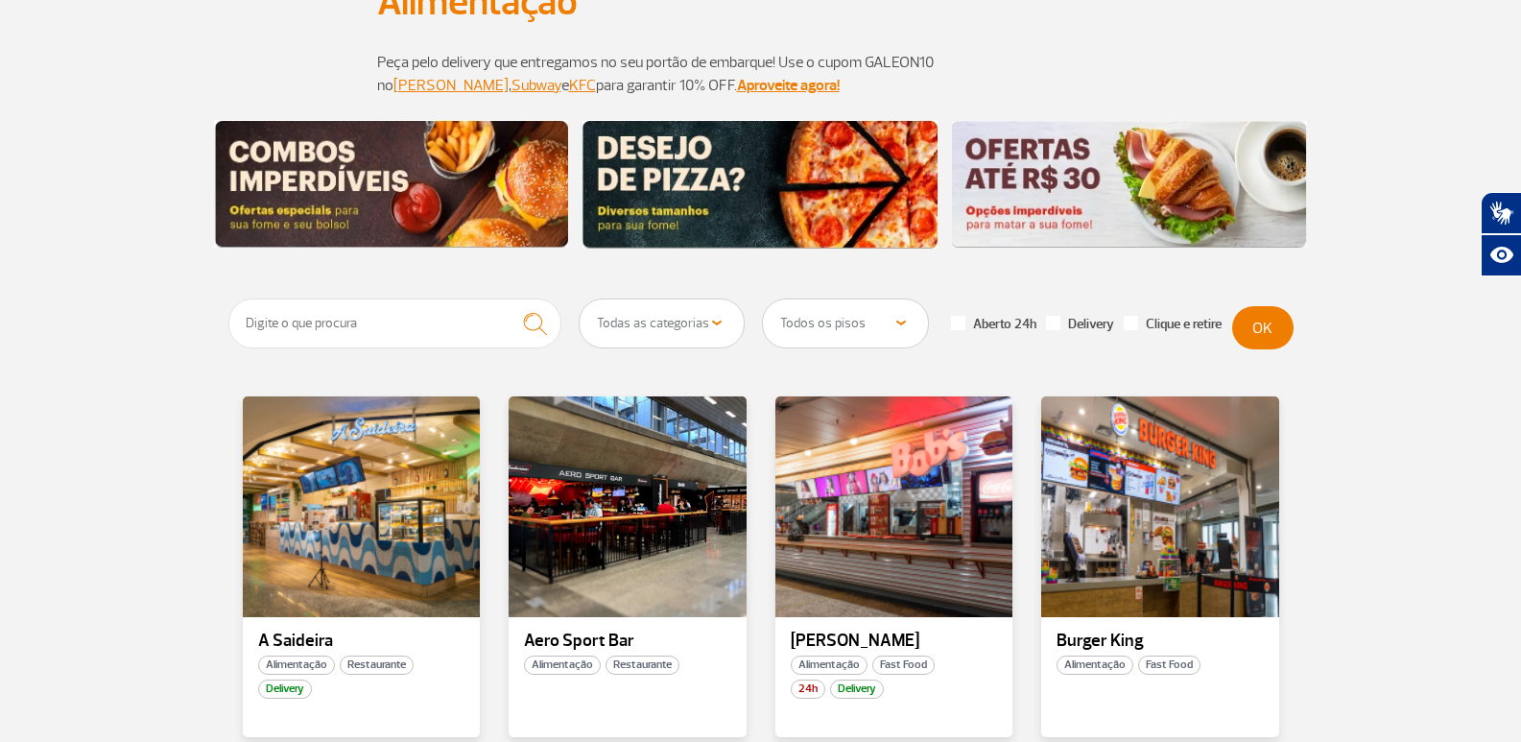
click at [1106, 62] on p "Peça pelo delivery que entregamos no seu portão de embarque! Use o cupom GALEON…" at bounding box center [761, 74] width 768 height 46
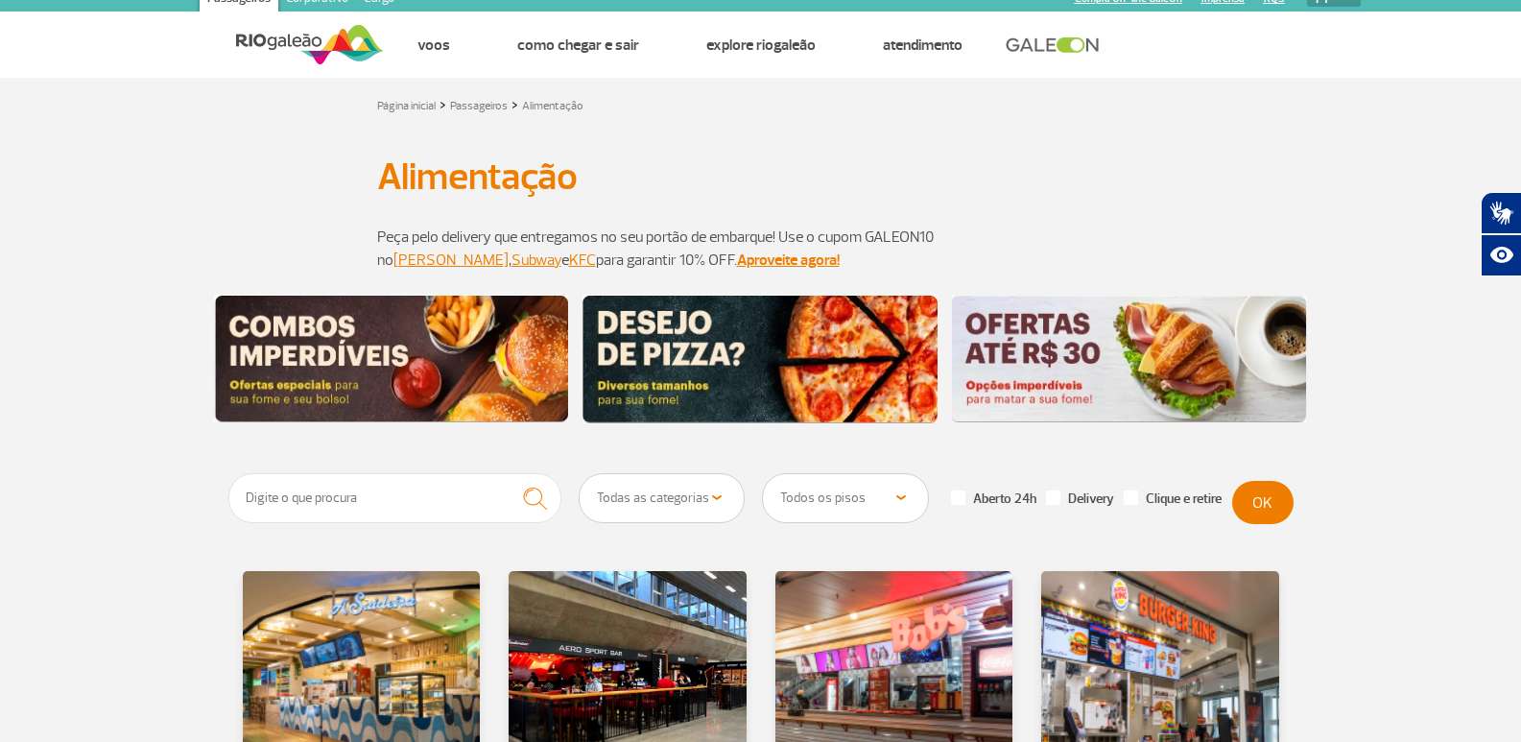
scroll to position [0, 0]
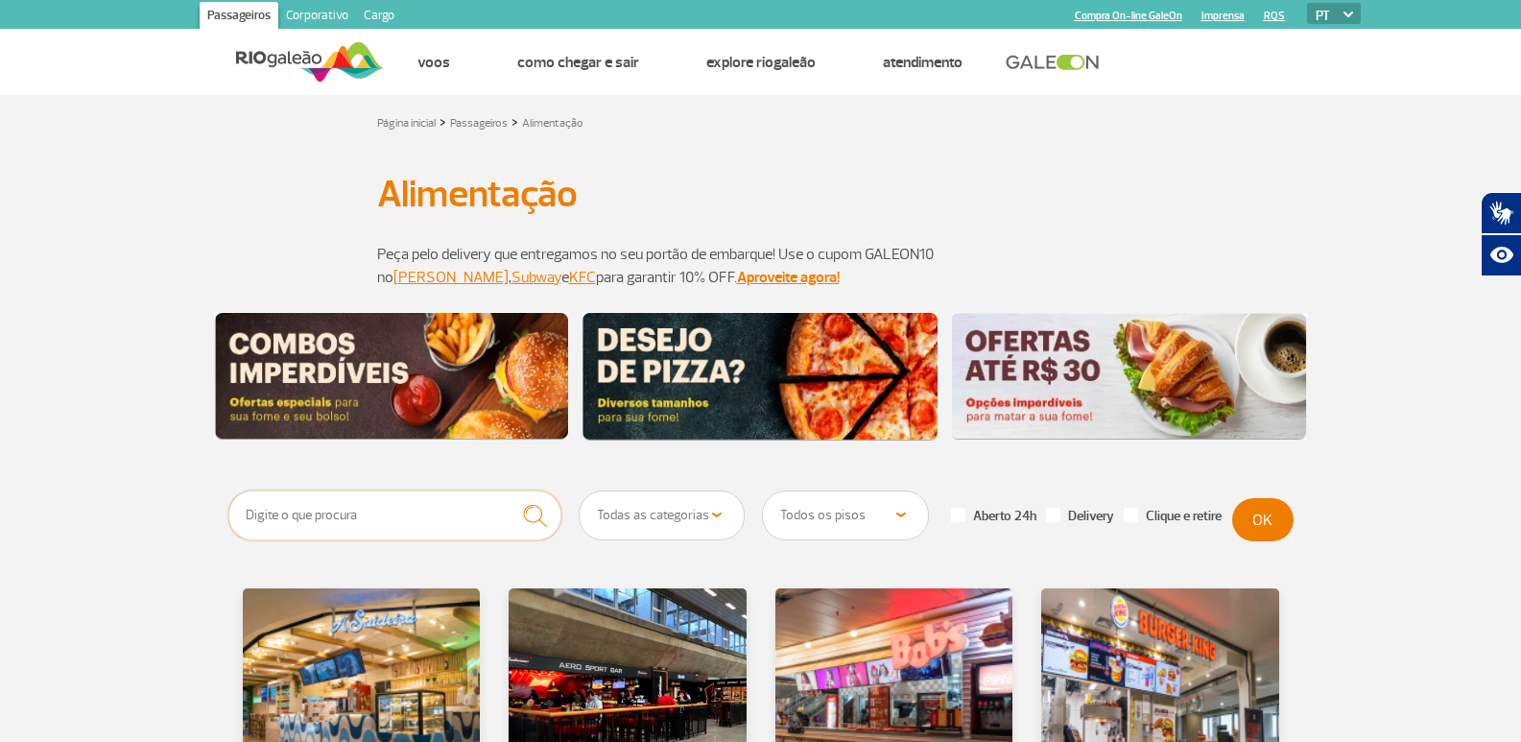
click at [404, 503] on input "text" at bounding box center [395, 515] width 334 height 50
type input "subway"
click at [509, 490] on button "submit" at bounding box center [535, 515] width 53 height 51
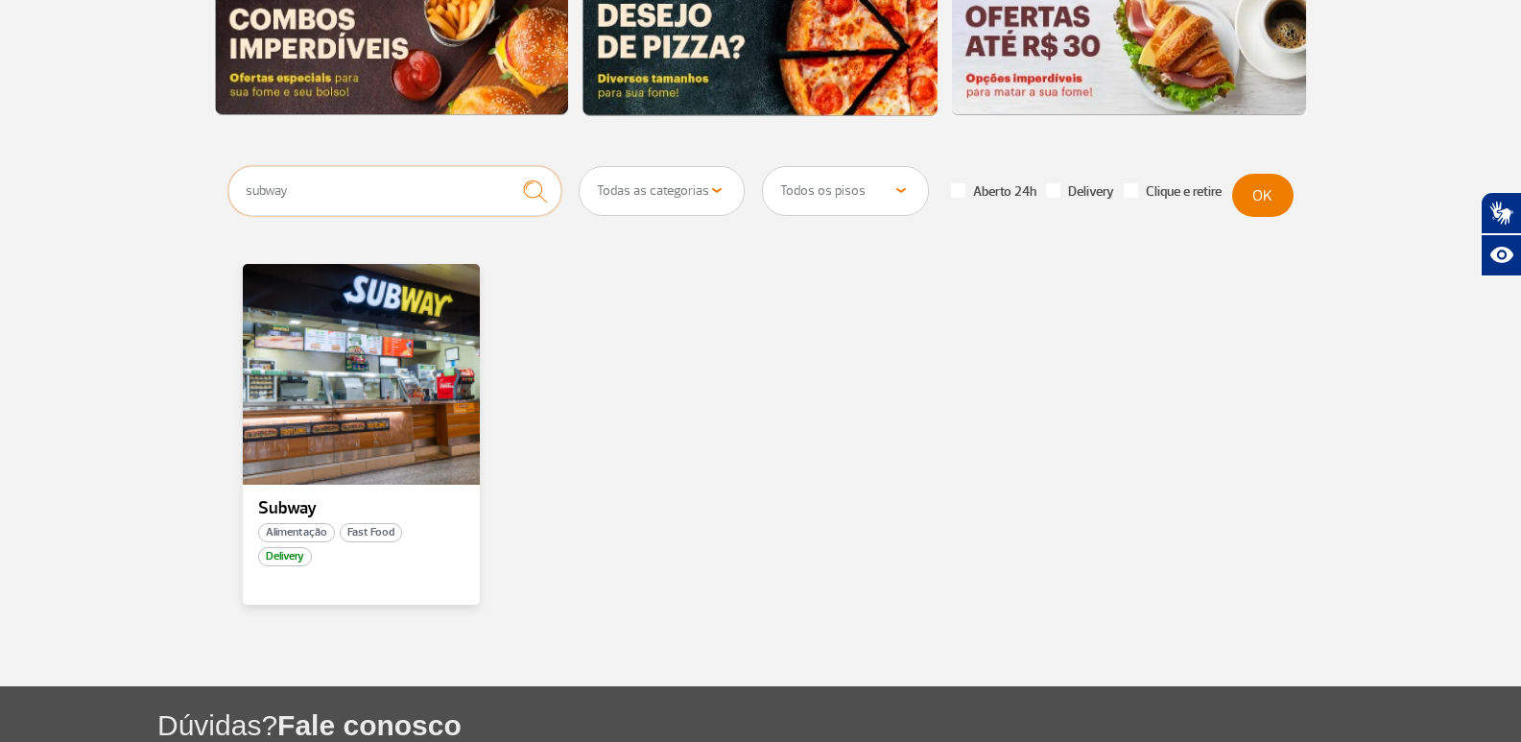
scroll to position [475, 0]
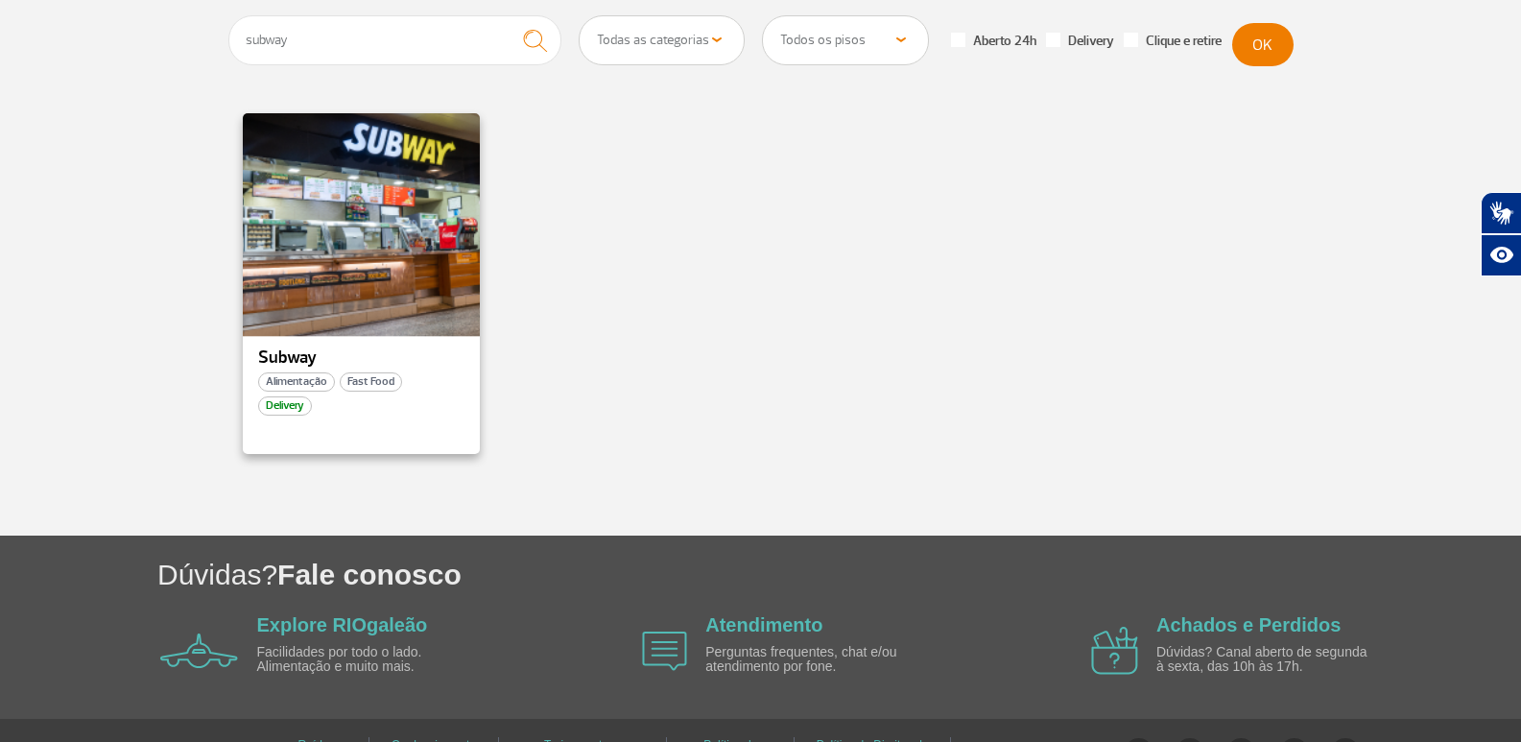
click at [439, 325] on div at bounding box center [361, 223] width 242 height 226
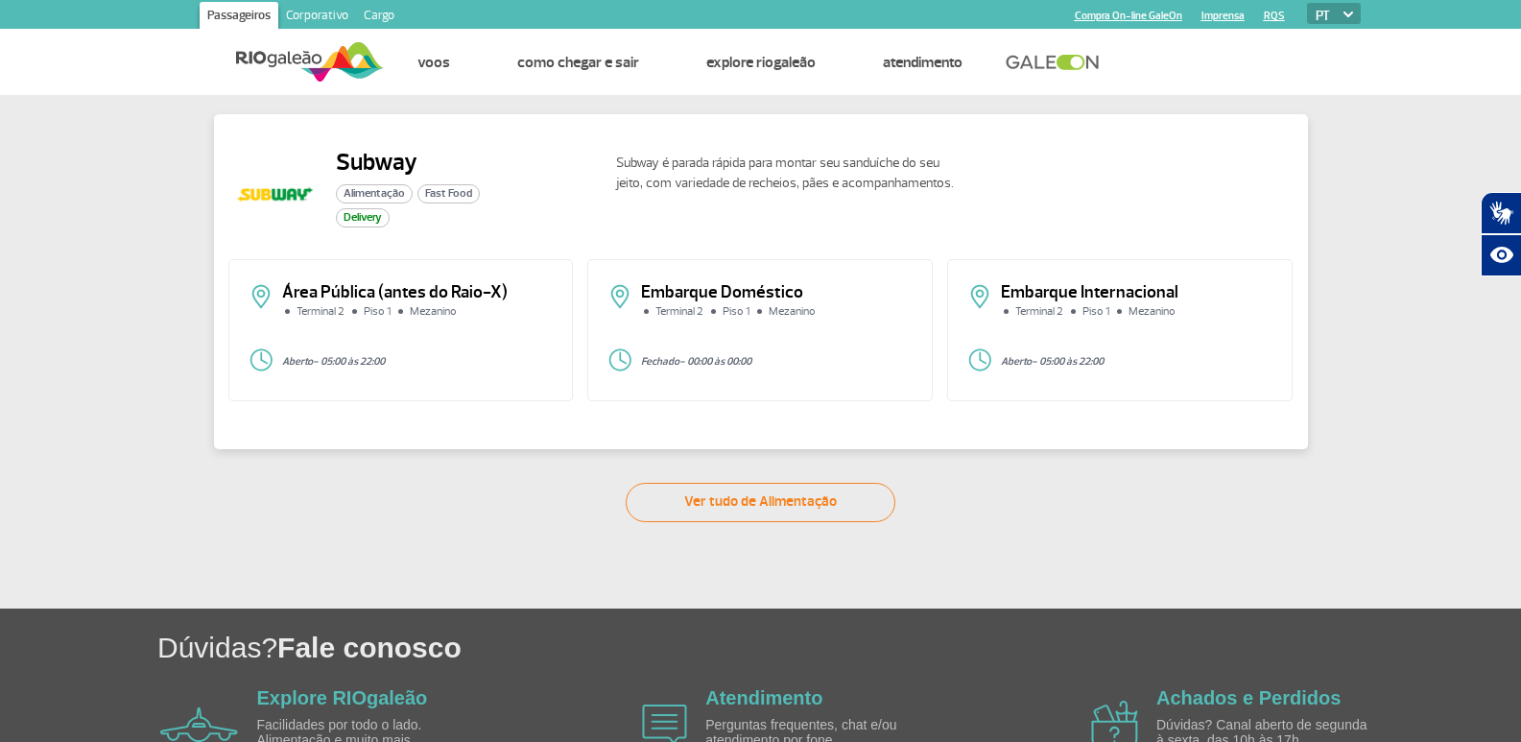
click at [406, 341] on div "Área Pública (antes do Raio-X) Terminal 2 Piso 1 Mezanino Aberto - 05:00 às 22:…" at bounding box center [401, 330] width 346 height 142
click at [424, 286] on p "Área Pública (antes do Raio-X)" at bounding box center [418, 292] width 272 height 17
click at [312, 320] on div "Área Pública (antes do Raio-X) Terminal 2 Piso 1 Mezanino" at bounding box center [401, 308] width 305 height 49
click at [235, 333] on div "Área Pública (antes do Raio-X) Terminal 2 Piso 1 Mezanino Aberto - 05:00 às 22:…" at bounding box center [401, 330] width 346 height 142
click at [787, 503] on link "Ver tudo de Alimentação" at bounding box center [761, 502] width 270 height 39
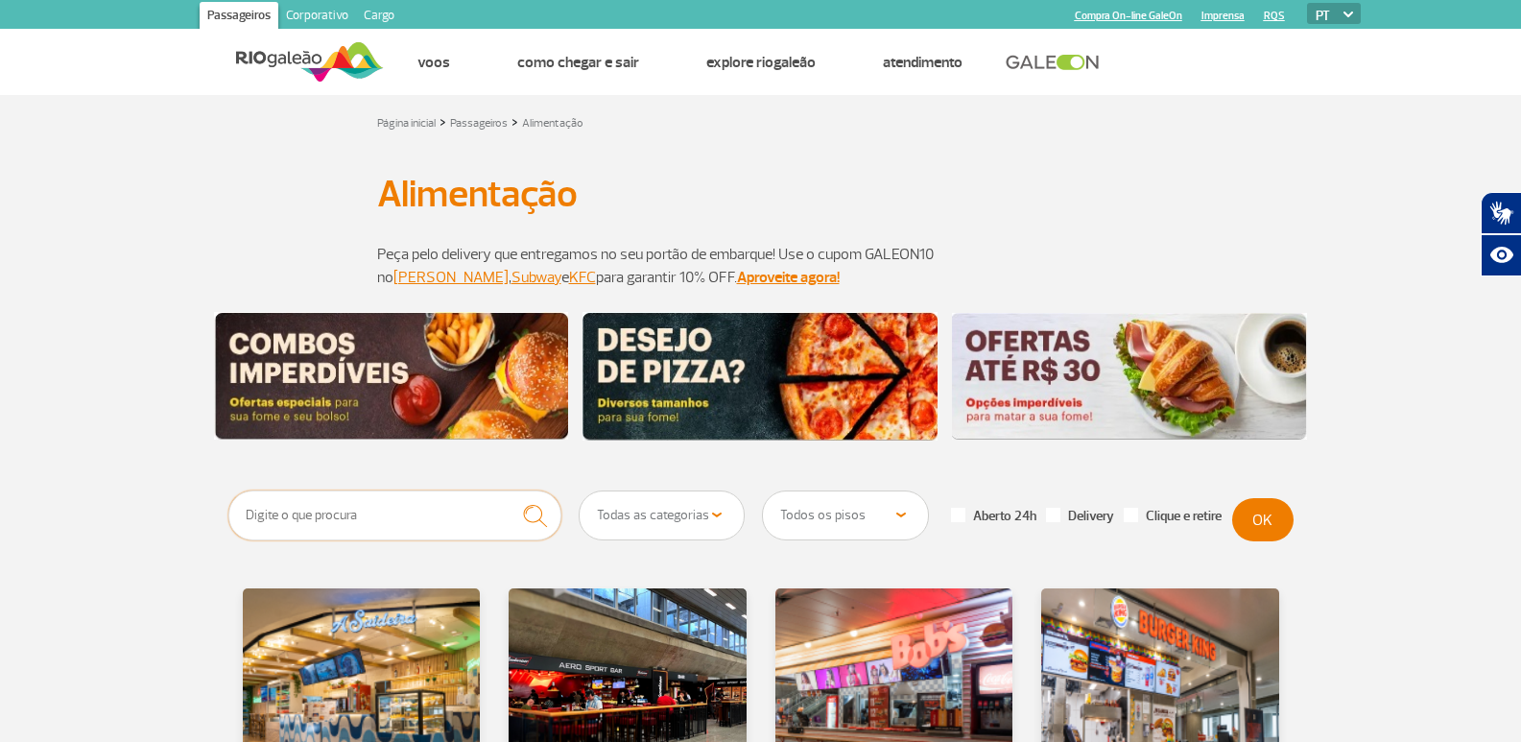
click at [405, 507] on input "text" at bounding box center [395, 515] width 334 height 50
type input "subway"
click at [509, 490] on button "submit" at bounding box center [535, 515] width 53 height 51
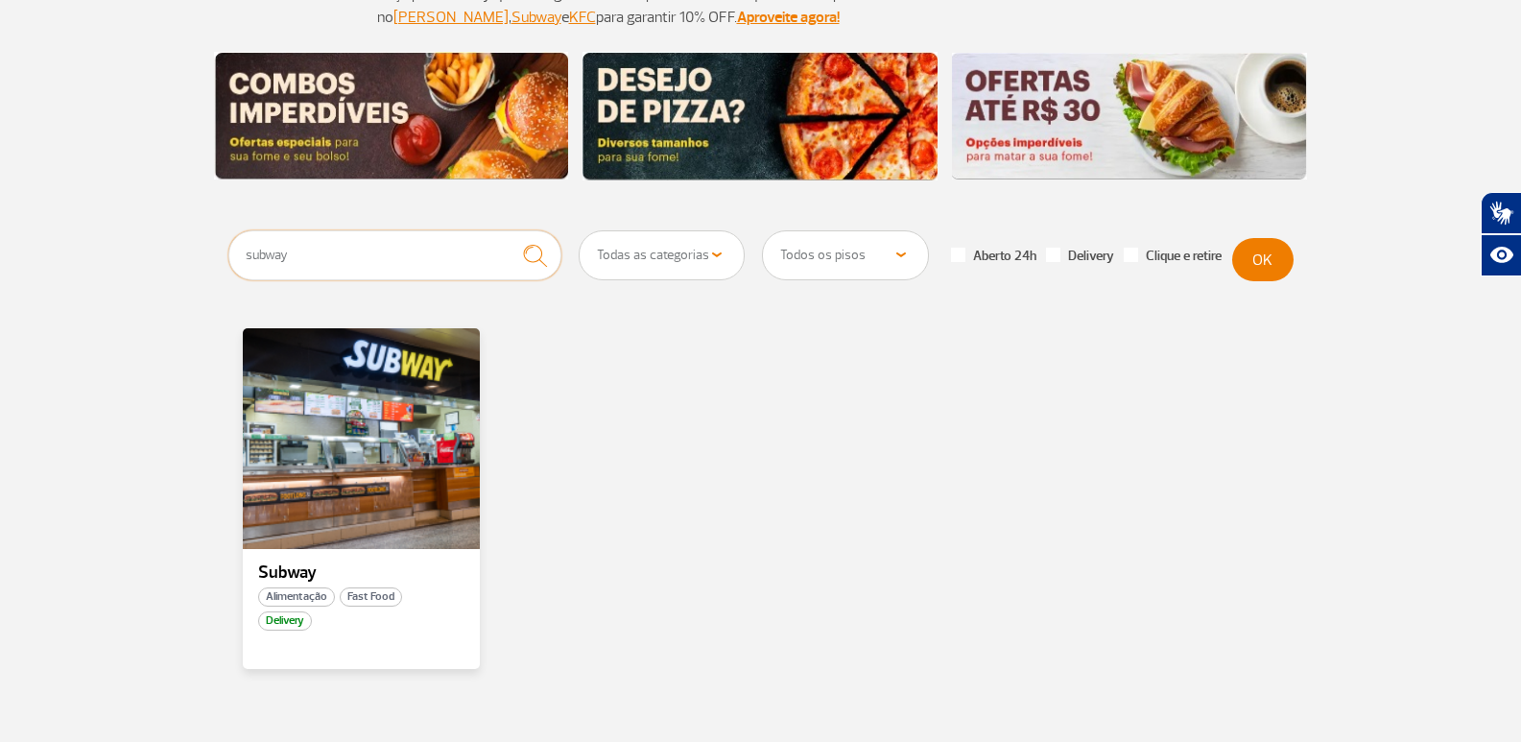
scroll to position [384, 0]
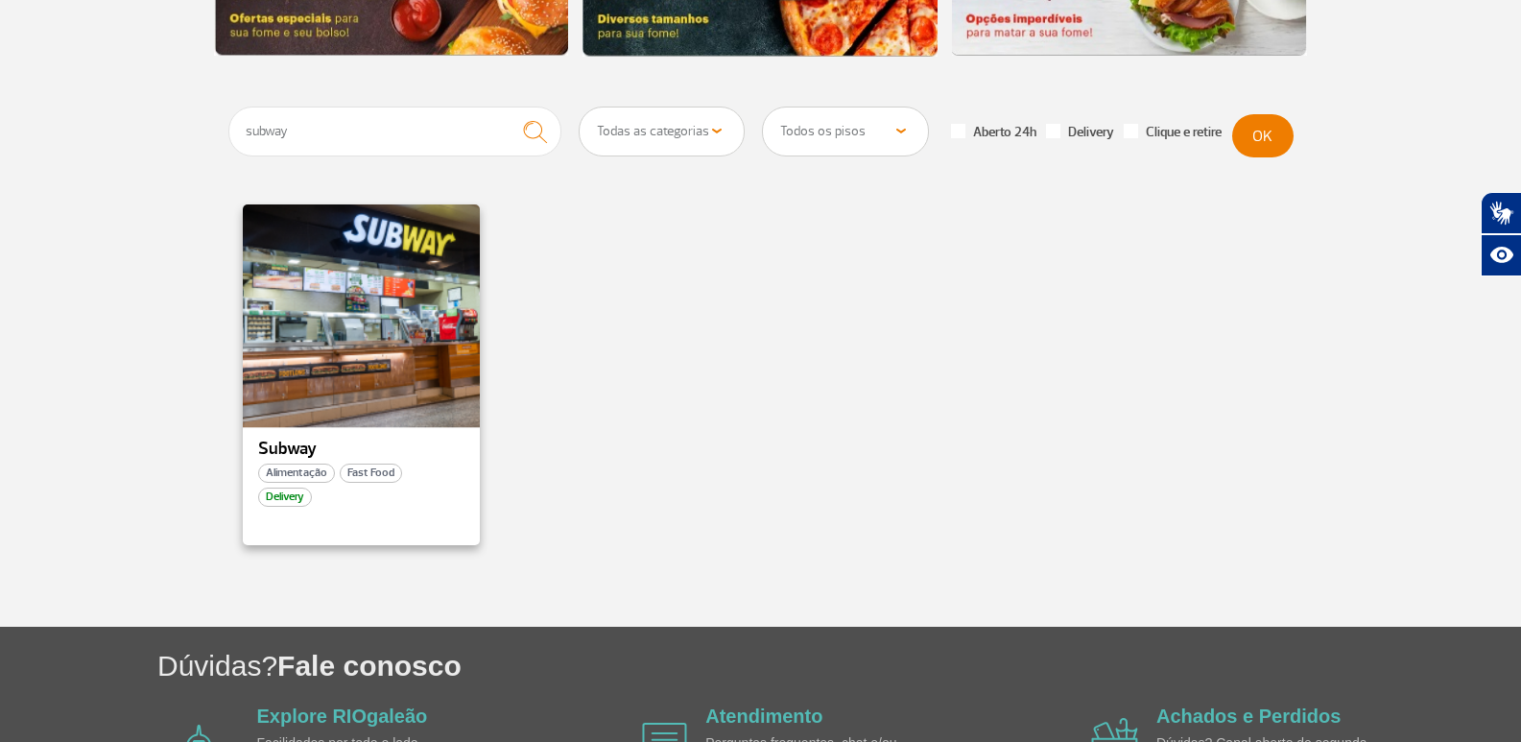
click at [370, 402] on div at bounding box center [361, 315] width 242 height 226
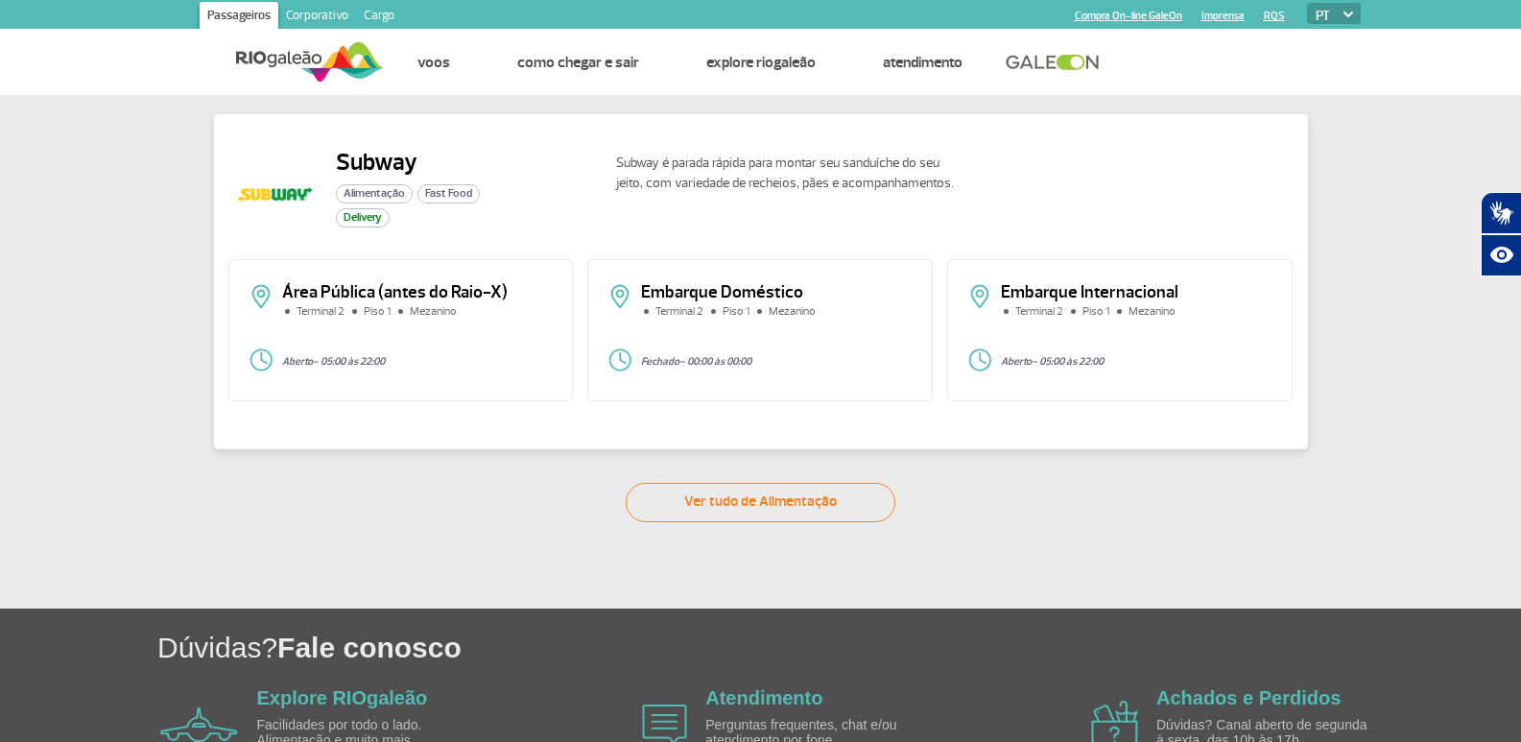
click at [765, 286] on p "Embarque Doméstico" at bounding box center [777, 292] width 272 height 17
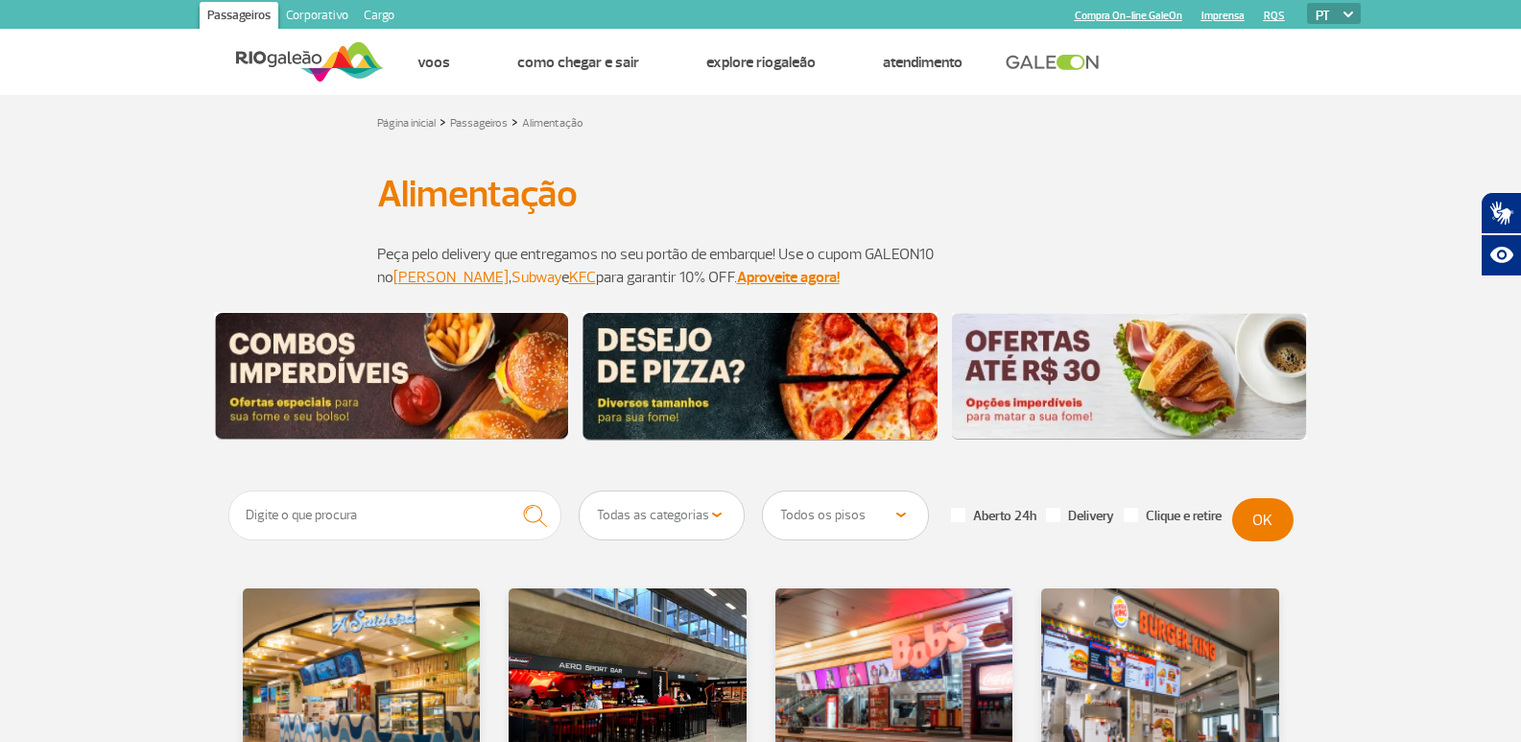
click at [512, 282] on link "Subway" at bounding box center [537, 277] width 50 height 19
drag, startPoint x: 372, startPoint y: 513, endPoint x: 376, endPoint y: 499, distance: 14.0
click at [373, 511] on input "text" at bounding box center [395, 515] width 334 height 50
type input "havanna"
click at [509, 490] on button "submit" at bounding box center [535, 515] width 53 height 51
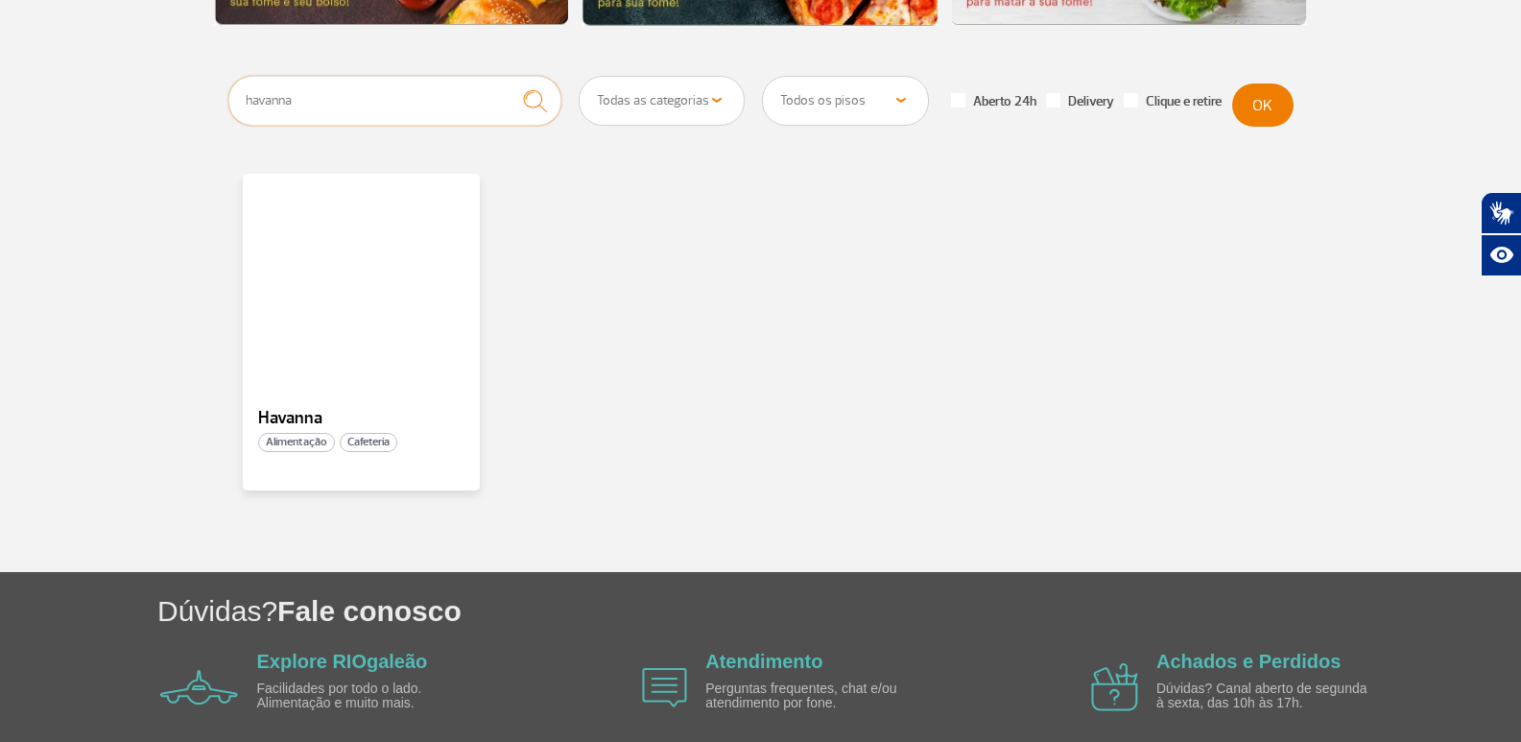
scroll to position [498, 0]
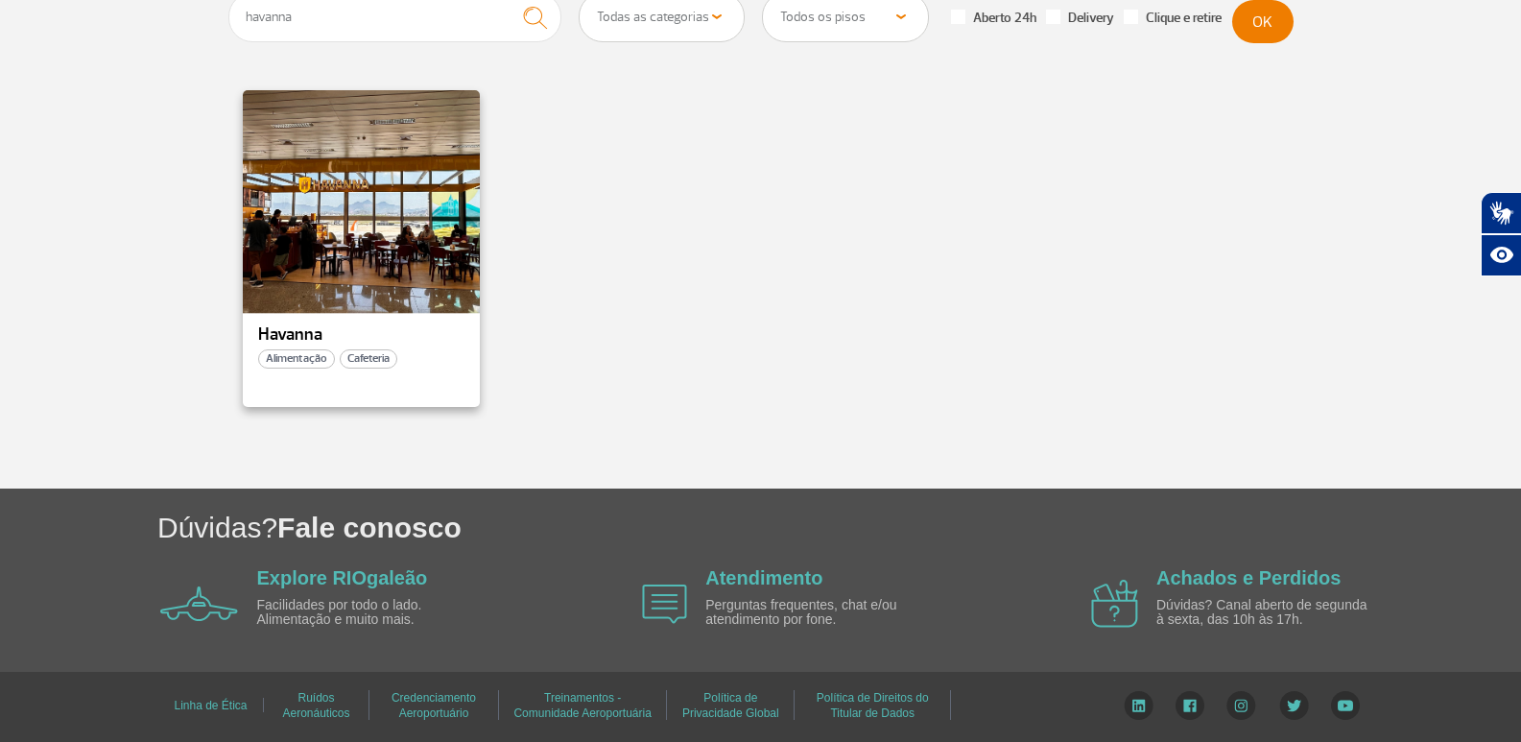
click at [305, 215] on div at bounding box center [361, 200] width 242 height 226
